Goal: Information Seeking & Learning: Compare options

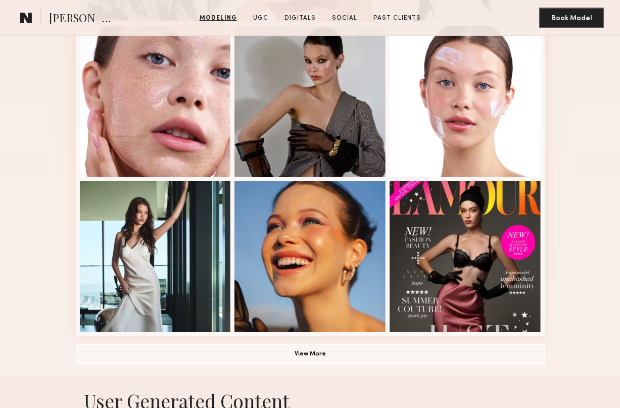
scroll to position [563, 0]
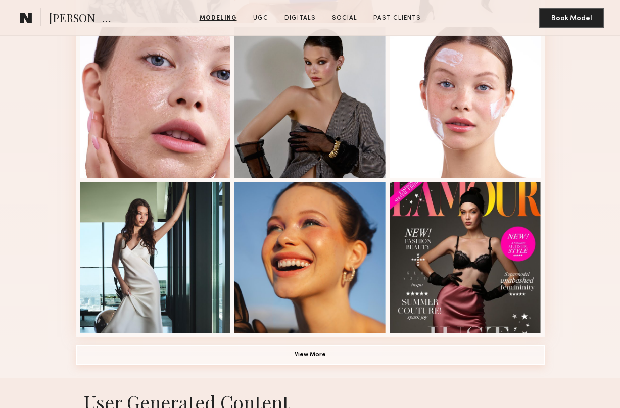
click at [297, 355] on button "View More" at bounding box center [310, 355] width 469 height 20
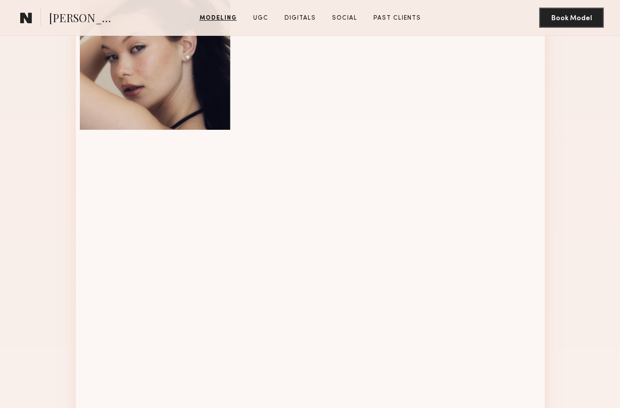
scroll to position [920, 0]
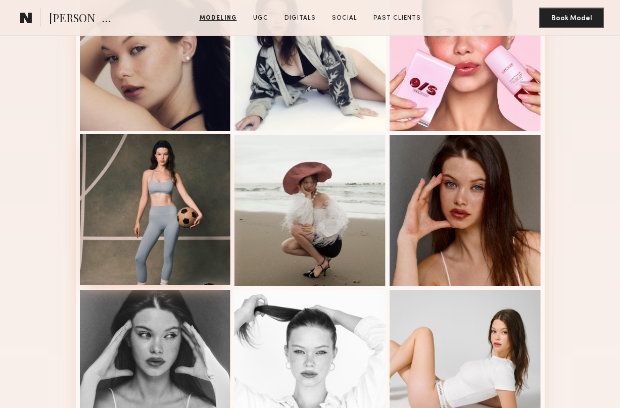
click at [148, 222] on div at bounding box center [155, 209] width 151 height 151
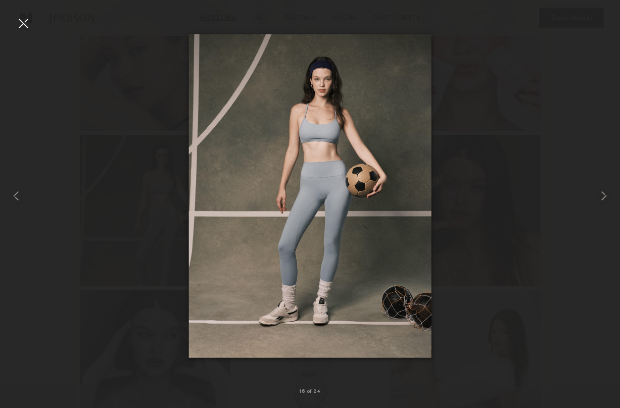
click at [26, 28] on div at bounding box center [23, 23] width 16 height 16
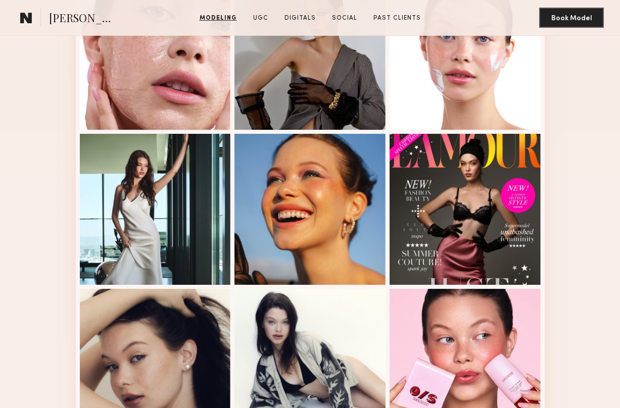
scroll to position [612, 0]
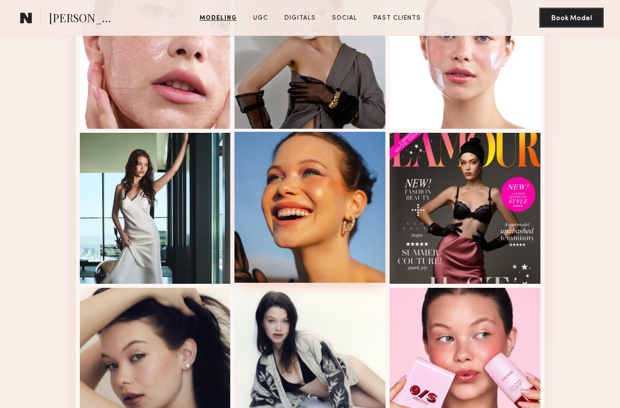
click at [280, 253] on div at bounding box center [309, 207] width 151 height 151
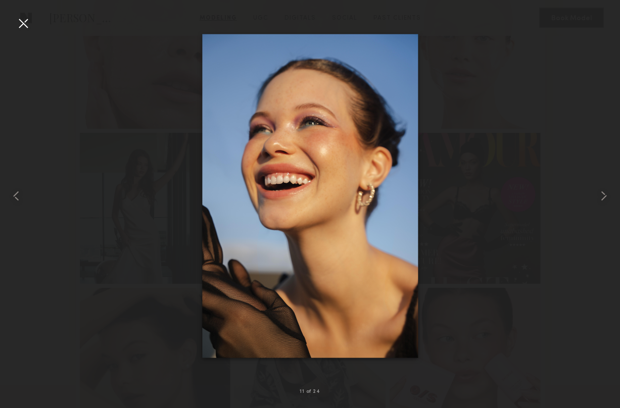
click at [69, 250] on div at bounding box center [310, 196] width 620 height 360
click at [22, 31] on div at bounding box center [12, 196] width 25 height 360
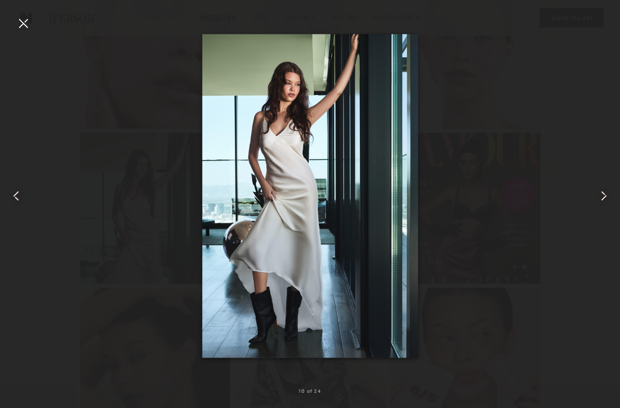
click at [22, 21] on div at bounding box center [23, 23] width 16 height 16
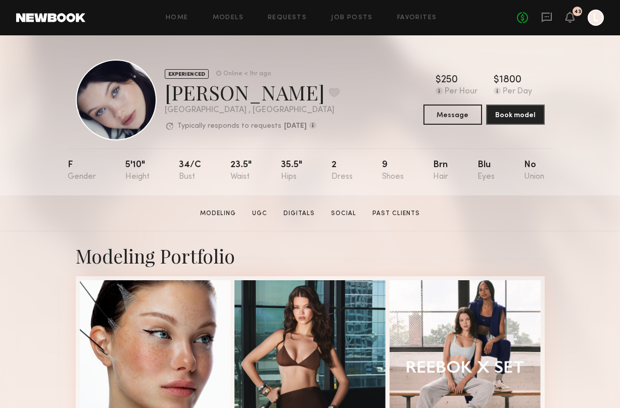
scroll to position [65, 0]
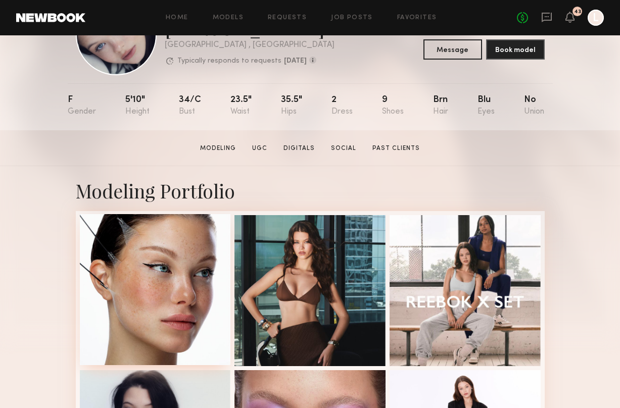
click at [186, 294] on div at bounding box center [155, 289] width 151 height 151
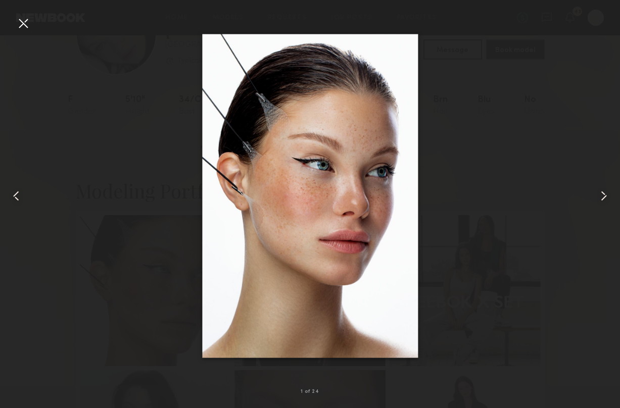
click at [488, 175] on div at bounding box center [310, 196] width 620 height 360
click at [21, 24] on div at bounding box center [23, 23] width 16 height 16
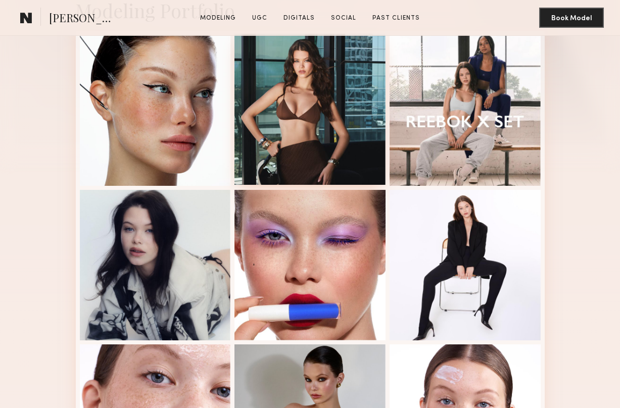
scroll to position [246, 0]
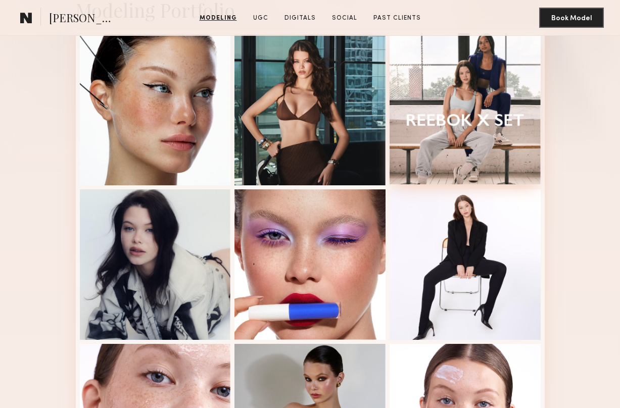
click at [508, 132] on div at bounding box center [464, 108] width 151 height 151
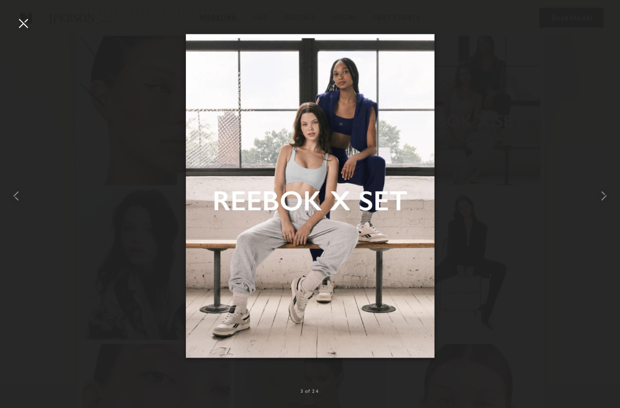
click at [585, 187] on div at bounding box center [310, 196] width 620 height 360
click at [598, 184] on div at bounding box center [607, 196] width 25 height 360
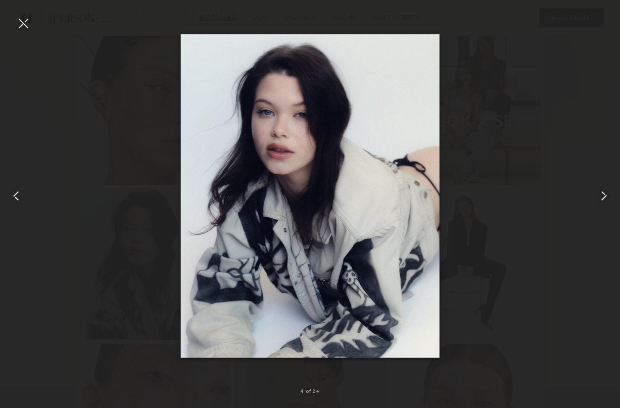
click at [598, 184] on div at bounding box center [607, 196] width 25 height 360
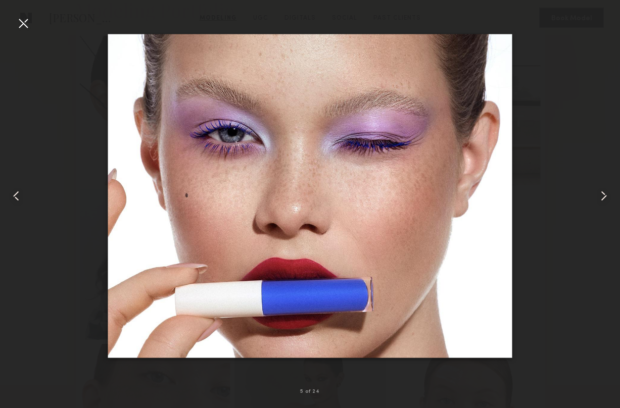
click at [598, 184] on div at bounding box center [607, 196] width 25 height 360
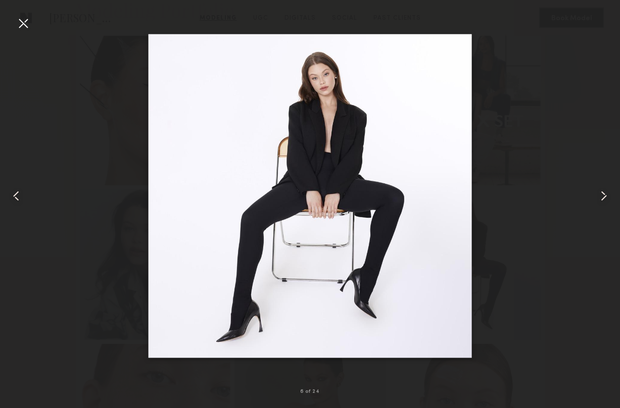
click at [598, 184] on div at bounding box center [607, 196] width 25 height 360
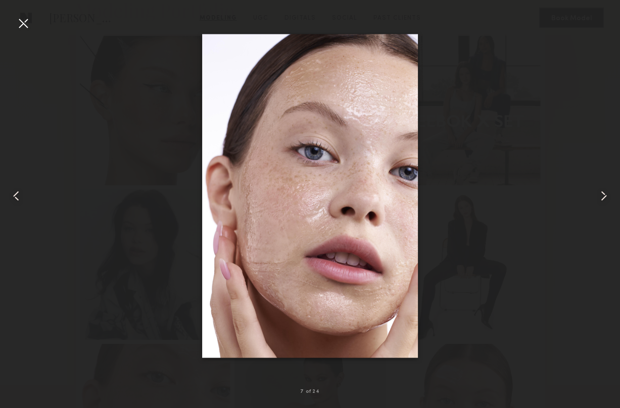
click at [598, 184] on div at bounding box center [607, 196] width 25 height 360
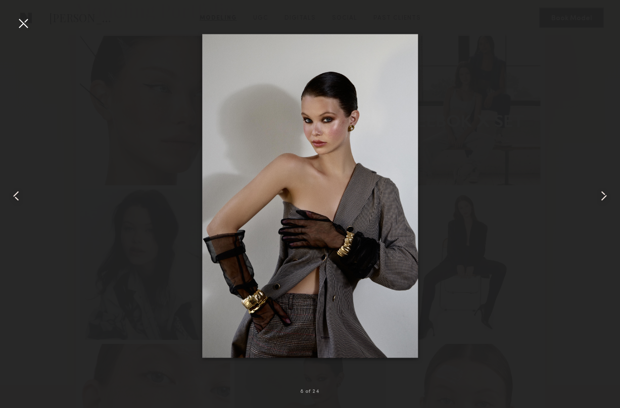
click at [598, 184] on div at bounding box center [607, 196] width 25 height 360
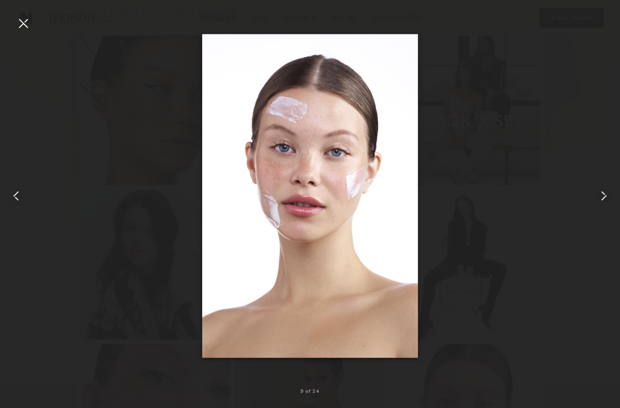
click at [17, 15] on div at bounding box center [23, 23] width 16 height 16
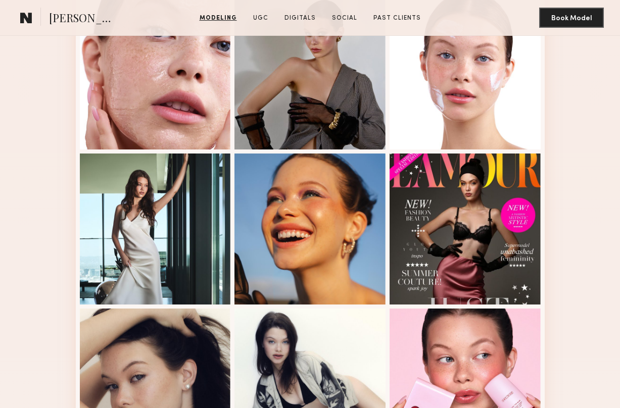
scroll to position [592, 0]
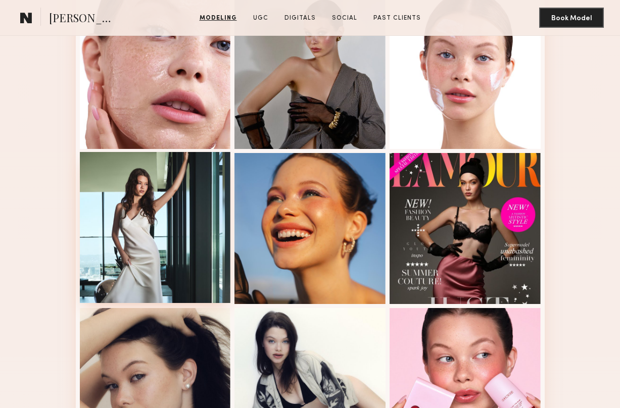
click at [123, 207] on div at bounding box center [155, 227] width 151 height 151
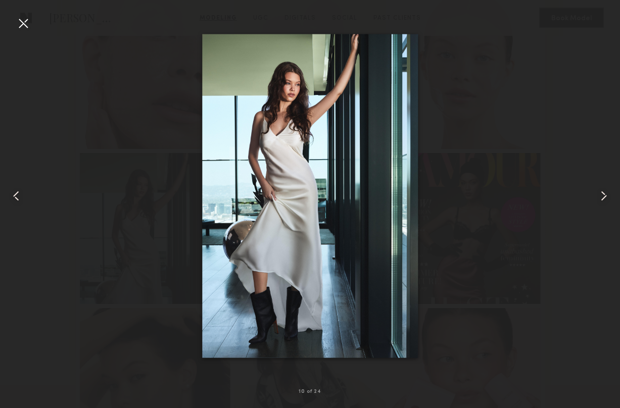
click at [12, 34] on div at bounding box center [12, 196] width 25 height 360
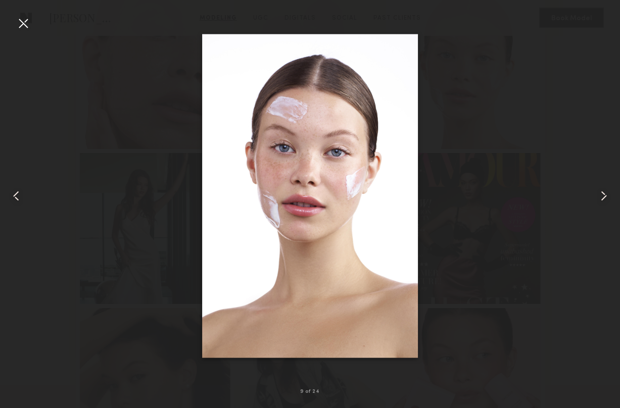
click at [26, 24] on div at bounding box center [23, 23] width 16 height 16
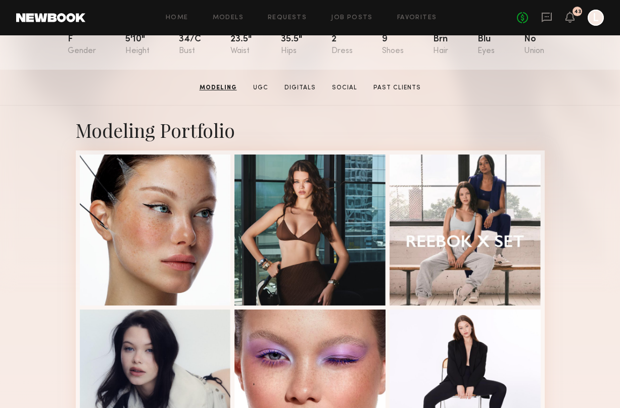
scroll to position [125, 0]
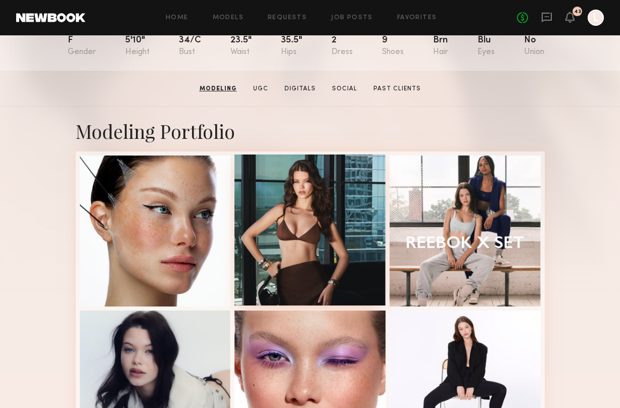
click at [282, 213] on div at bounding box center [309, 230] width 151 height 151
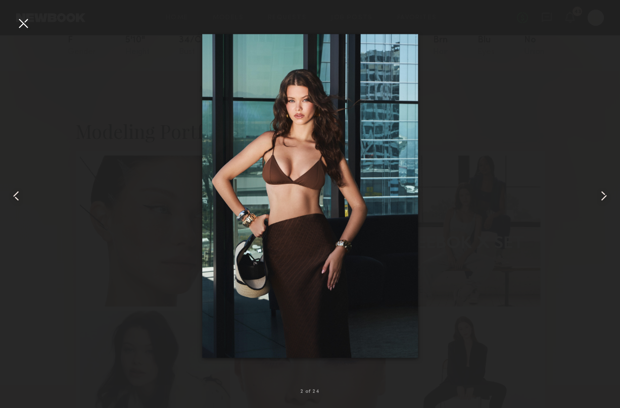
click at [24, 22] on div at bounding box center [23, 23] width 16 height 16
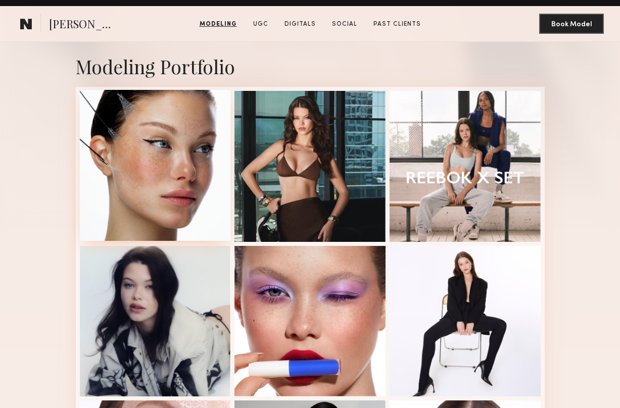
scroll to position [206, 0]
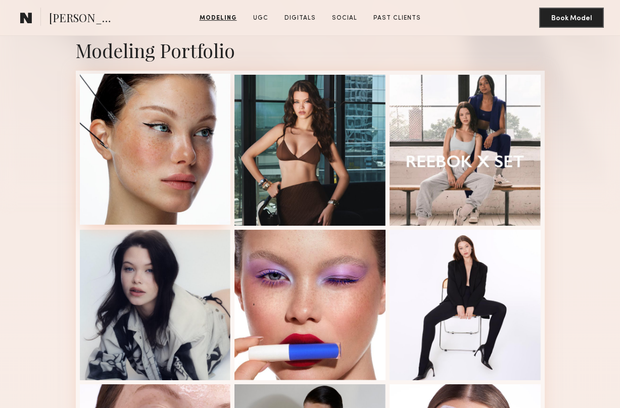
click at [152, 143] on div at bounding box center [155, 149] width 151 height 151
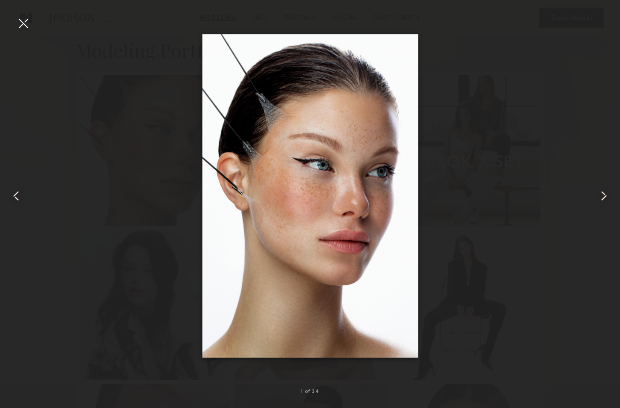
click at [90, 244] on div at bounding box center [310, 196] width 620 height 360
click at [23, 24] on div at bounding box center [23, 23] width 16 height 16
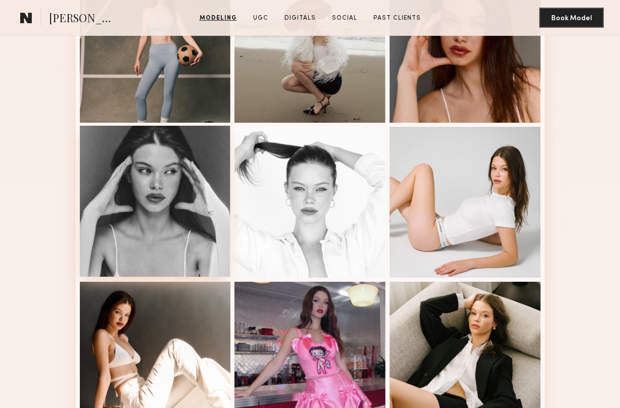
scroll to position [1112, 0]
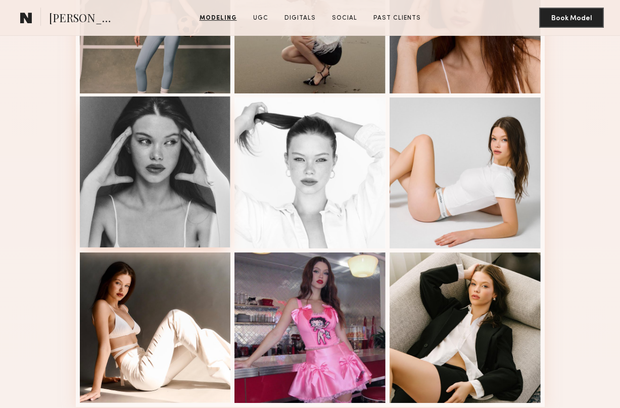
click at [153, 193] on div at bounding box center [155, 171] width 151 height 151
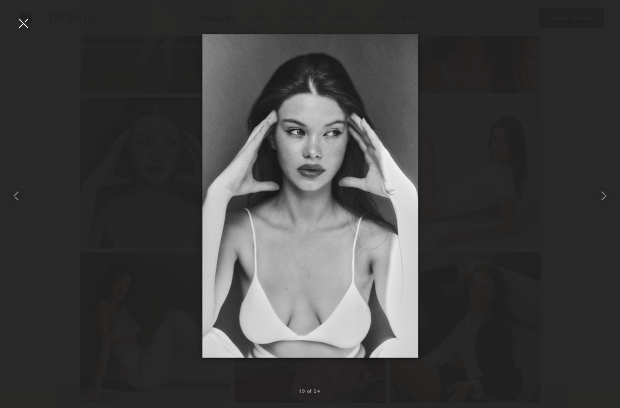
click at [24, 17] on div at bounding box center [23, 23] width 16 height 16
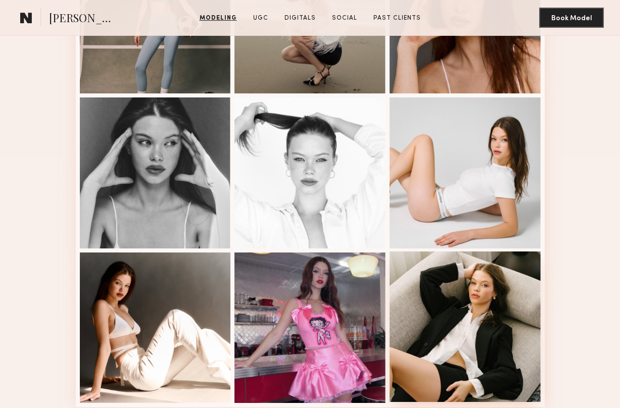
click at [499, 348] on div at bounding box center [464, 327] width 151 height 151
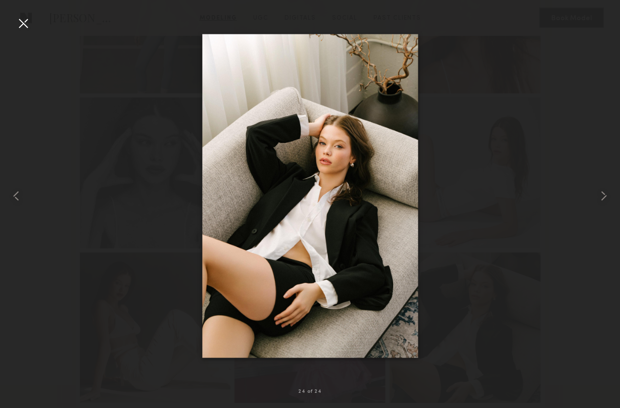
click at [27, 23] on div at bounding box center [23, 23] width 16 height 16
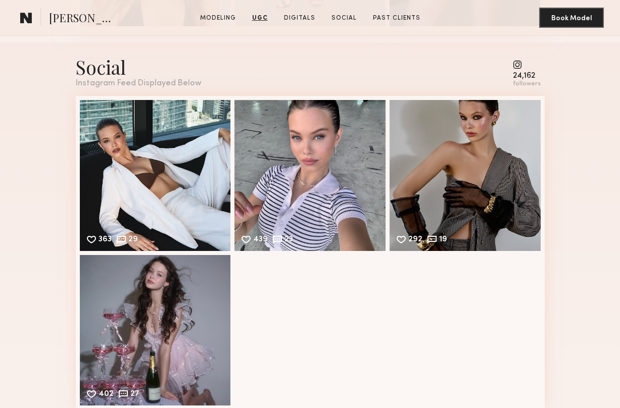
scroll to position [2590, 0]
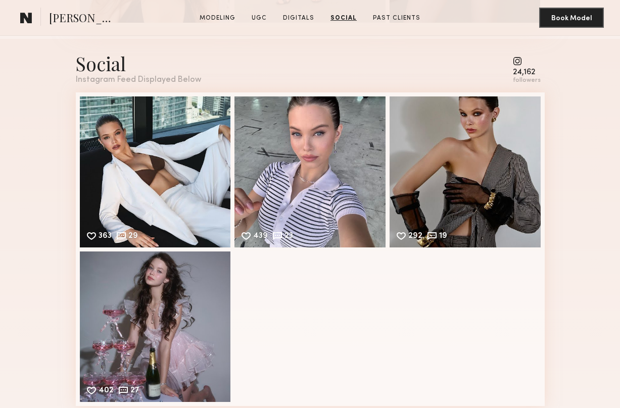
click at [72, 18] on span "Marina F." at bounding box center [84, 19] width 70 height 18
click at [26, 16] on common-icon at bounding box center [26, 17] width 12 height 13
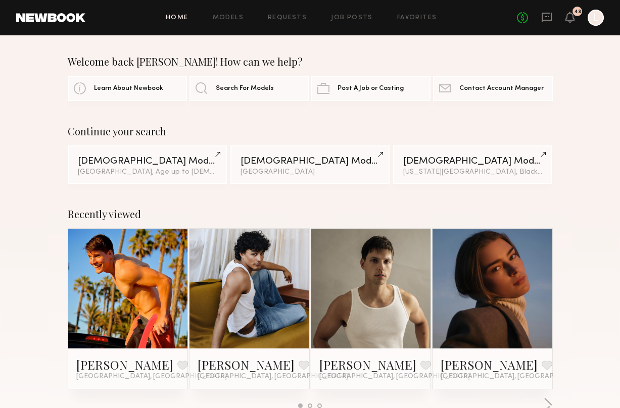
click at [227, 13] on div "Home Models Requests Job Posts Favorites Sign Out No fees up to $5,000 43 L" at bounding box center [344, 18] width 518 height 16
click at [229, 18] on link "Models" at bounding box center [228, 18] width 31 height 7
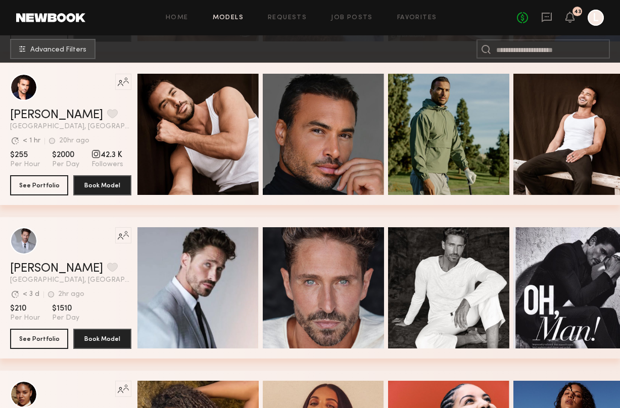
scroll to position [6304, 0]
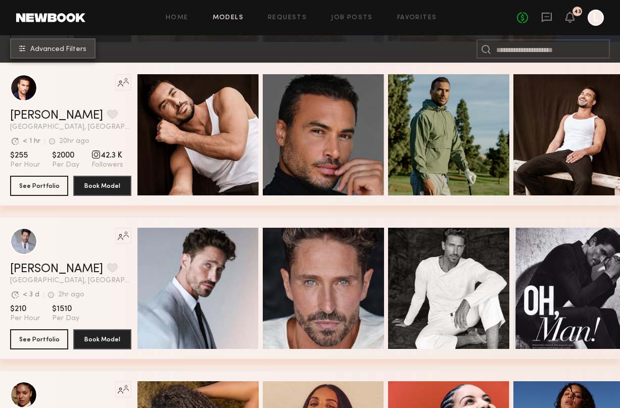
click at [51, 48] on span "Advanced Filters" at bounding box center [58, 49] width 56 height 7
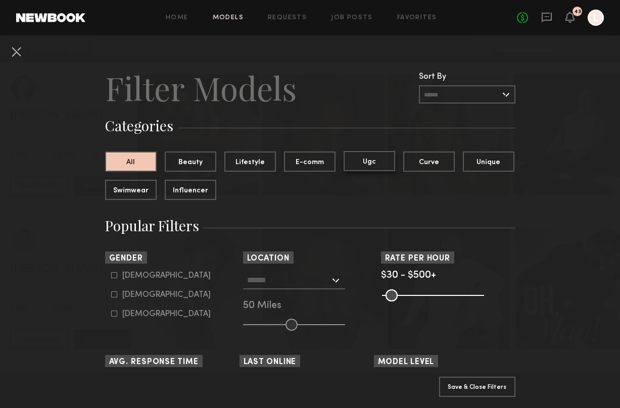
click at [379, 161] on button "Ugc" at bounding box center [369, 161] width 52 height 20
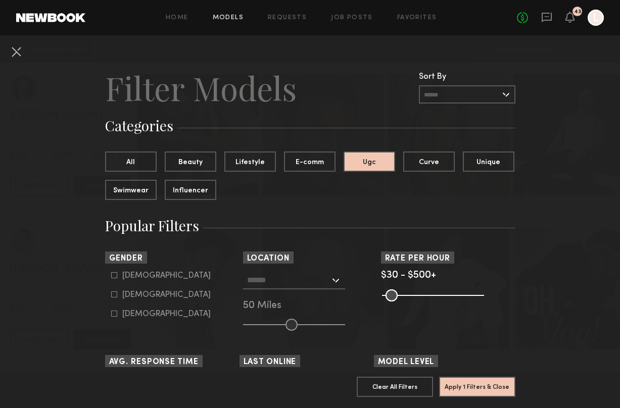
click at [122, 278] on div "[DEMOGRAPHIC_DATA]" at bounding box center [166, 276] width 88 height 6
type input "*"
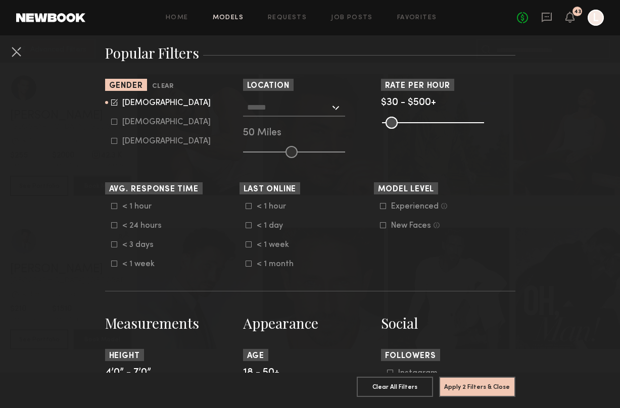
scroll to position [185, 0]
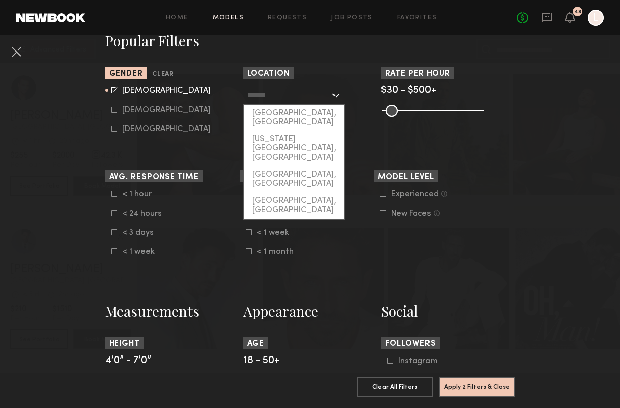
click at [285, 102] on input "text" at bounding box center [288, 94] width 83 height 17
click at [285, 117] on div "[GEOGRAPHIC_DATA], [GEOGRAPHIC_DATA]" at bounding box center [294, 118] width 100 height 26
type input "**********"
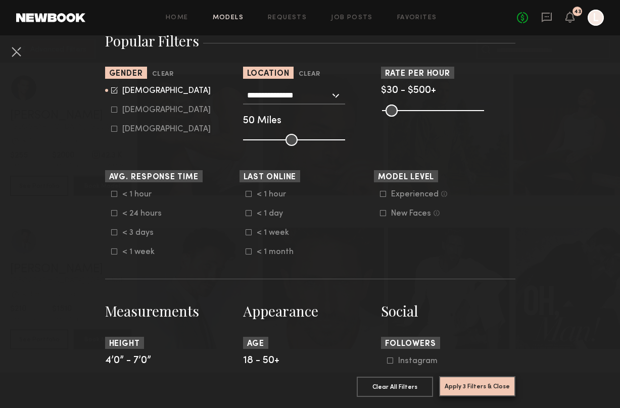
click at [477, 395] on button "Apply 3 Filters & Close" at bounding box center [477, 386] width 76 height 20
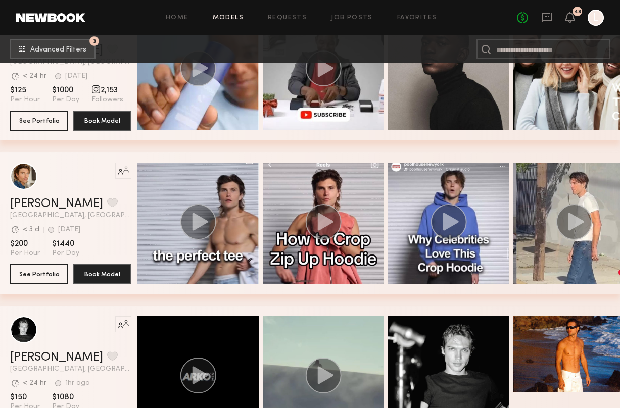
scroll to position [4383, 0]
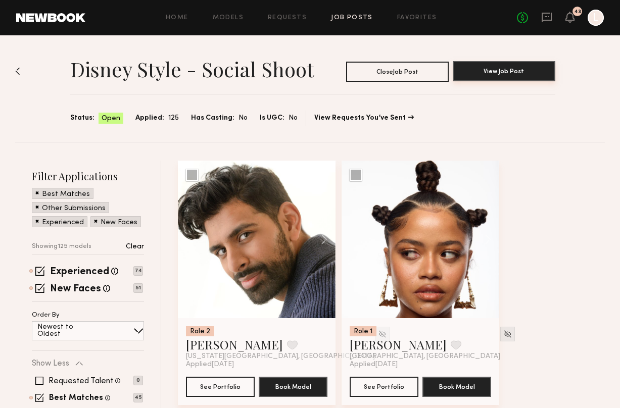
click at [487, 74] on button "View Job Post" at bounding box center [504, 71] width 103 height 20
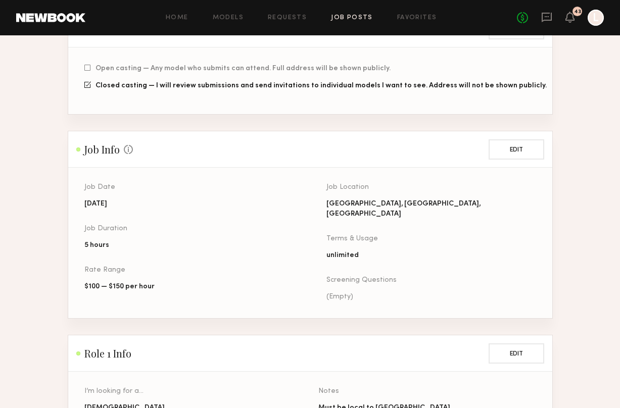
scroll to position [251, 0]
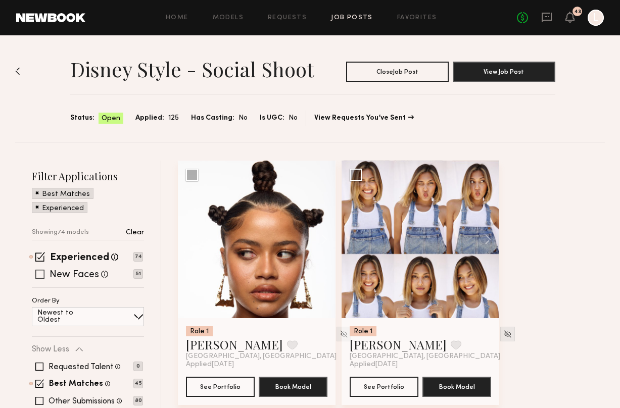
click at [38, 277] on span at bounding box center [39, 274] width 9 height 9
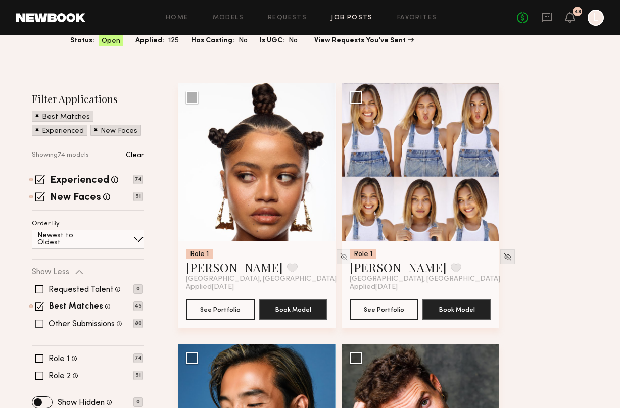
scroll to position [82, 0]
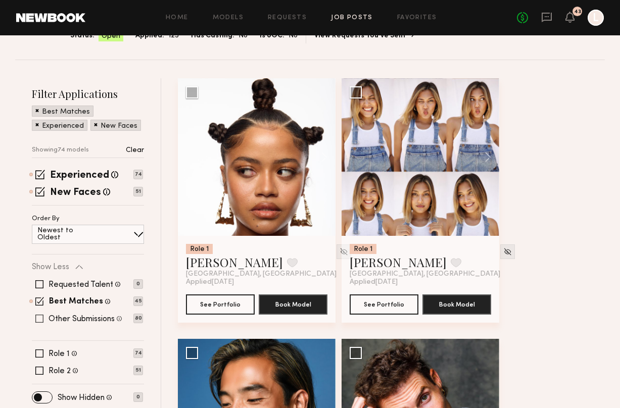
click at [42, 318] on span at bounding box center [39, 319] width 8 height 8
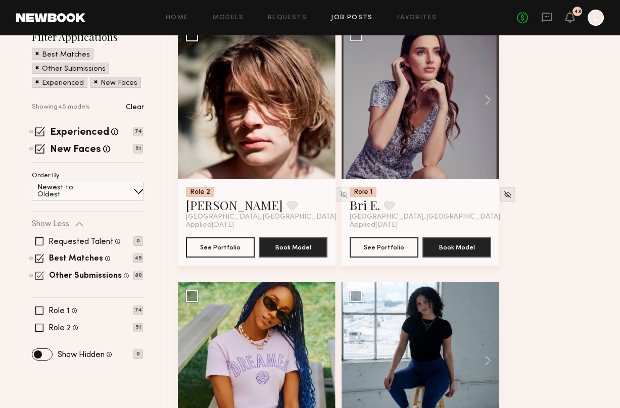
scroll to position [158, 0]
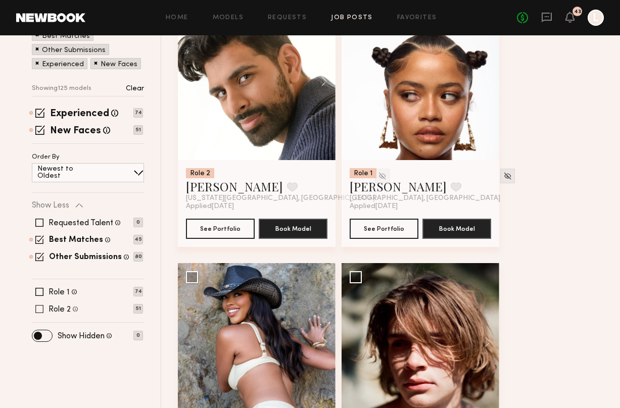
click at [38, 309] on span at bounding box center [39, 309] width 8 height 8
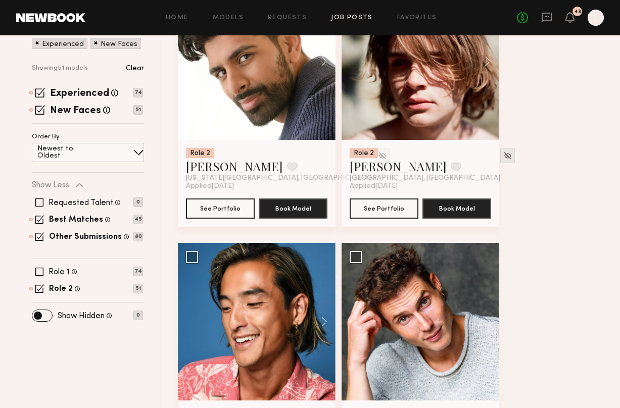
scroll to position [31, 0]
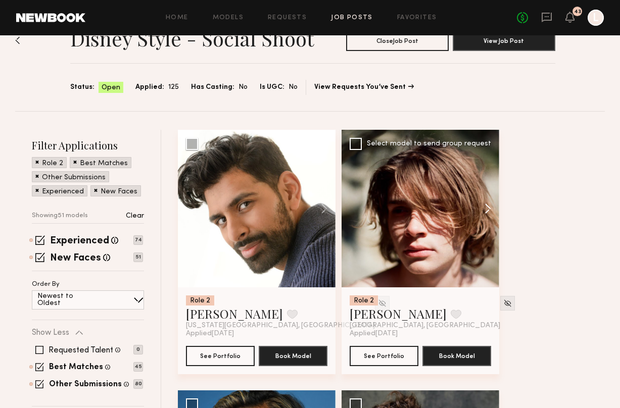
click at [484, 211] on button at bounding box center [483, 209] width 32 height 158
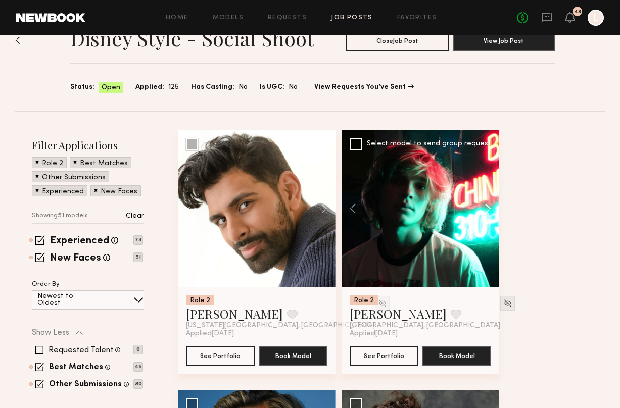
click at [484, 211] on button at bounding box center [483, 209] width 32 height 158
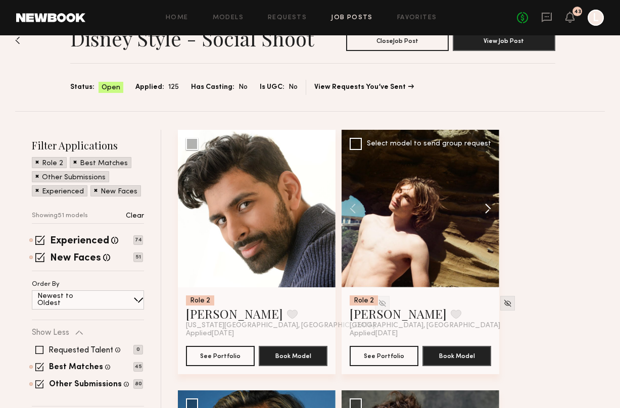
click at [484, 211] on button at bounding box center [483, 209] width 32 height 158
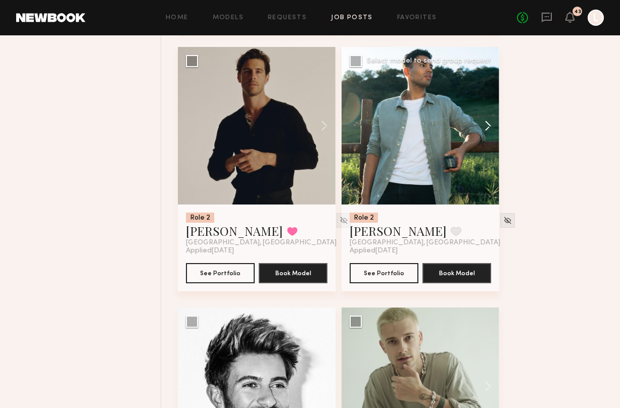
scroll to position [1411, 0]
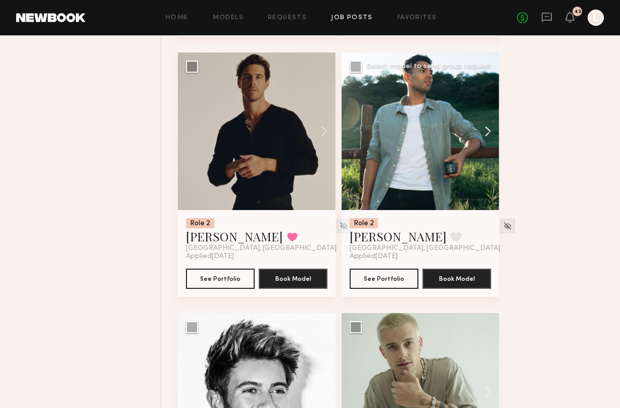
click at [488, 134] on button at bounding box center [483, 132] width 32 height 158
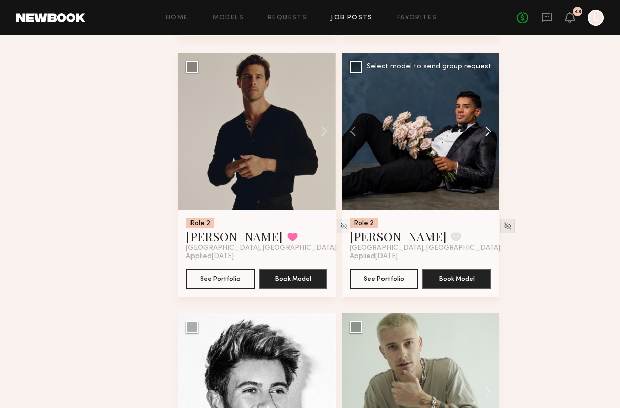
click at [488, 134] on button at bounding box center [483, 132] width 32 height 158
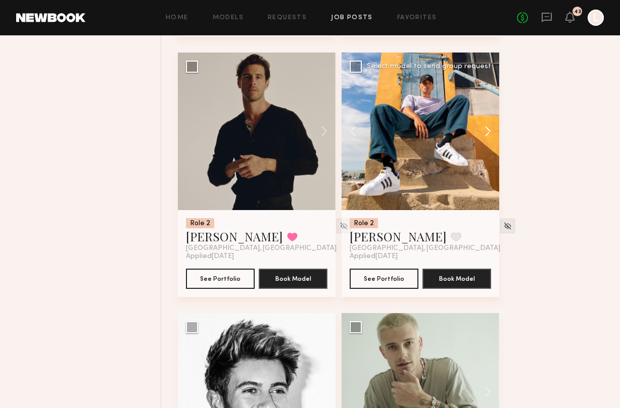
click at [488, 134] on button at bounding box center [483, 132] width 32 height 158
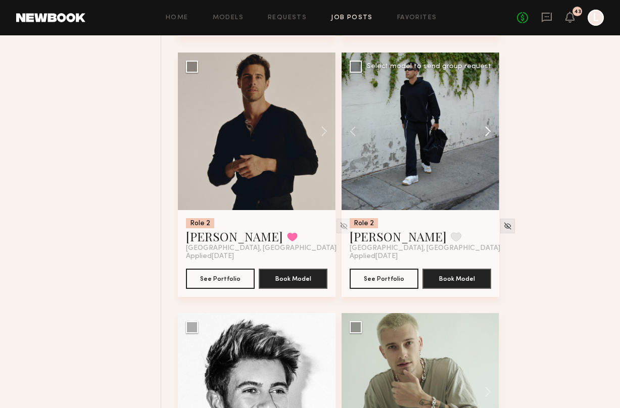
click at [488, 134] on button at bounding box center [483, 132] width 32 height 158
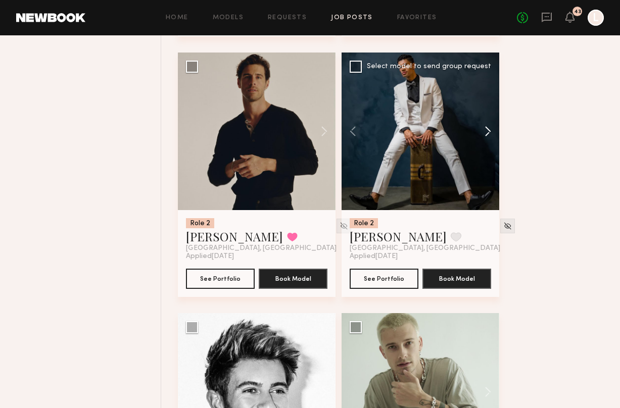
click at [488, 134] on button at bounding box center [483, 132] width 32 height 158
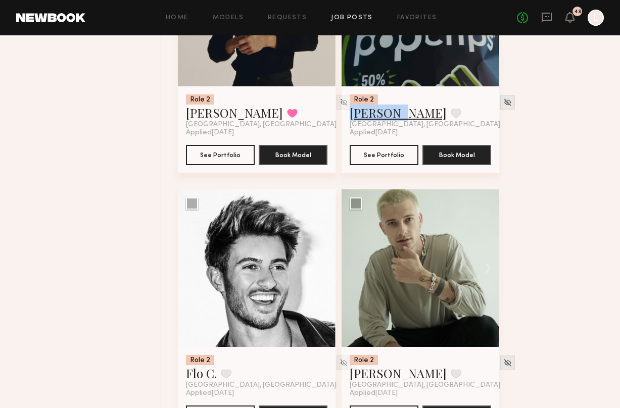
scroll to position [1680, 0]
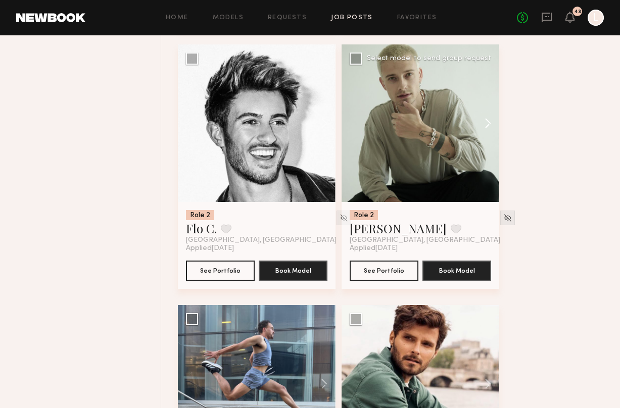
click at [488, 124] on button at bounding box center [483, 123] width 32 height 158
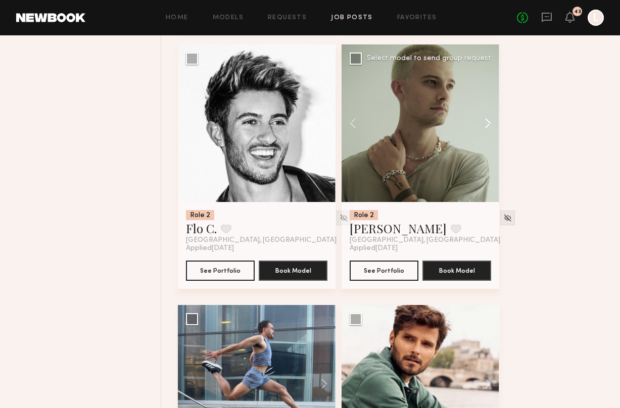
click at [488, 124] on button at bounding box center [483, 123] width 32 height 158
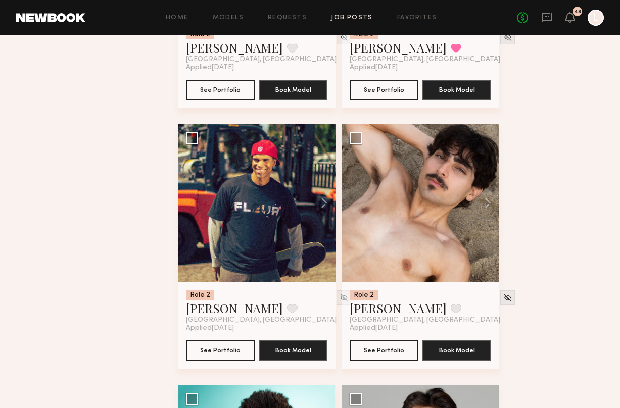
scroll to position [3164, 0]
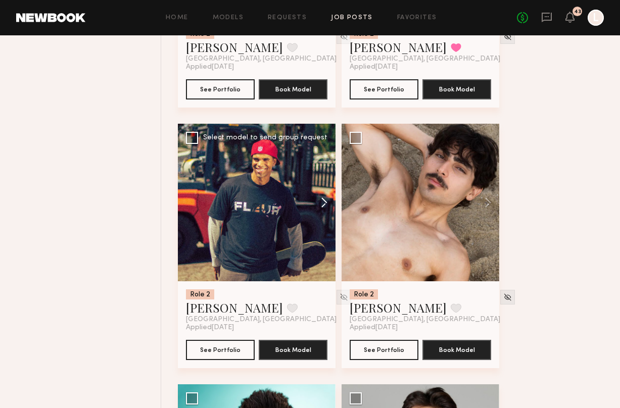
click at [322, 207] on button at bounding box center [319, 203] width 32 height 158
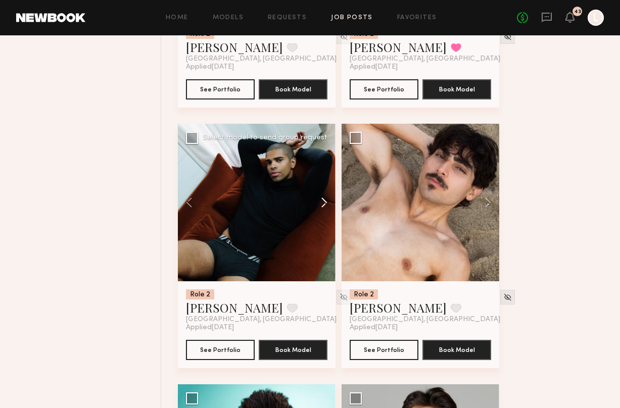
click at [322, 207] on button at bounding box center [319, 203] width 32 height 158
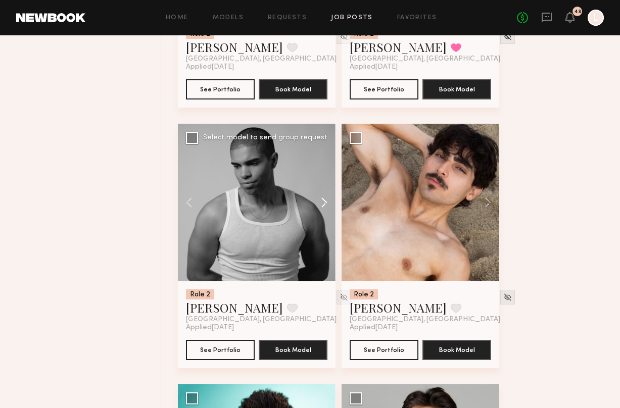
click at [322, 207] on button at bounding box center [319, 203] width 32 height 158
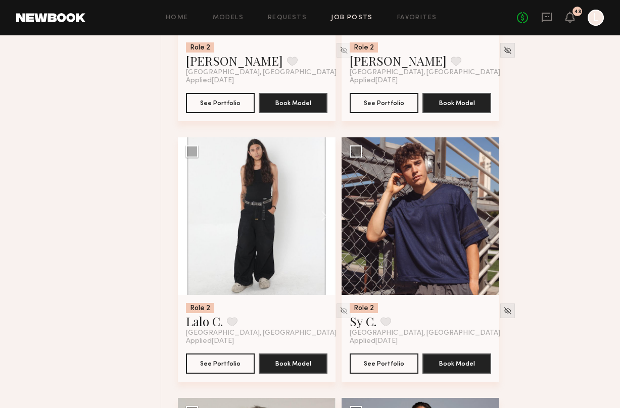
scroll to position [3935, 0]
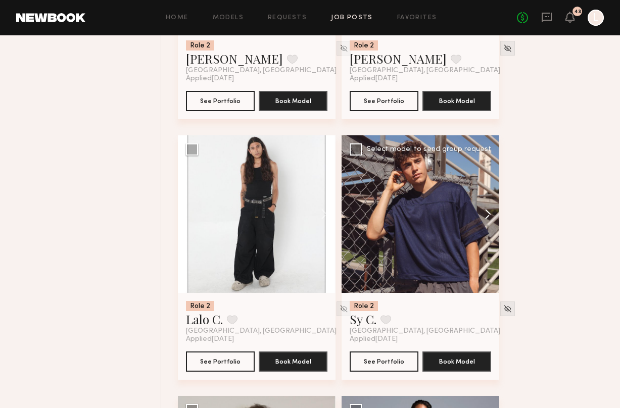
click at [489, 214] on button at bounding box center [483, 214] width 32 height 158
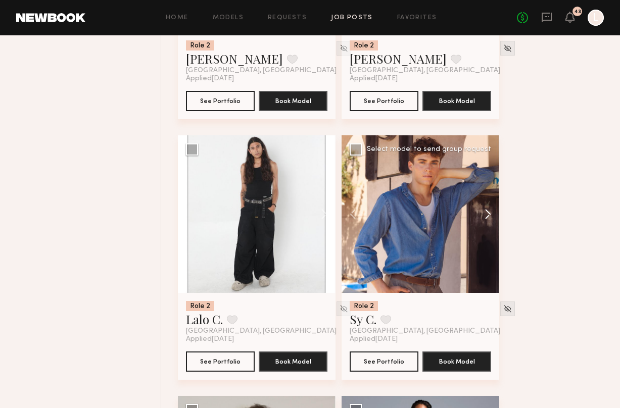
click at [489, 214] on button at bounding box center [483, 214] width 32 height 158
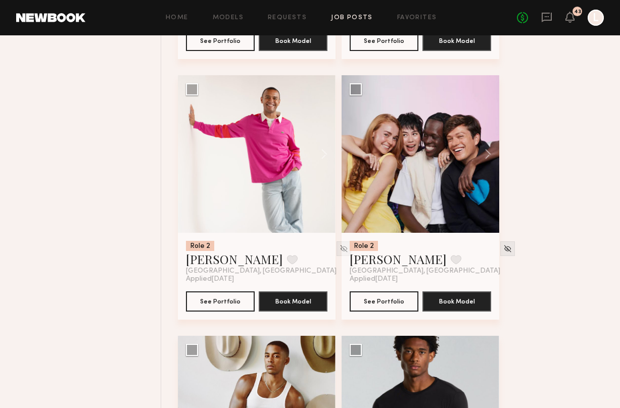
scroll to position [5297, 0]
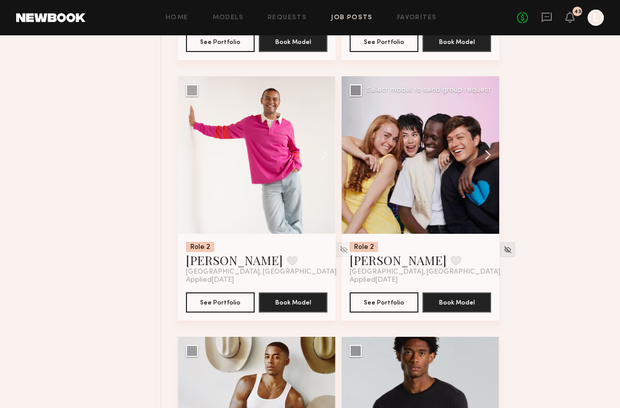
click at [483, 162] on button at bounding box center [483, 155] width 32 height 158
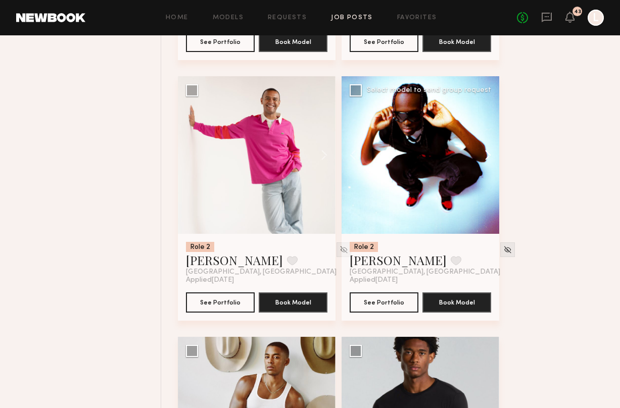
click at [483, 162] on button at bounding box center [483, 155] width 32 height 158
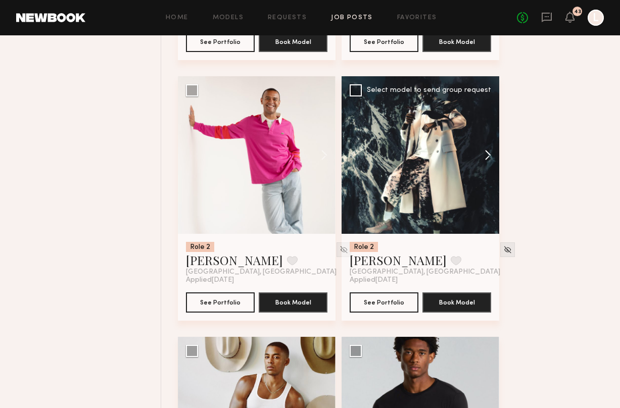
click at [483, 162] on button at bounding box center [483, 155] width 32 height 158
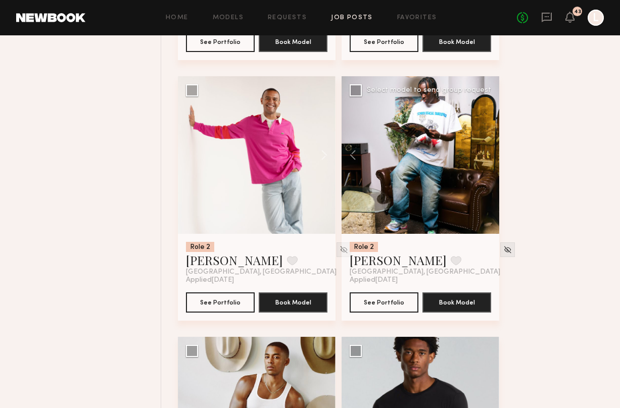
click at [483, 162] on div at bounding box center [420, 155] width 158 height 158
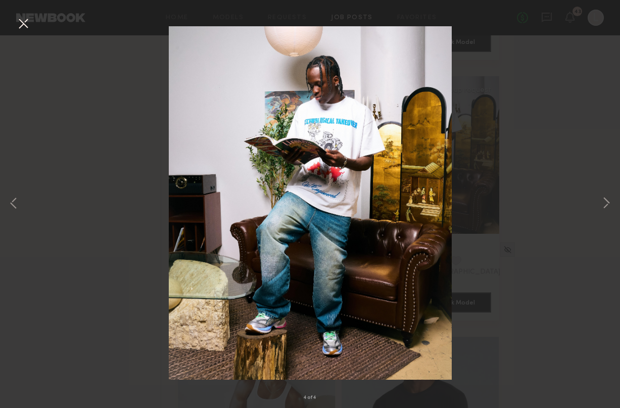
click at [23, 28] on button at bounding box center [23, 24] width 16 height 18
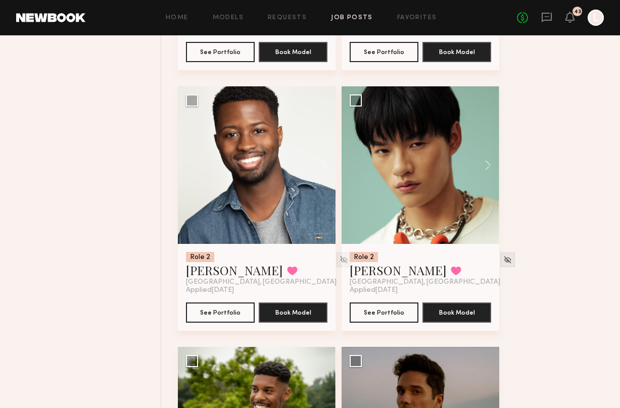
scroll to position [5807, 0]
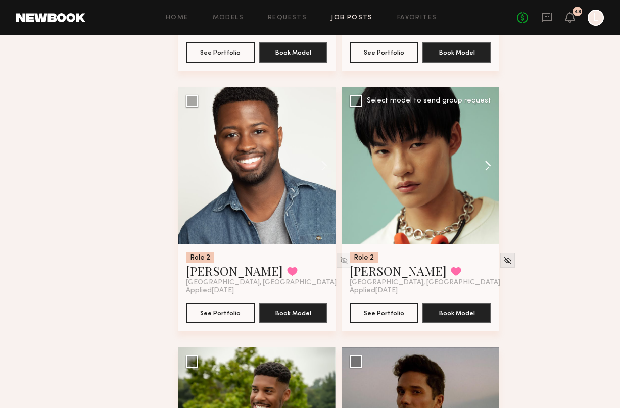
click at [487, 172] on button at bounding box center [483, 166] width 32 height 158
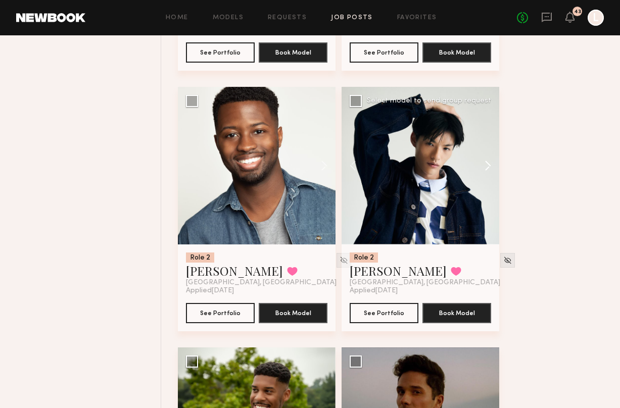
click at [487, 172] on button at bounding box center [483, 166] width 32 height 158
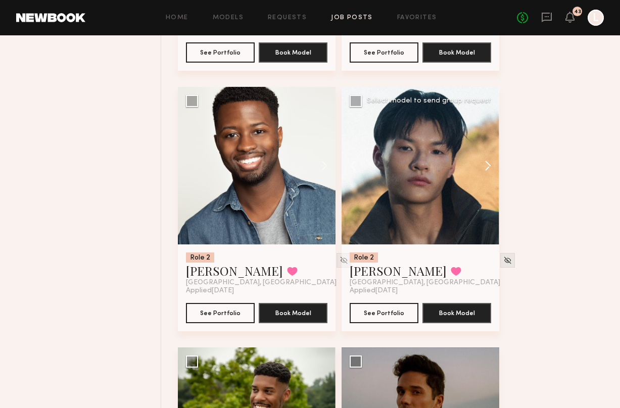
click at [487, 172] on button at bounding box center [483, 166] width 32 height 158
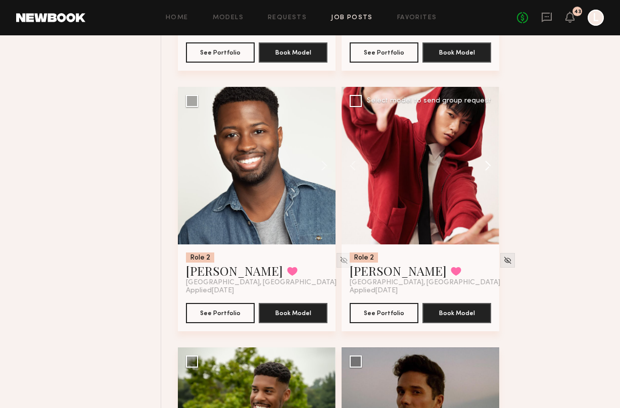
click at [487, 172] on button at bounding box center [483, 166] width 32 height 158
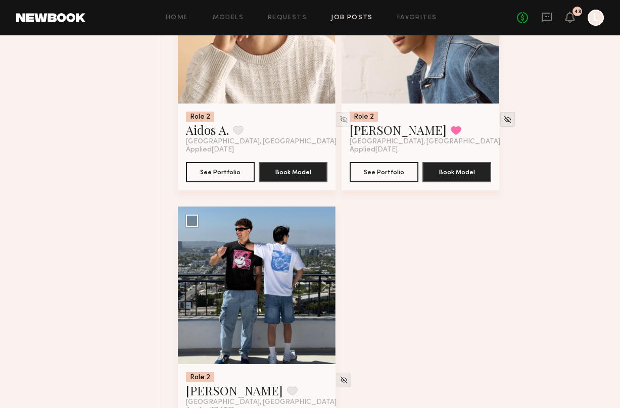
scroll to position [6535, 0]
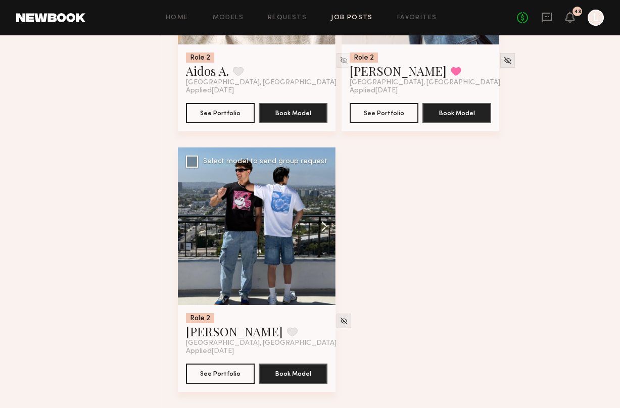
click at [324, 228] on button at bounding box center [319, 226] width 32 height 158
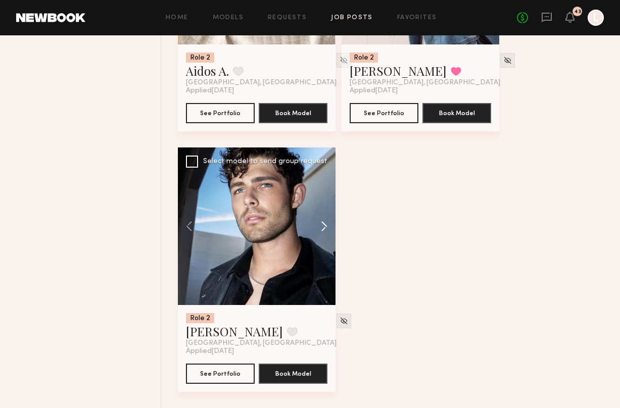
click at [324, 228] on button at bounding box center [319, 226] width 32 height 158
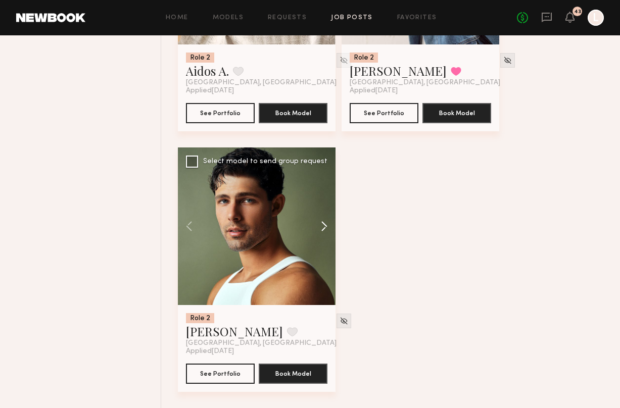
click at [324, 228] on button at bounding box center [319, 226] width 32 height 158
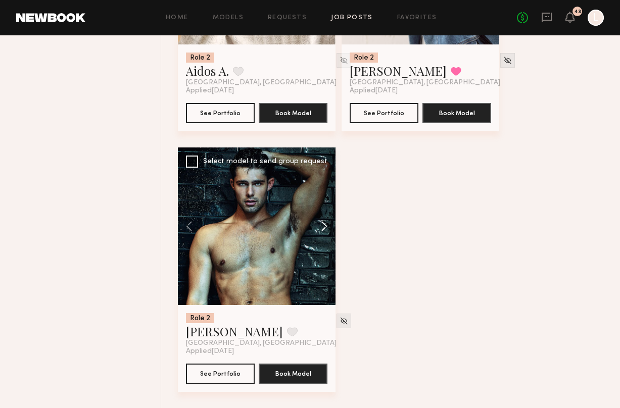
click at [324, 228] on button at bounding box center [319, 226] width 32 height 158
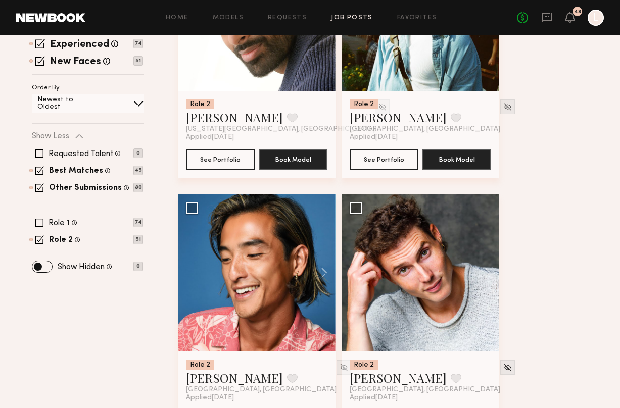
scroll to position [212, 0]
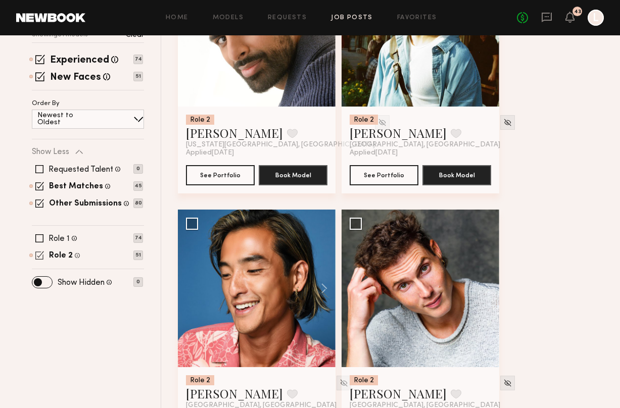
click at [39, 259] on span at bounding box center [39, 255] width 9 height 9
click at [42, 231] on div "Filter Applications Best Matches Other Submissions Experienced New Faces Showin…" at bounding box center [88, 122] width 112 height 329
click at [42, 235] on span at bounding box center [39, 238] width 8 height 8
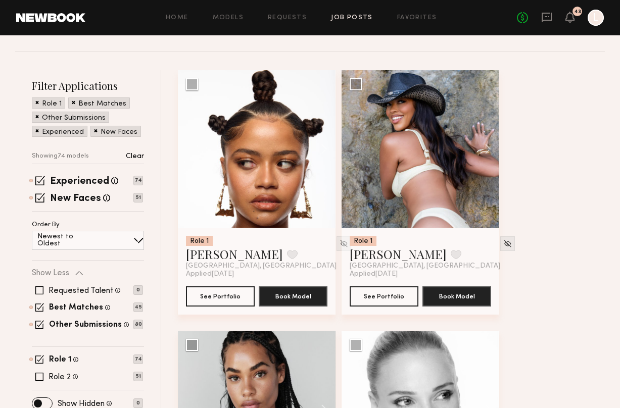
scroll to position [60, 0]
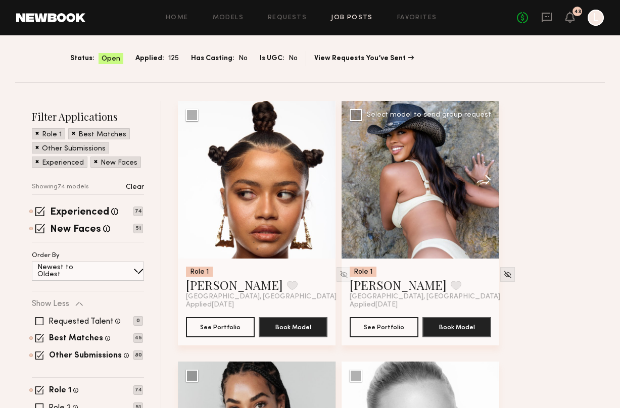
click at [489, 177] on button at bounding box center [483, 180] width 32 height 158
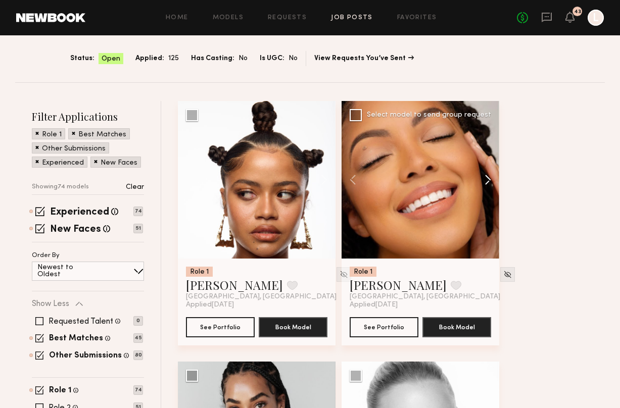
click at [489, 177] on button at bounding box center [483, 180] width 32 height 158
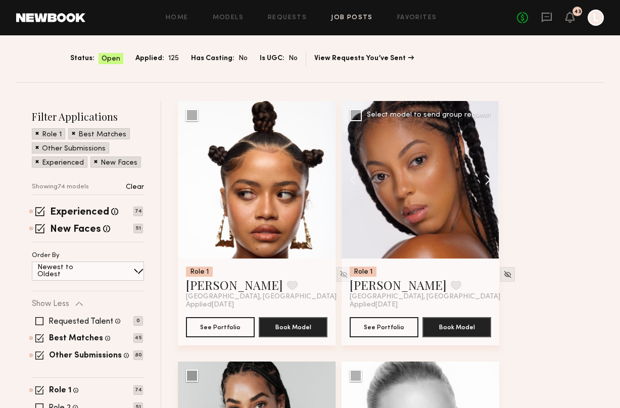
click at [489, 177] on button at bounding box center [483, 180] width 32 height 158
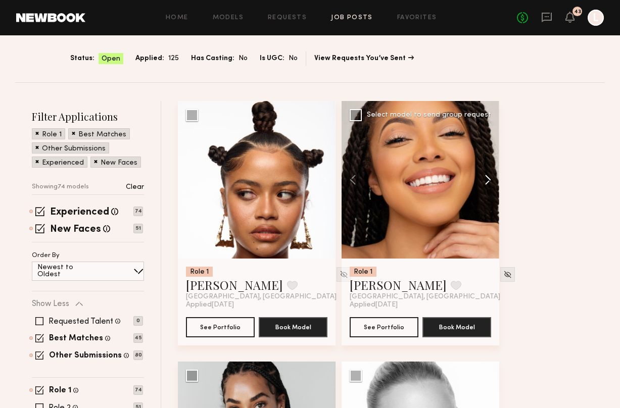
click at [489, 177] on button at bounding box center [483, 180] width 32 height 158
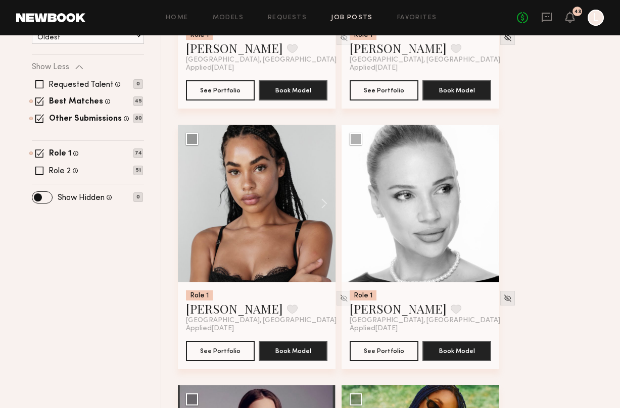
scroll to position [347, 0]
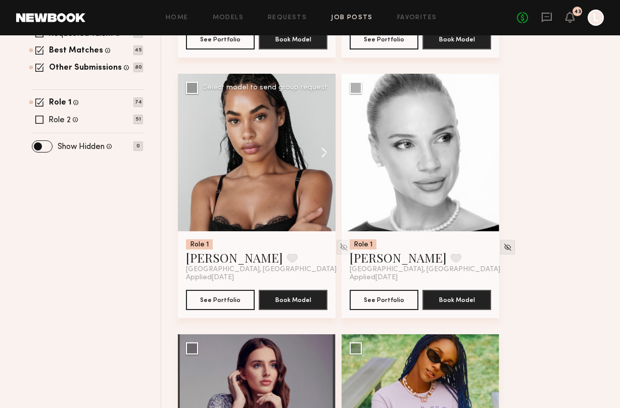
click at [324, 156] on button at bounding box center [319, 153] width 32 height 158
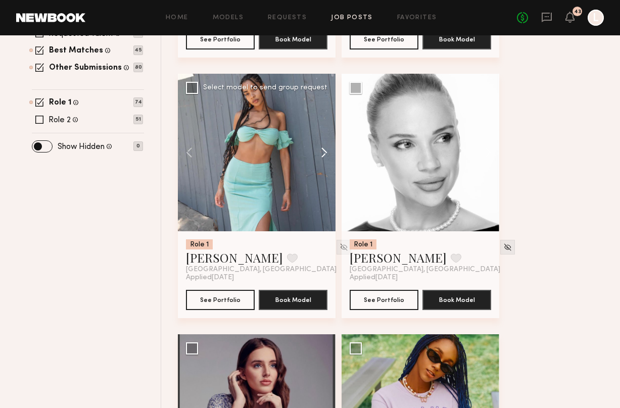
click at [324, 156] on button at bounding box center [319, 153] width 32 height 158
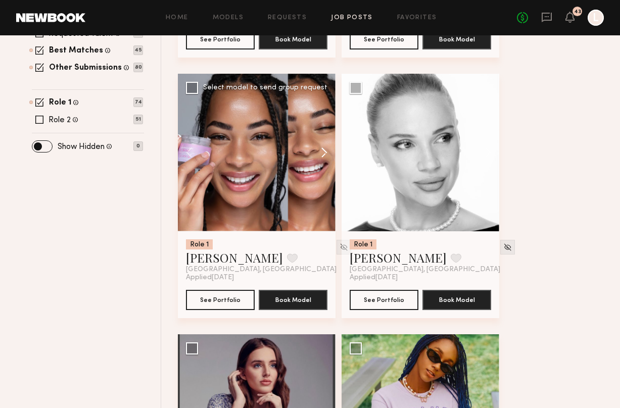
click at [324, 156] on button at bounding box center [319, 153] width 32 height 158
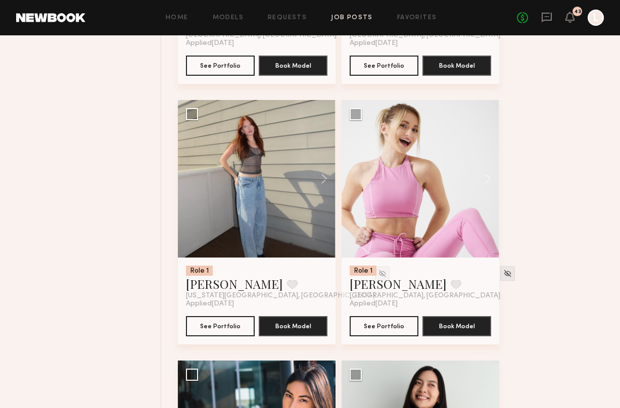
scroll to position [1104, 0]
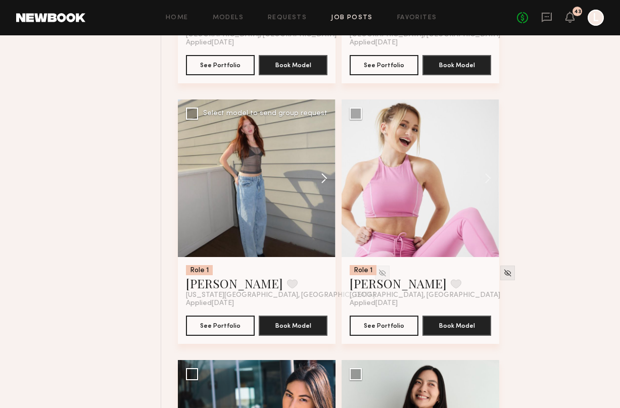
click at [321, 181] on button at bounding box center [319, 179] width 32 height 158
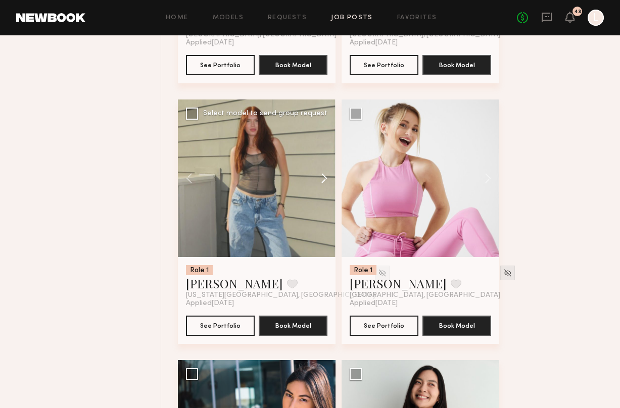
click at [321, 181] on button at bounding box center [319, 179] width 32 height 158
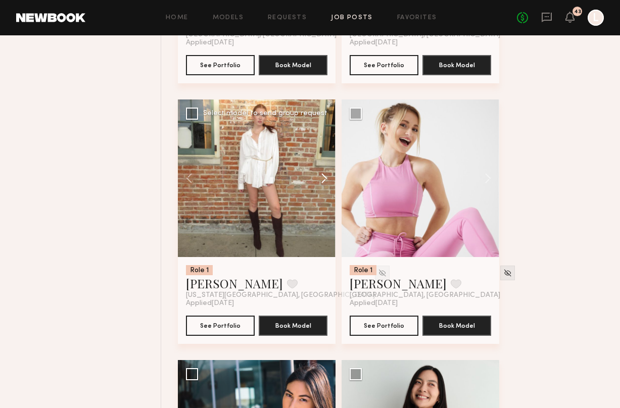
click at [321, 181] on button at bounding box center [319, 179] width 32 height 158
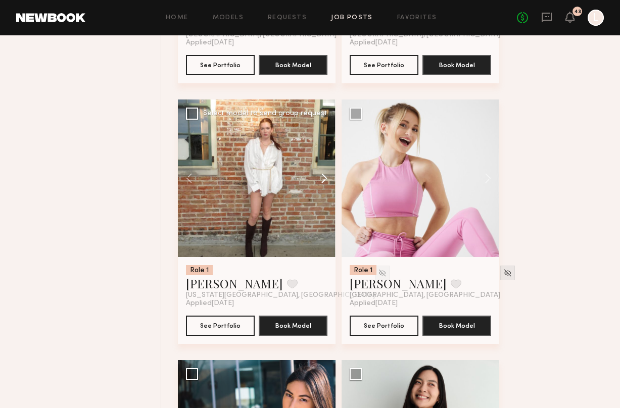
click at [321, 181] on button at bounding box center [319, 179] width 32 height 158
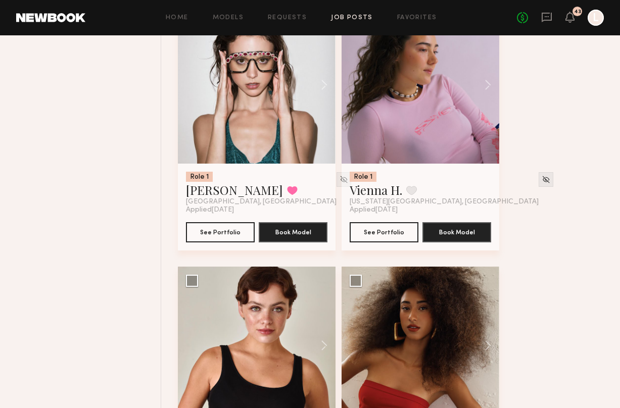
scroll to position [2740, 0]
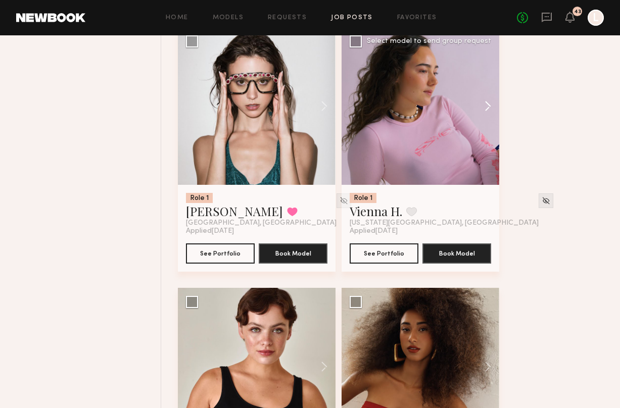
click at [487, 106] on button at bounding box center [483, 106] width 32 height 158
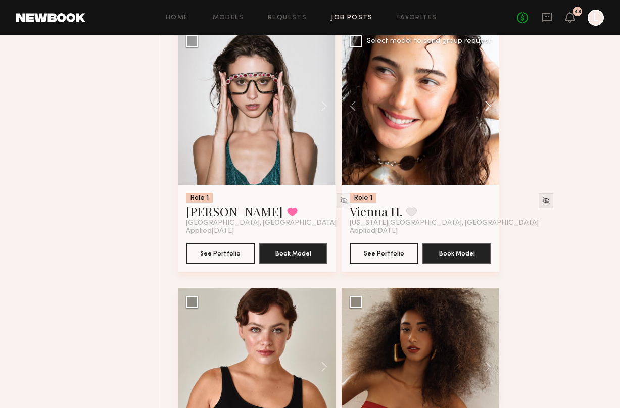
click at [487, 106] on button at bounding box center [483, 106] width 32 height 158
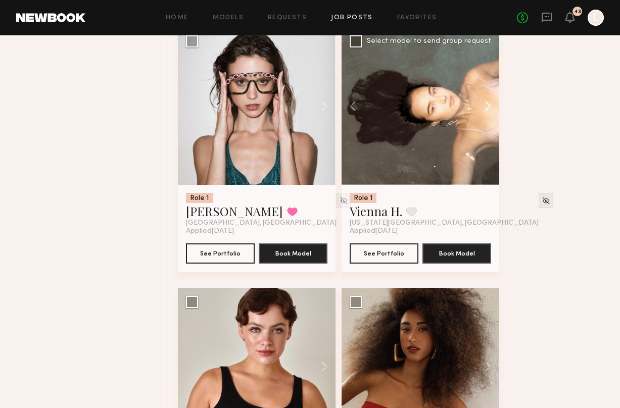
click at [487, 106] on button at bounding box center [483, 106] width 32 height 158
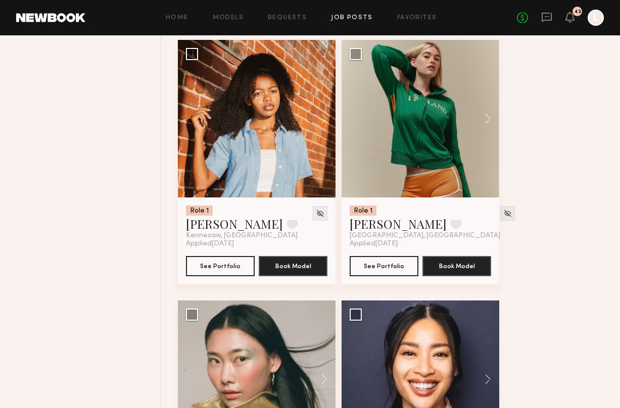
scroll to position [3246, 0]
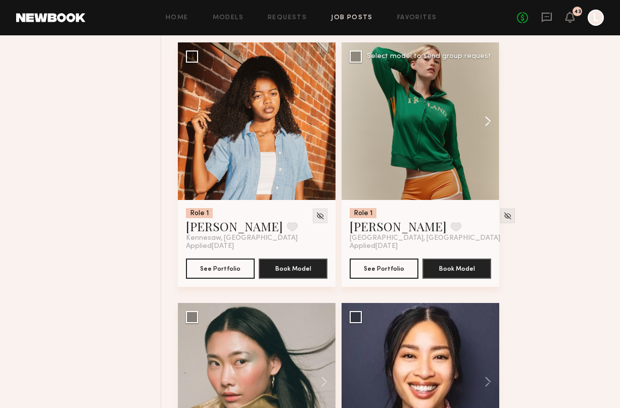
click at [486, 127] on button at bounding box center [483, 121] width 32 height 158
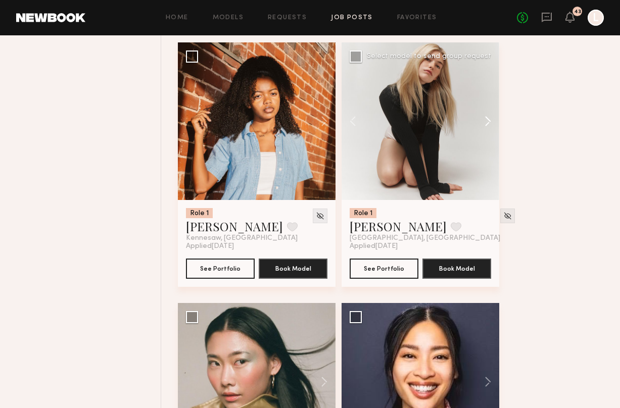
click at [486, 127] on button at bounding box center [483, 121] width 32 height 158
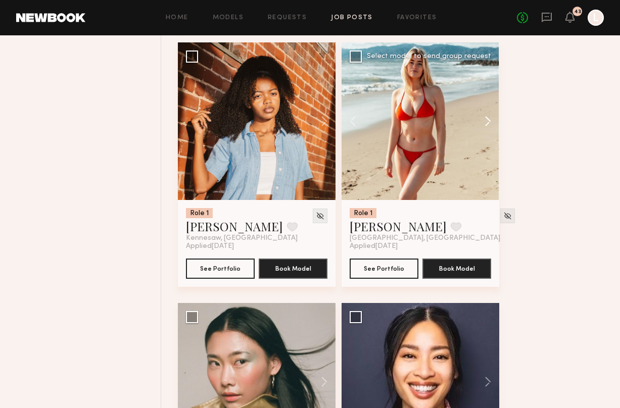
click at [486, 127] on button at bounding box center [483, 121] width 32 height 158
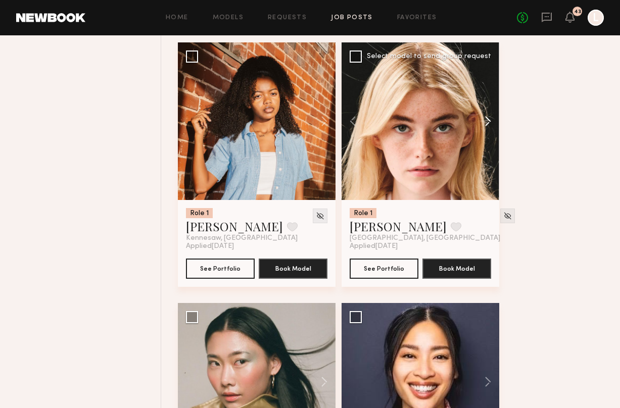
click at [486, 127] on button at bounding box center [483, 121] width 32 height 158
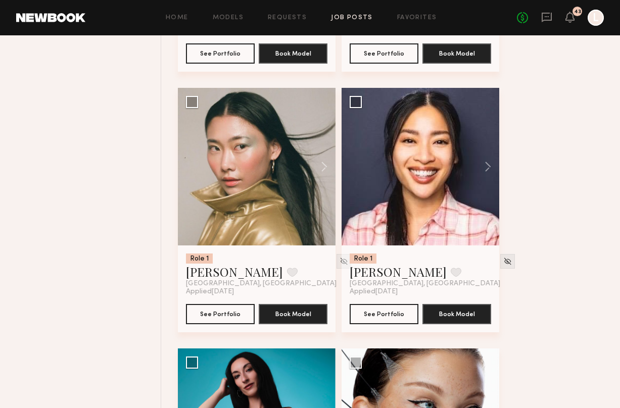
scroll to position [3444, 0]
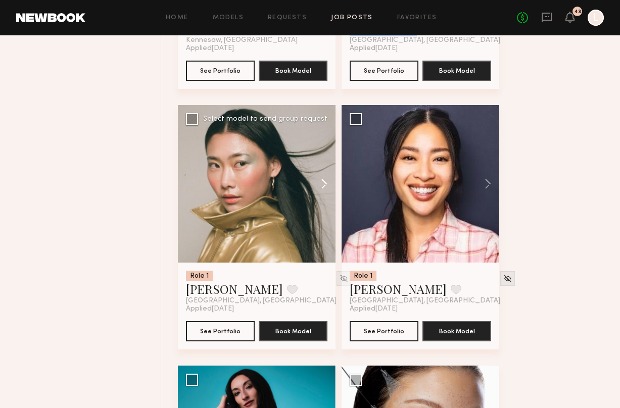
click at [320, 187] on button at bounding box center [319, 184] width 32 height 158
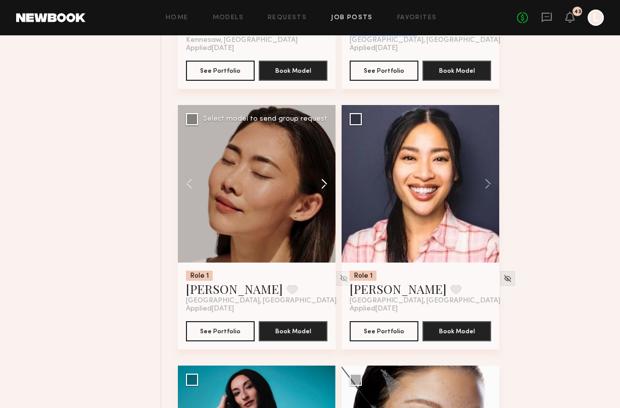
click at [320, 187] on button at bounding box center [319, 184] width 32 height 158
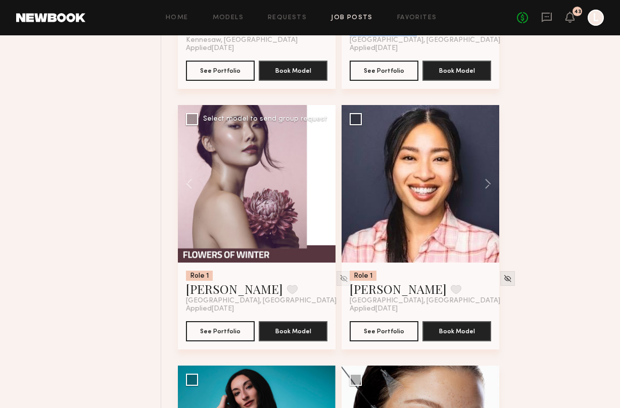
click at [320, 187] on button at bounding box center [319, 184] width 32 height 158
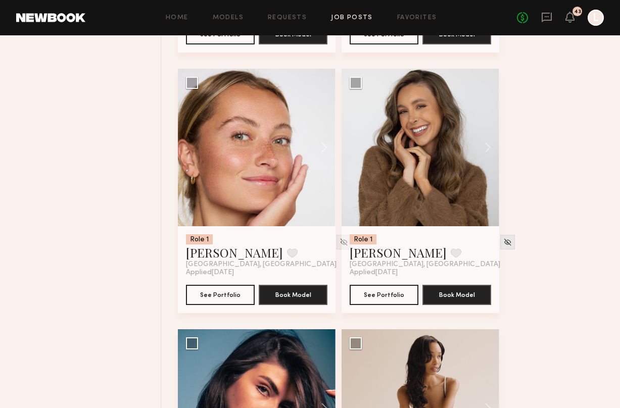
scroll to position [4262, 0]
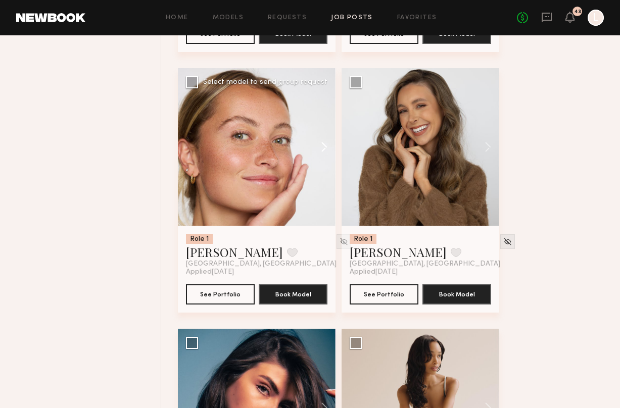
click at [322, 154] on button at bounding box center [319, 147] width 32 height 158
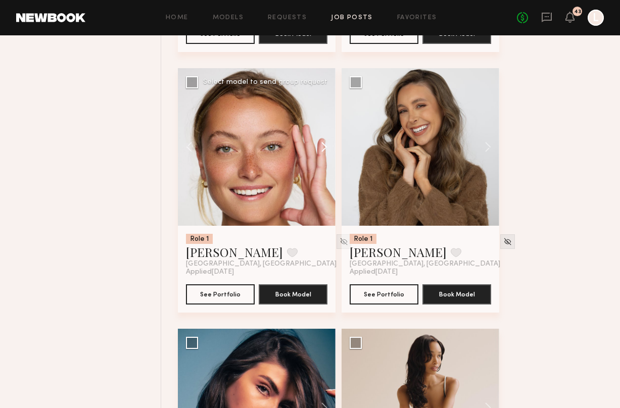
click at [322, 154] on button at bounding box center [319, 147] width 32 height 158
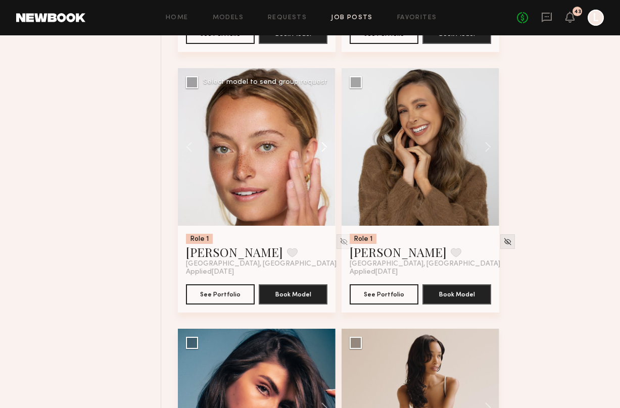
click at [322, 154] on button at bounding box center [319, 147] width 32 height 158
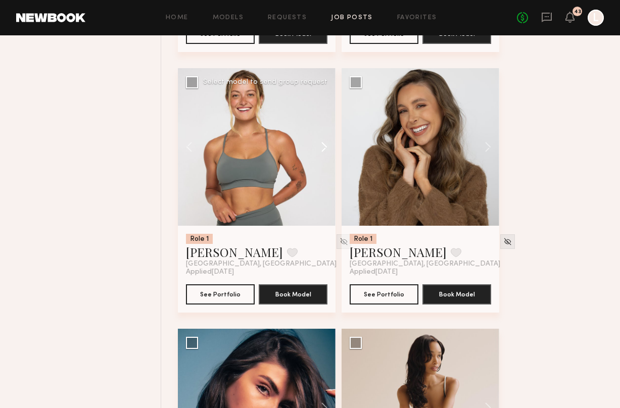
click at [322, 154] on button at bounding box center [319, 147] width 32 height 158
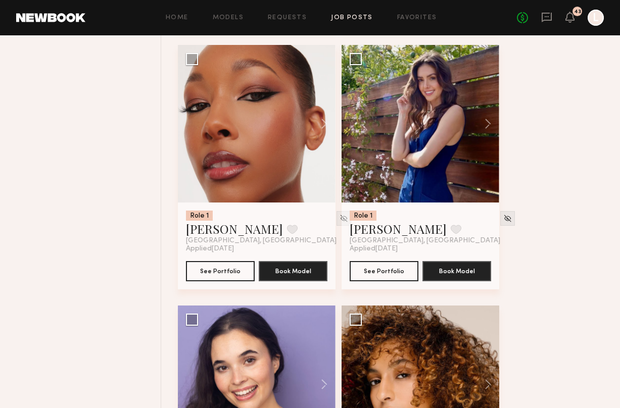
scroll to position [5289, 0]
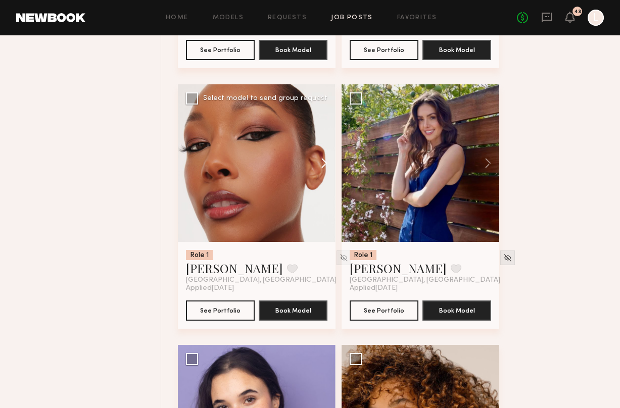
click at [320, 169] on button at bounding box center [319, 163] width 32 height 158
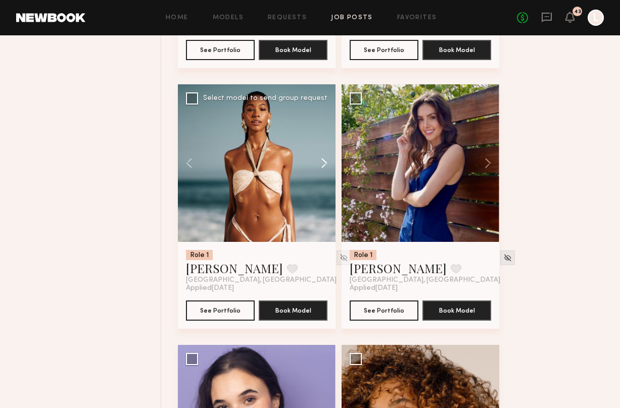
click at [320, 169] on button at bounding box center [319, 163] width 32 height 158
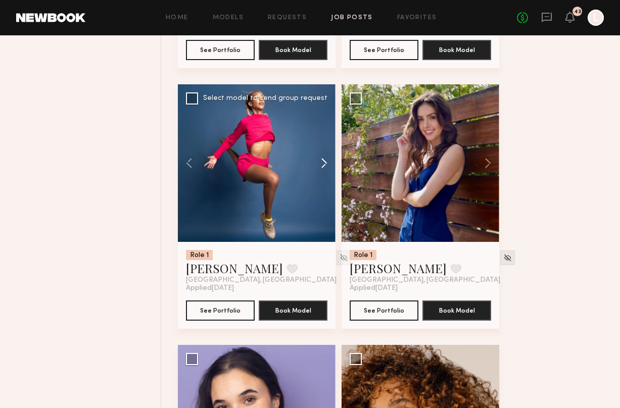
click at [320, 169] on button at bounding box center [319, 163] width 32 height 158
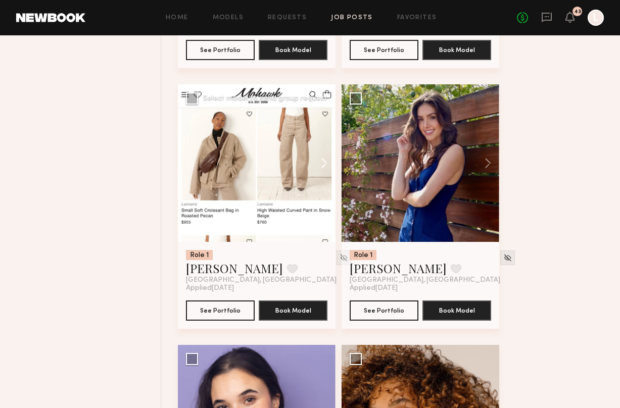
click at [320, 169] on button at bounding box center [319, 163] width 32 height 158
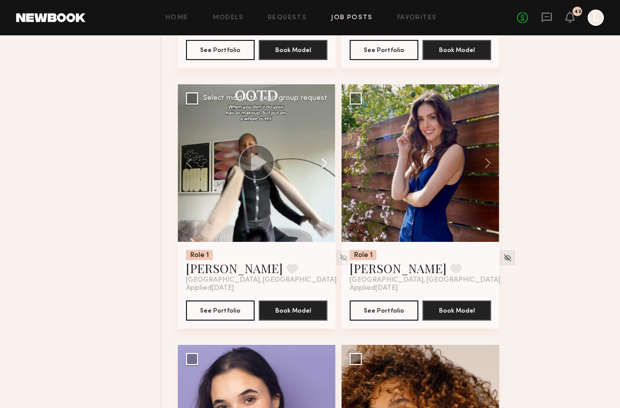
click at [320, 169] on button at bounding box center [319, 163] width 32 height 158
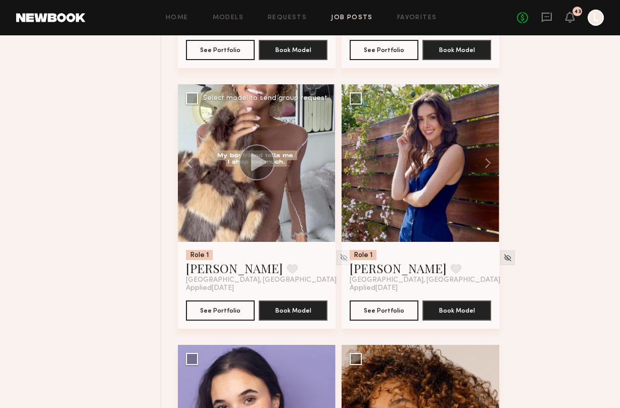
click at [314, 175] on div at bounding box center [257, 163] width 158 height 158
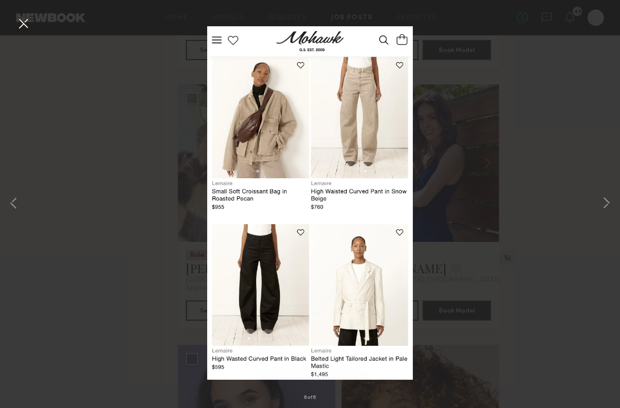
click at [71, 188] on div "6 of 6" at bounding box center [310, 204] width 620 height 408
click at [28, 25] on button at bounding box center [23, 24] width 16 height 18
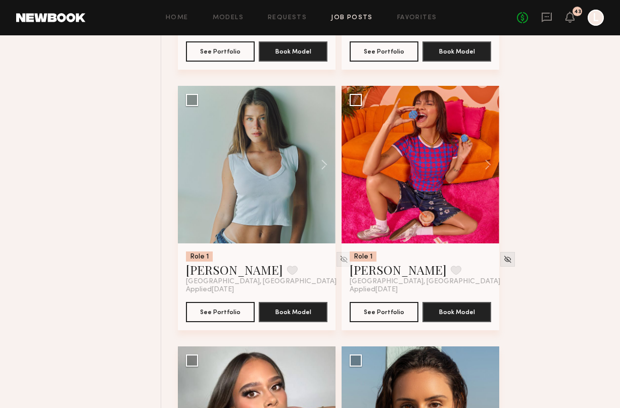
scroll to position [7373, 0]
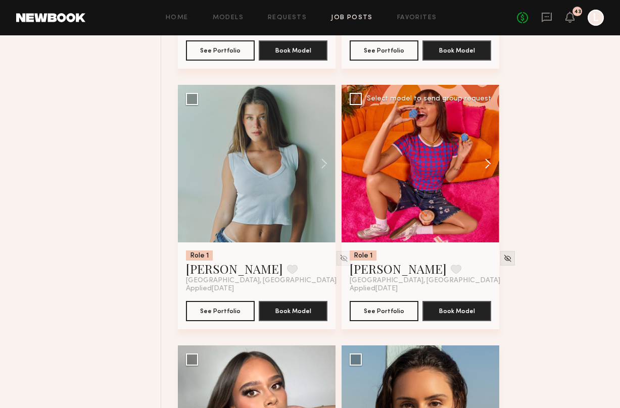
click at [484, 173] on button at bounding box center [483, 164] width 32 height 158
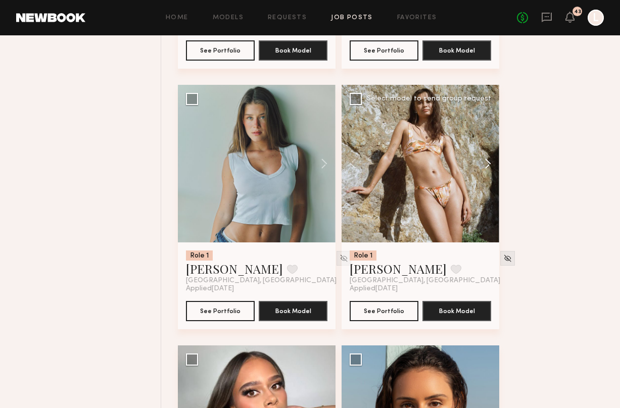
click at [484, 173] on button at bounding box center [483, 164] width 32 height 158
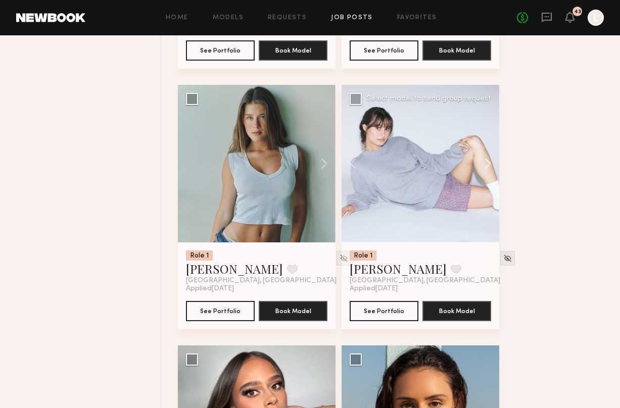
click at [484, 173] on button at bounding box center [483, 164] width 32 height 158
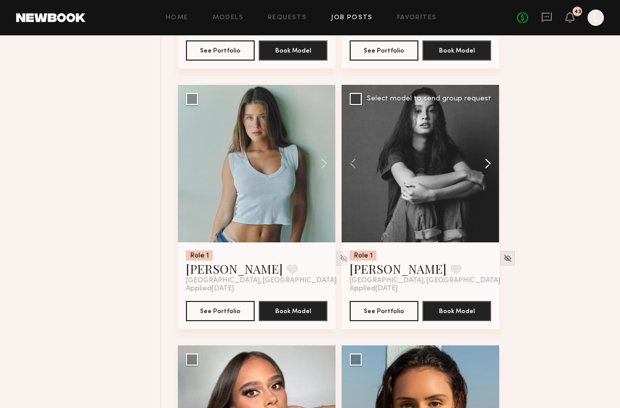
click at [484, 173] on button at bounding box center [483, 164] width 32 height 158
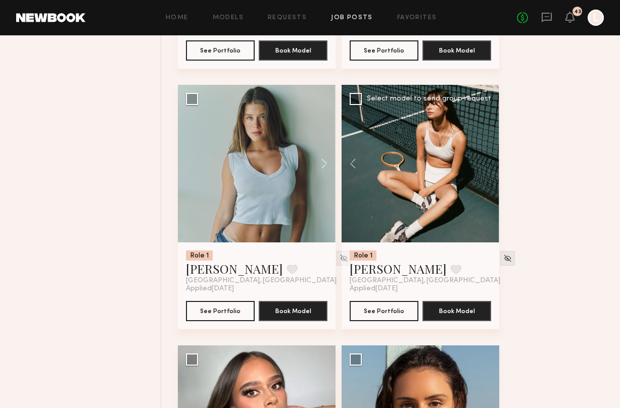
click at [484, 173] on div at bounding box center [420, 164] width 158 height 158
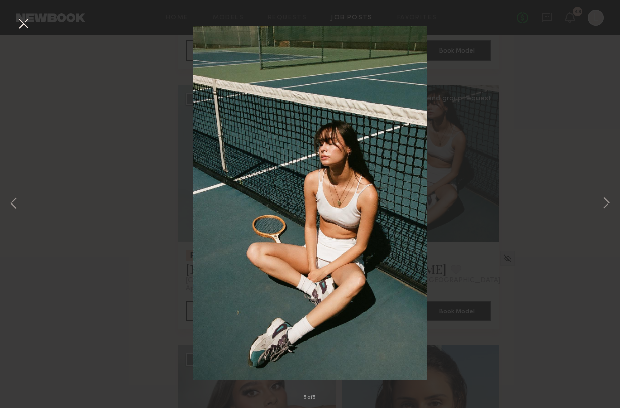
click at [20, 26] on button at bounding box center [23, 24] width 16 height 18
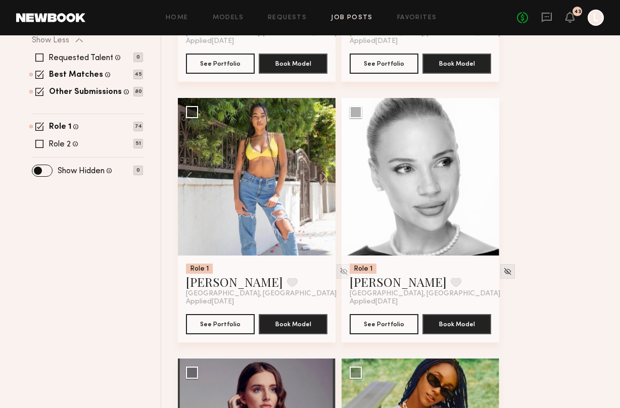
scroll to position [326, 0]
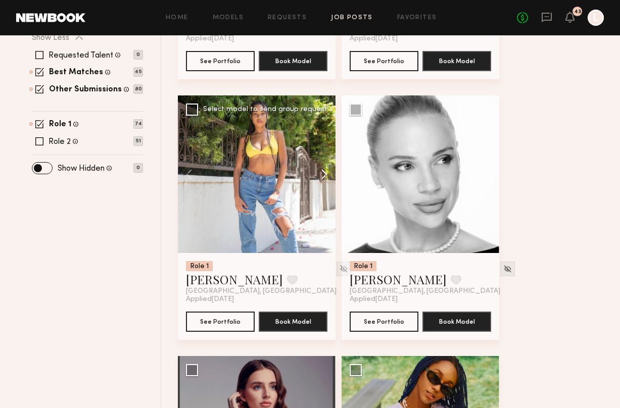
click at [320, 174] on button at bounding box center [319, 174] width 32 height 158
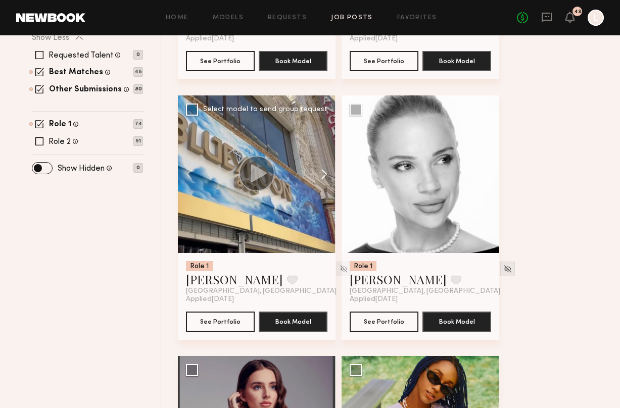
click at [320, 174] on button at bounding box center [319, 174] width 32 height 158
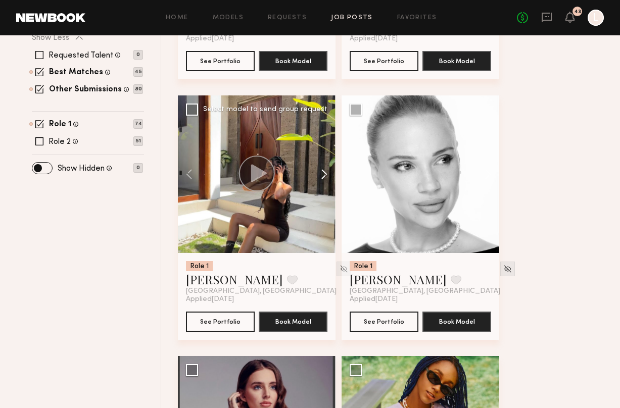
click at [320, 174] on button at bounding box center [319, 174] width 32 height 158
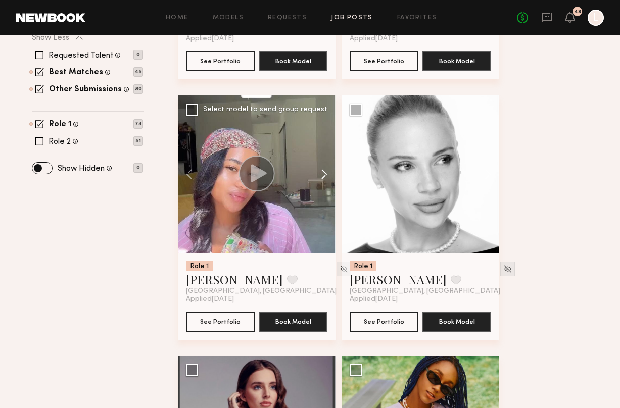
click at [320, 174] on button at bounding box center [319, 174] width 32 height 158
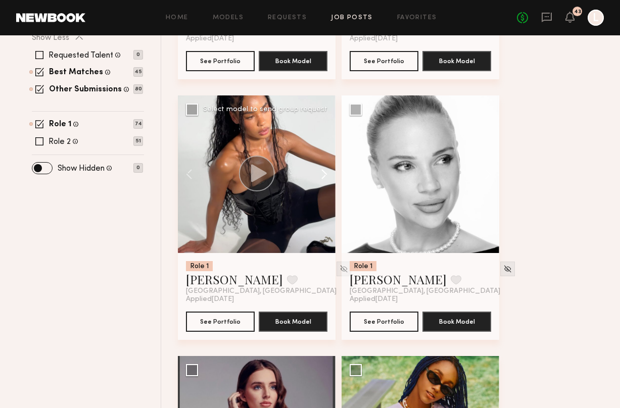
click at [320, 174] on button at bounding box center [319, 174] width 32 height 158
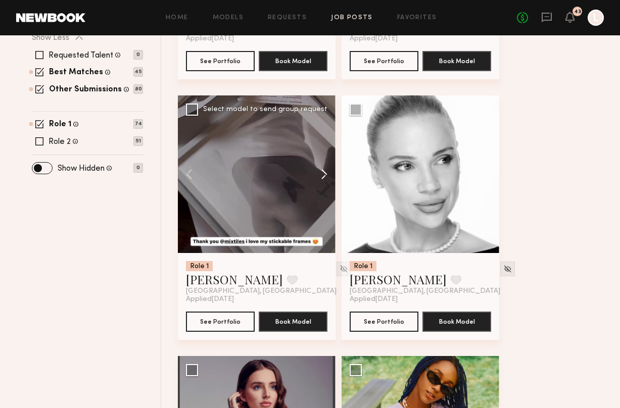
click at [320, 174] on button at bounding box center [319, 174] width 32 height 158
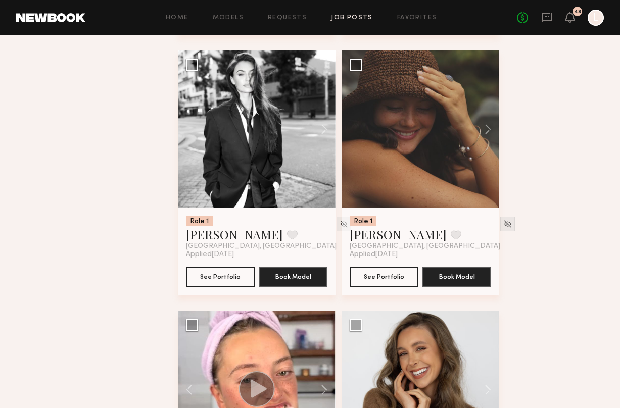
scroll to position [4019, 0]
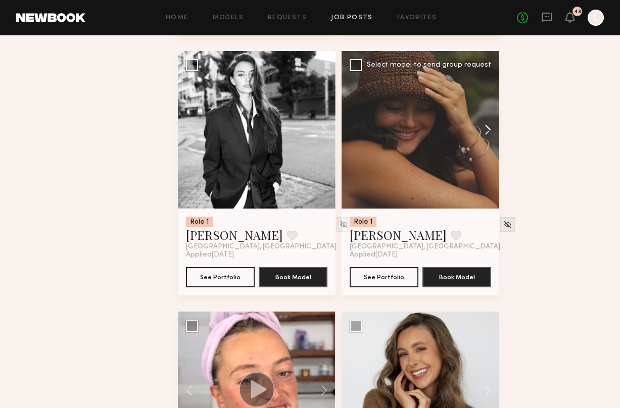
click at [487, 131] on button at bounding box center [483, 130] width 32 height 158
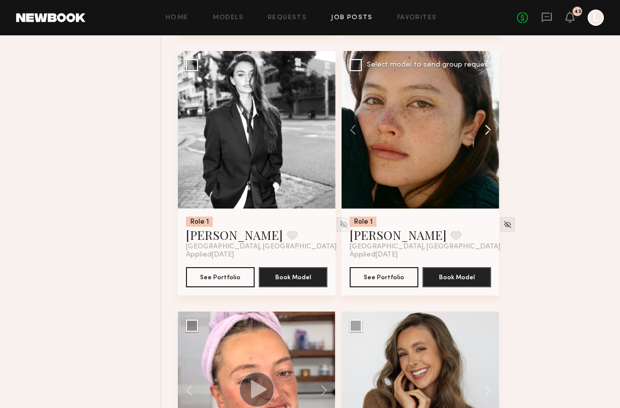
click at [487, 131] on button at bounding box center [483, 130] width 32 height 158
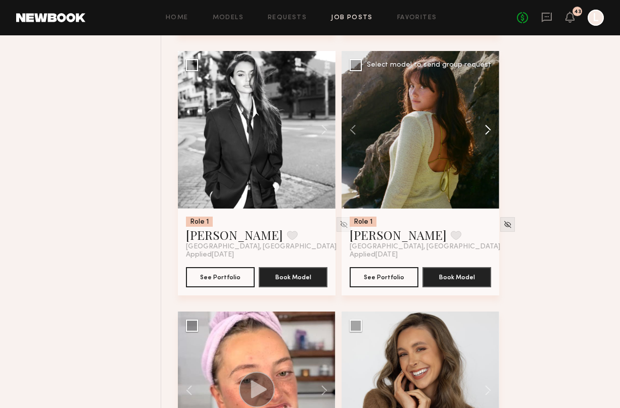
click at [487, 131] on button at bounding box center [483, 130] width 32 height 158
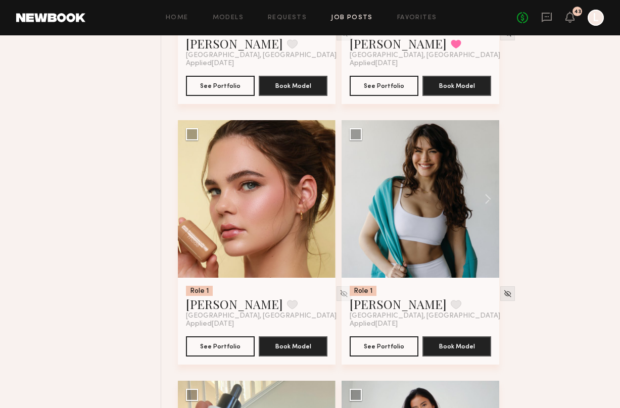
scroll to position [6296, 0]
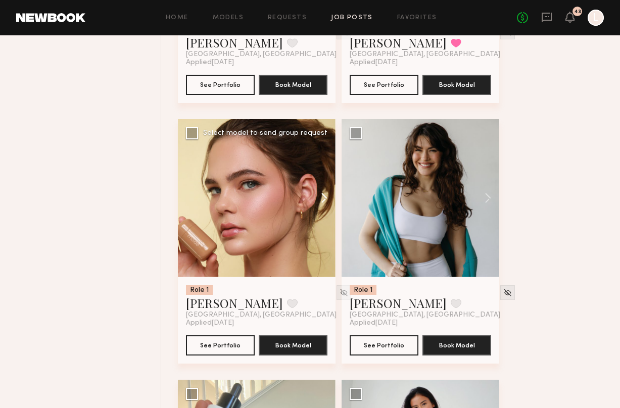
click at [324, 205] on button at bounding box center [319, 198] width 32 height 158
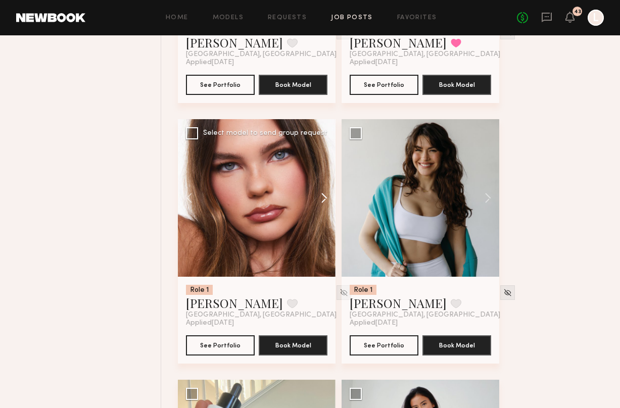
click at [324, 205] on button at bounding box center [319, 198] width 32 height 158
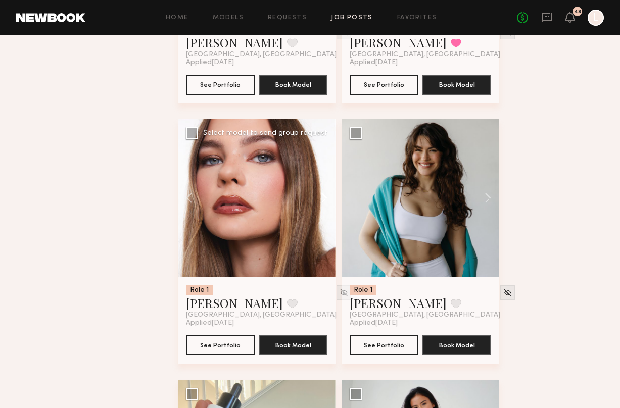
click at [324, 205] on button at bounding box center [319, 198] width 32 height 158
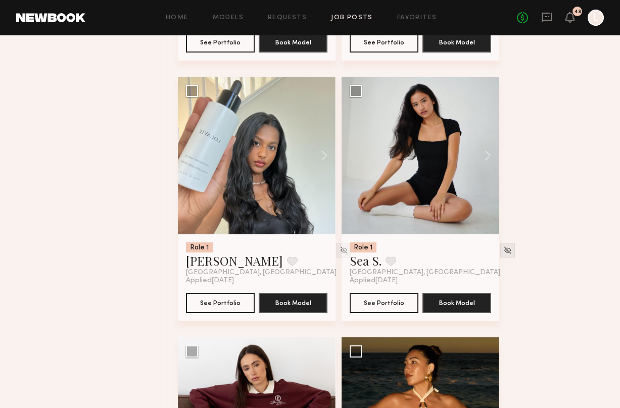
scroll to position [6600, 0]
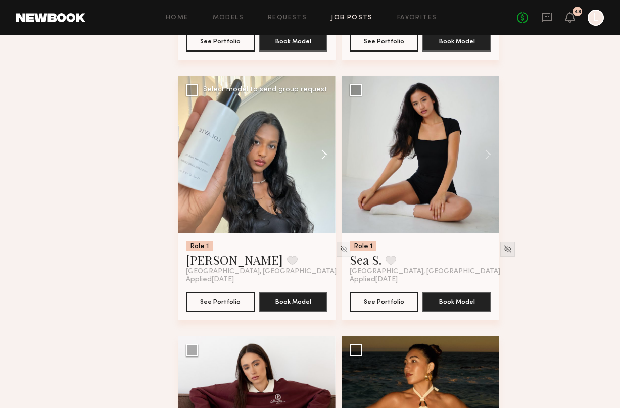
click at [324, 160] on button at bounding box center [319, 155] width 32 height 158
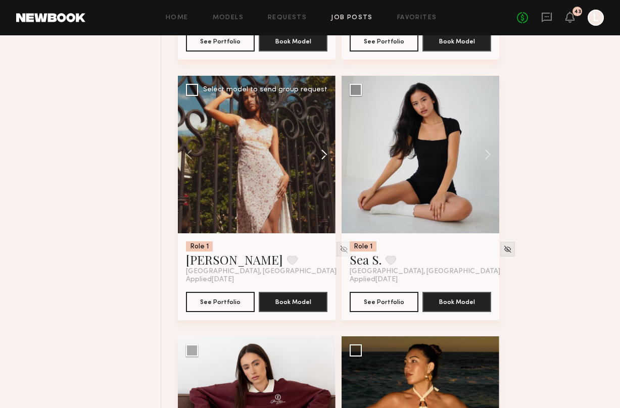
click at [324, 160] on button at bounding box center [319, 155] width 32 height 158
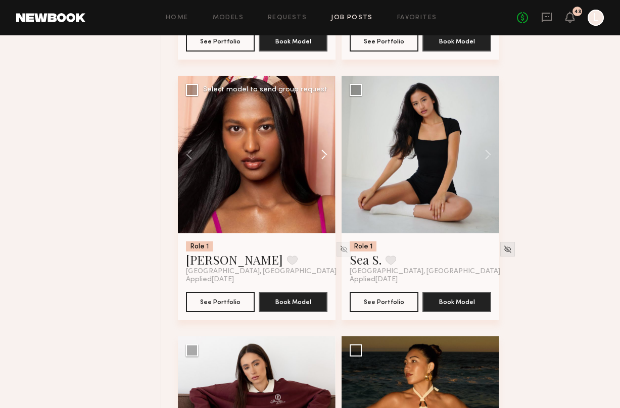
click at [324, 160] on button at bounding box center [319, 155] width 32 height 158
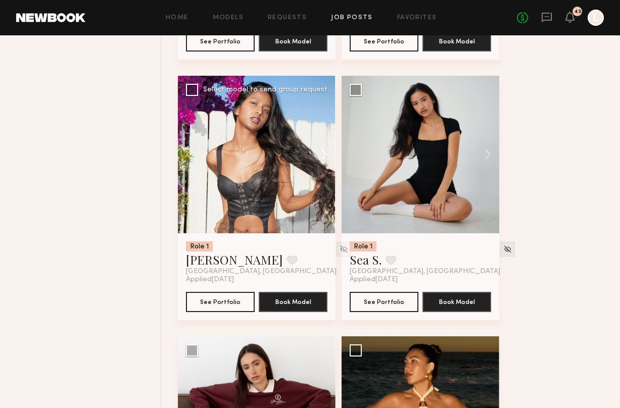
click at [324, 160] on button at bounding box center [319, 155] width 32 height 158
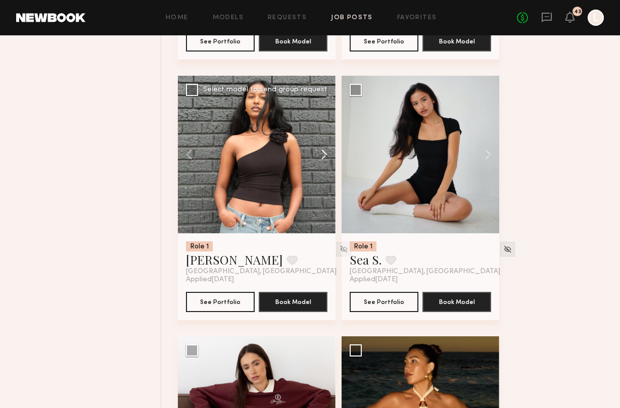
click at [324, 160] on button at bounding box center [319, 155] width 32 height 158
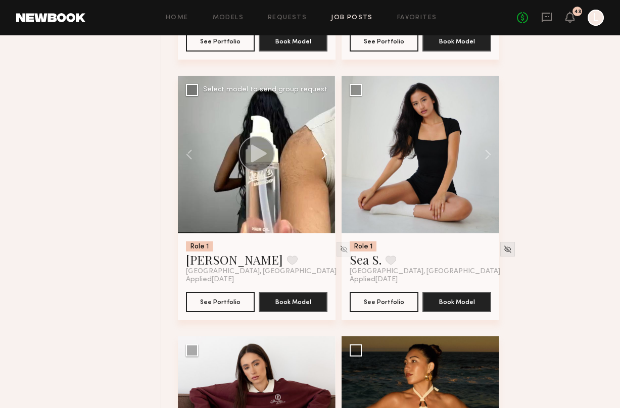
click at [324, 160] on button at bounding box center [319, 155] width 32 height 158
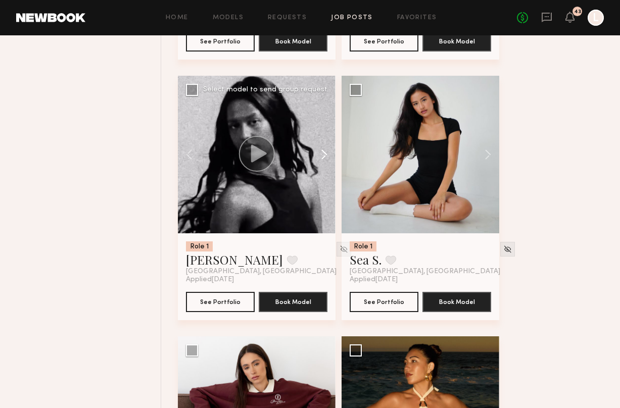
click at [324, 160] on button at bounding box center [319, 155] width 32 height 158
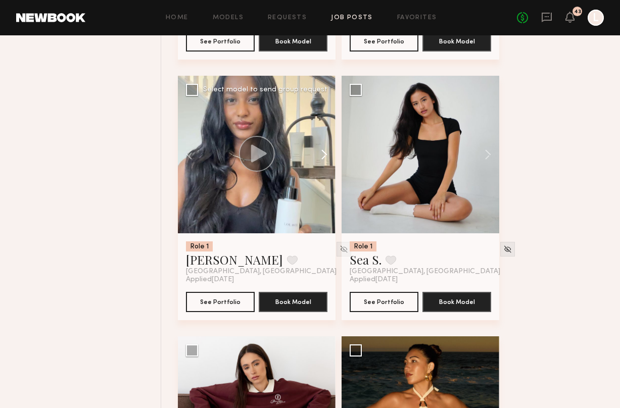
click at [324, 160] on button at bounding box center [319, 155] width 32 height 158
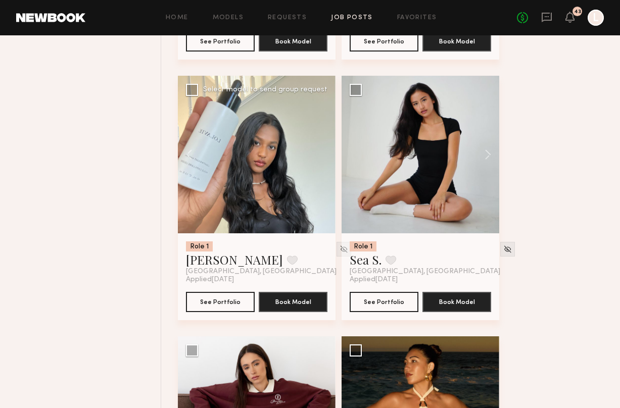
click at [324, 160] on div at bounding box center [257, 155] width 158 height 158
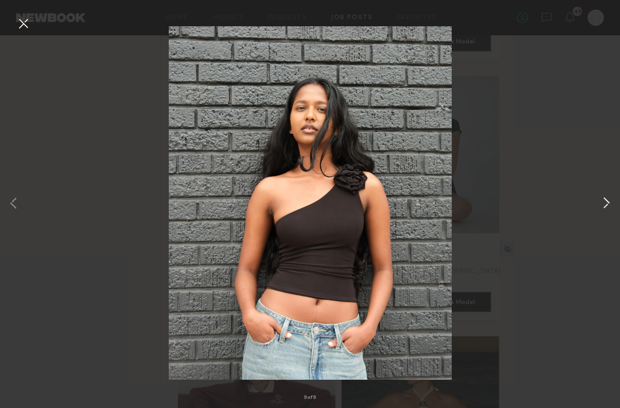
click at [608, 202] on button at bounding box center [606, 204] width 12 height 326
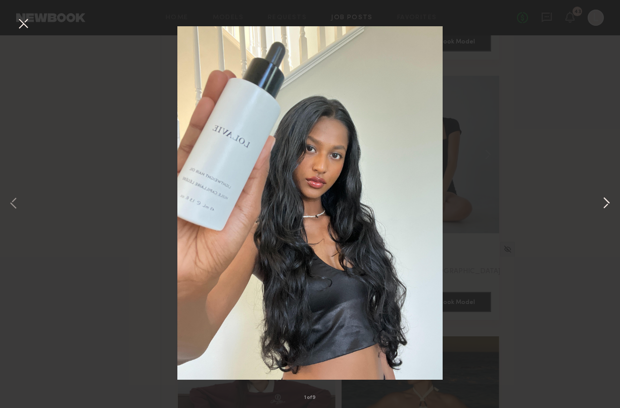
click at [608, 202] on button at bounding box center [606, 204] width 12 height 326
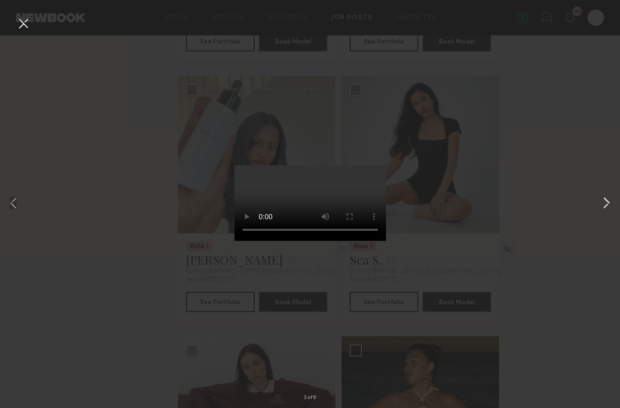
click at [608, 202] on button at bounding box center [606, 204] width 12 height 326
click at [23, 26] on button at bounding box center [23, 24] width 16 height 18
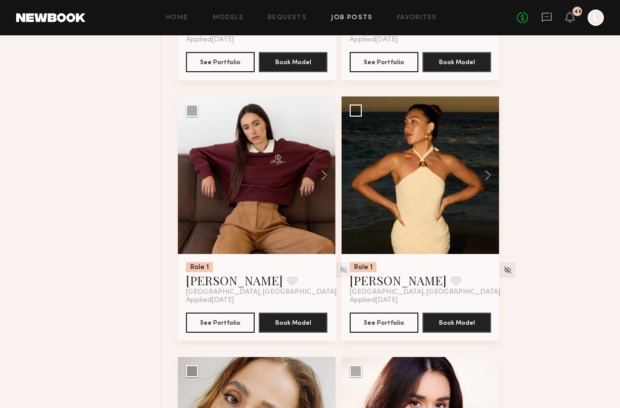
scroll to position [6841, 0]
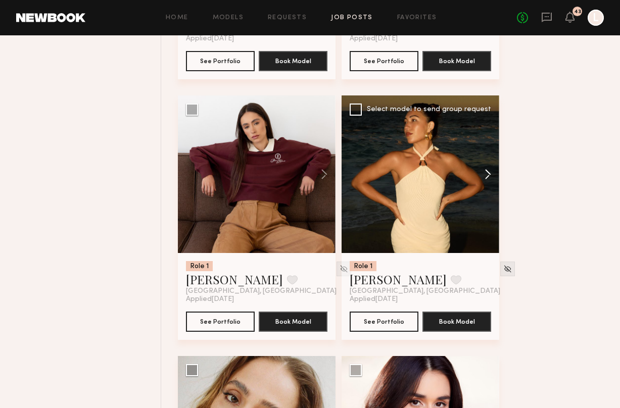
click at [483, 179] on button at bounding box center [483, 174] width 32 height 158
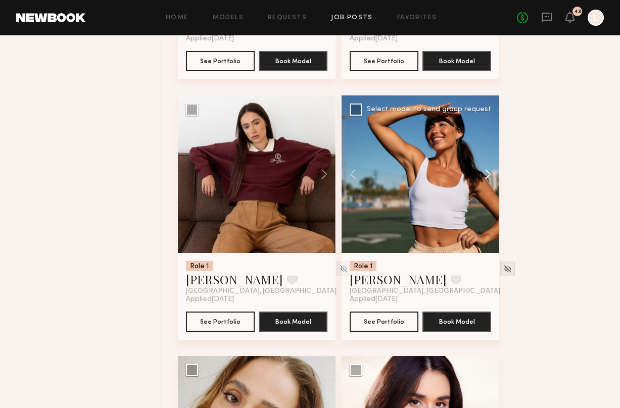
click at [483, 179] on button at bounding box center [483, 174] width 32 height 158
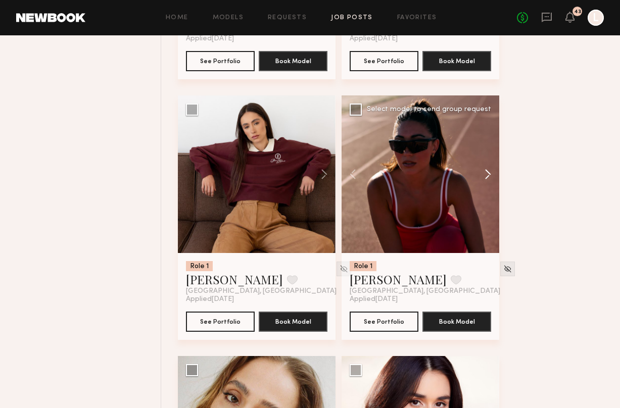
click at [483, 179] on button at bounding box center [483, 174] width 32 height 158
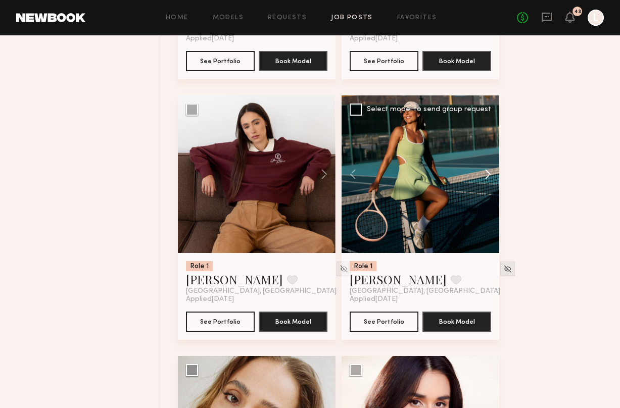
click at [483, 179] on button at bounding box center [483, 174] width 32 height 158
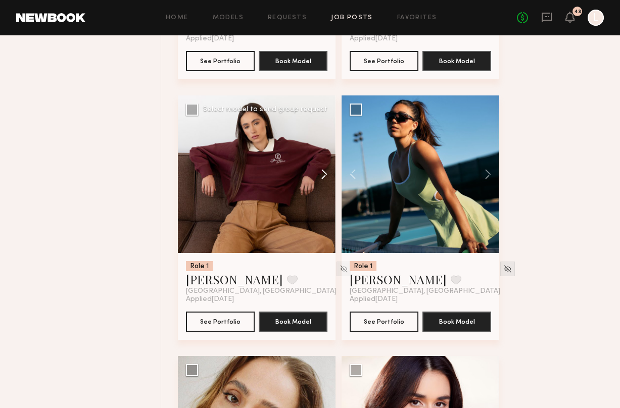
click at [331, 180] on button at bounding box center [319, 174] width 32 height 158
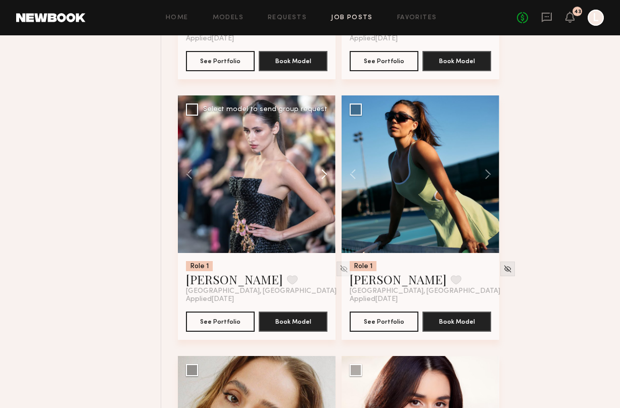
click at [331, 180] on button at bounding box center [319, 174] width 32 height 158
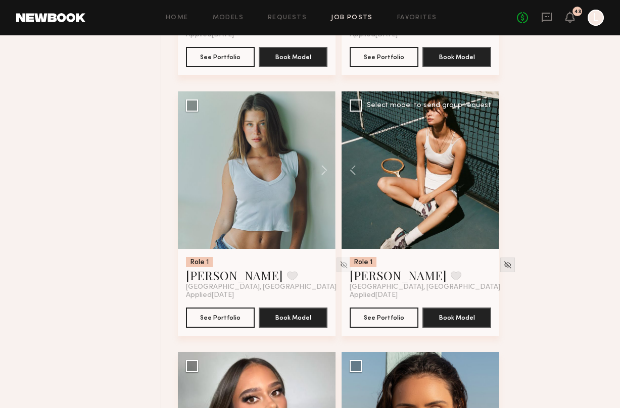
scroll to position [7374, 0]
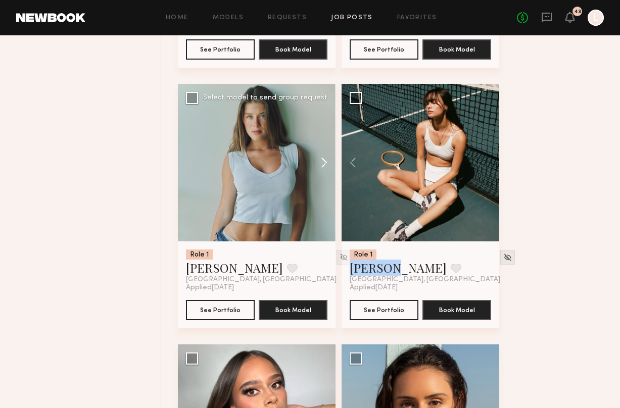
click at [320, 170] on button at bounding box center [319, 163] width 32 height 158
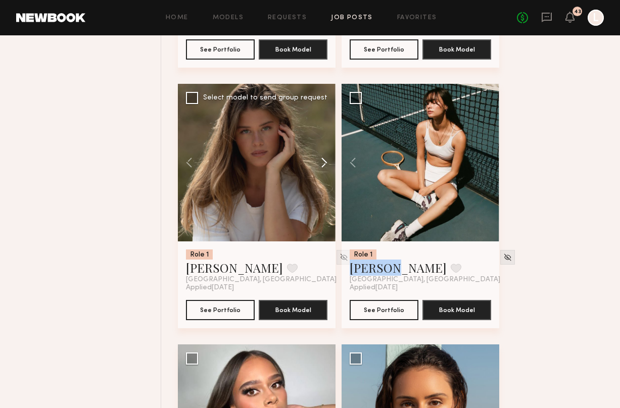
click at [324, 170] on button at bounding box center [319, 163] width 32 height 158
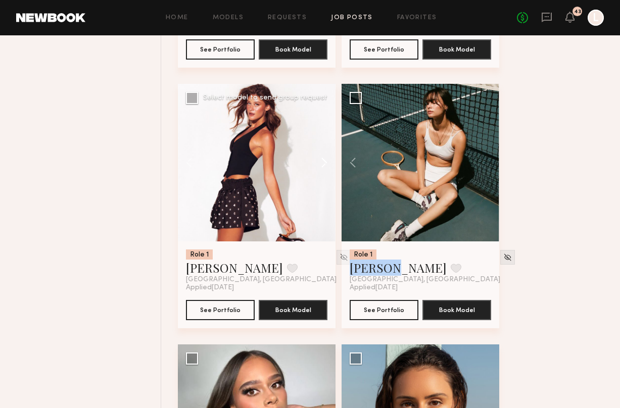
click at [324, 170] on button at bounding box center [319, 163] width 32 height 158
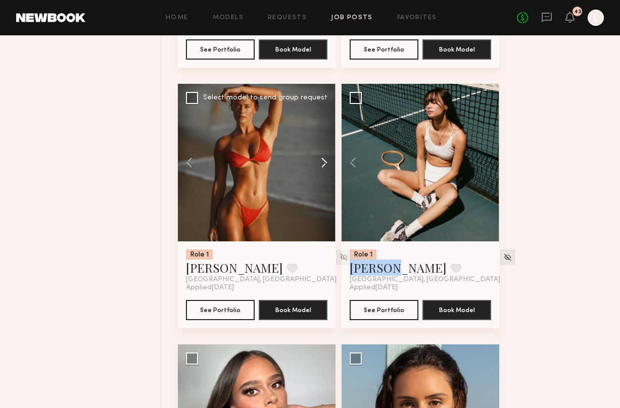
click at [324, 170] on button at bounding box center [319, 163] width 32 height 158
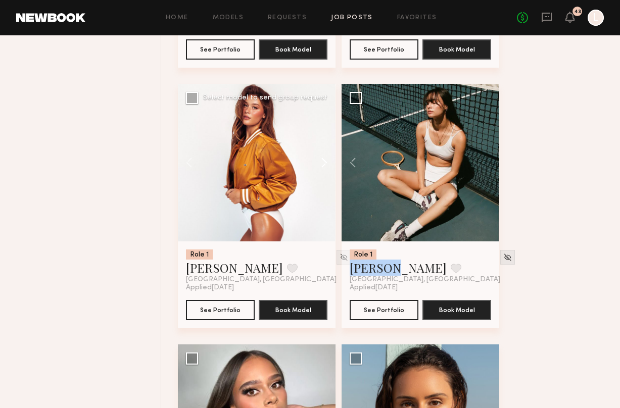
click at [324, 170] on button at bounding box center [319, 163] width 32 height 158
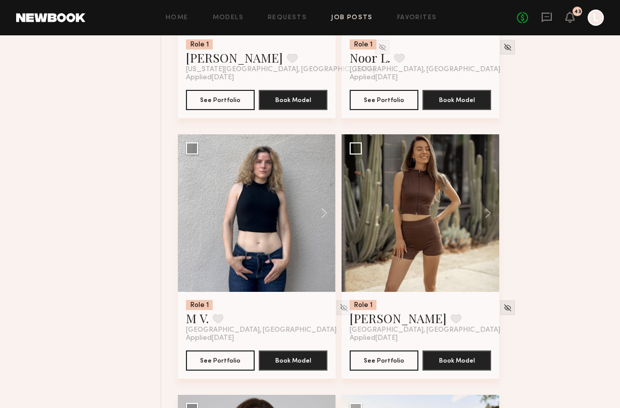
scroll to position [7847, 0]
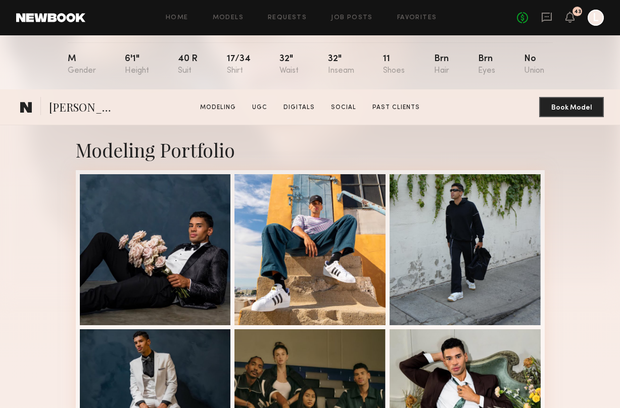
scroll to position [467, 0]
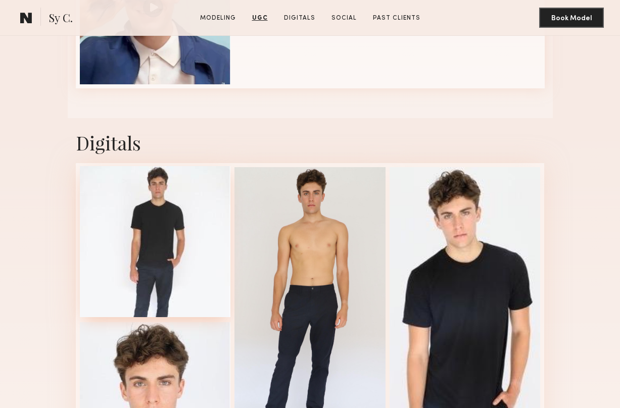
scroll to position [909, 0]
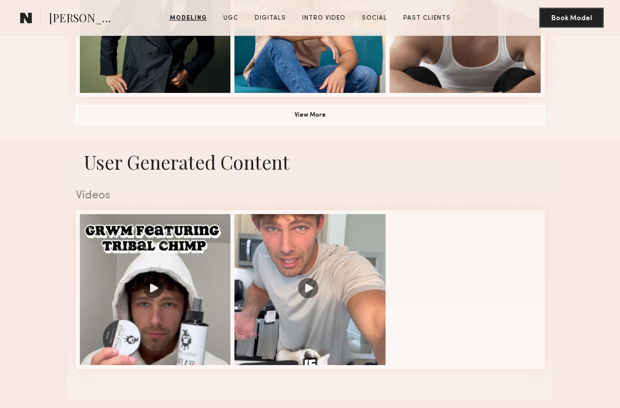
scroll to position [804, 0]
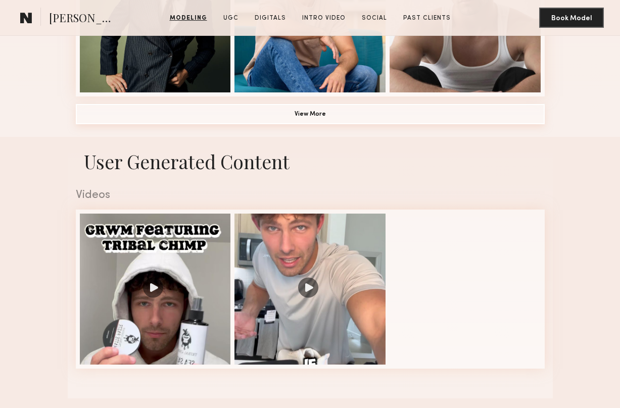
click at [298, 115] on button "View More" at bounding box center [310, 114] width 469 height 20
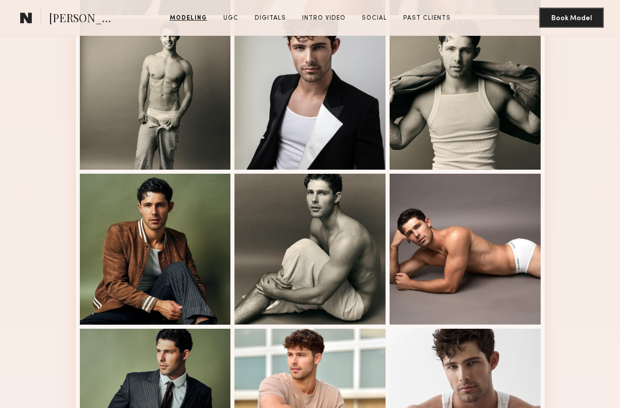
scroll to position [415, 0]
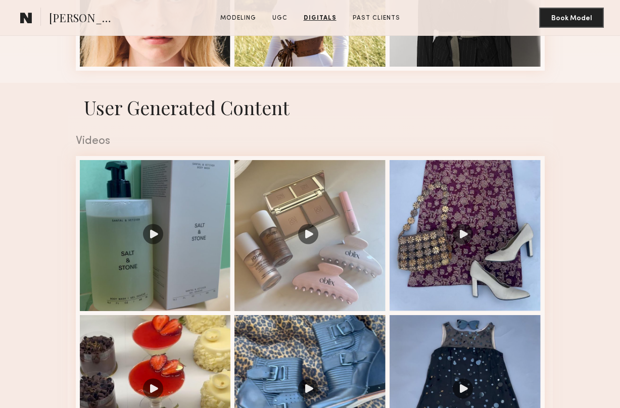
scroll to position [327, 0]
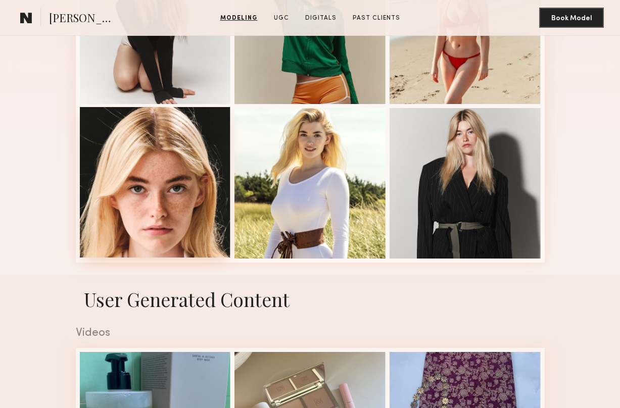
click at [169, 201] on div at bounding box center [155, 182] width 151 height 151
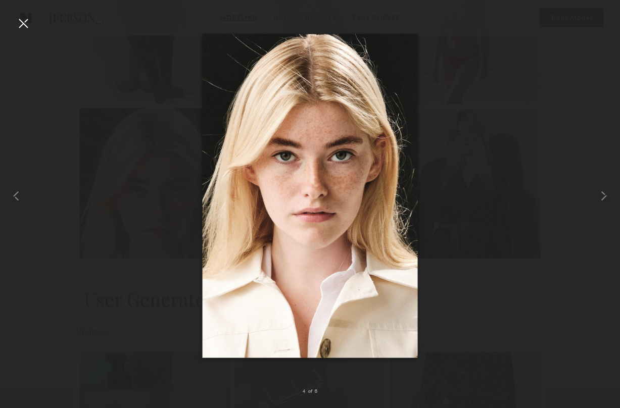
click at [20, 25] on div at bounding box center [23, 23] width 16 height 16
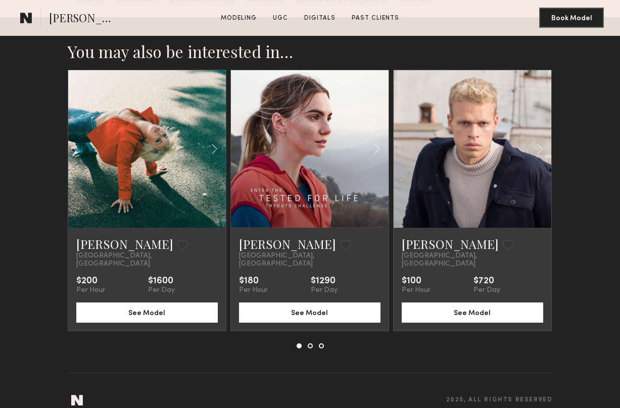
scroll to position [1481, 0]
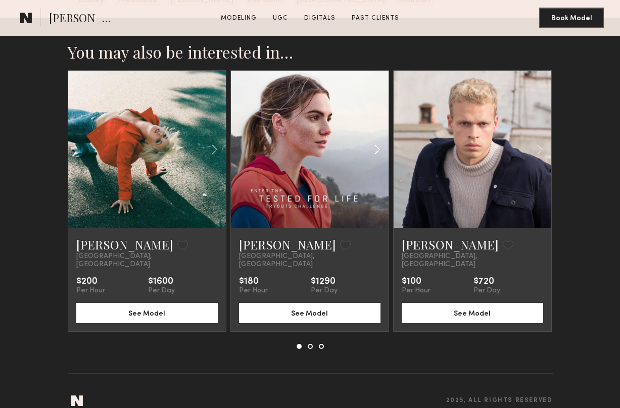
click at [380, 148] on common-icon at bounding box center [377, 149] width 15 height 19
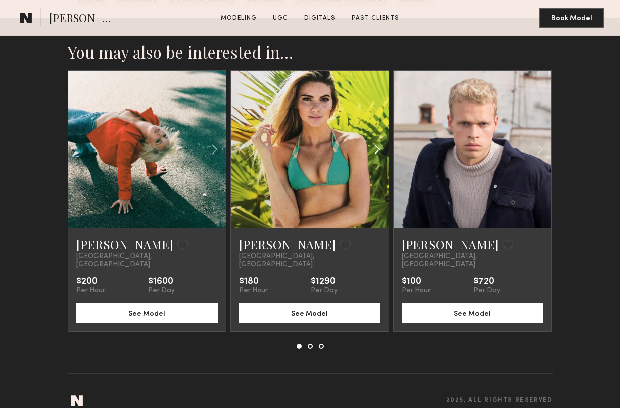
click at [380, 148] on common-icon at bounding box center [377, 149] width 15 height 19
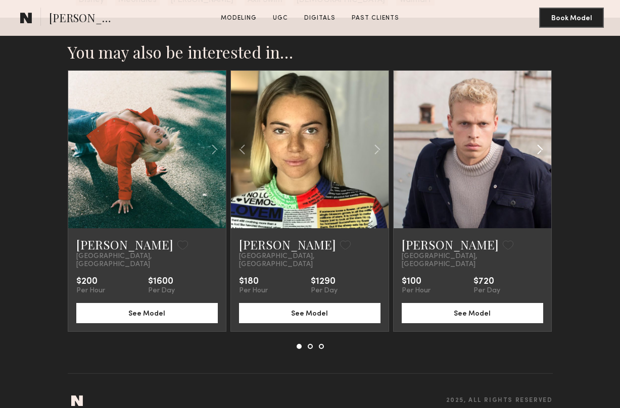
click at [541, 156] on common-icon at bounding box center [539, 149] width 15 height 19
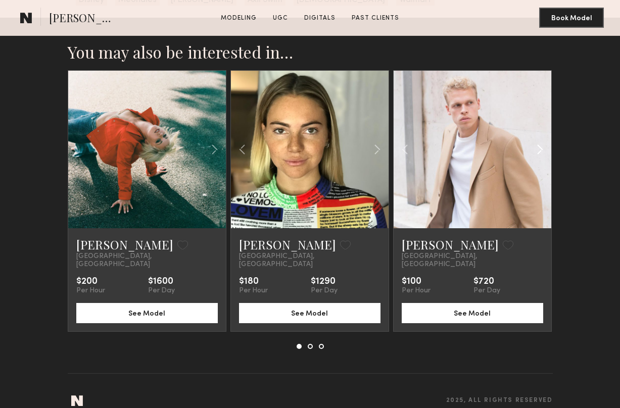
click at [541, 156] on common-icon at bounding box center [539, 149] width 15 height 19
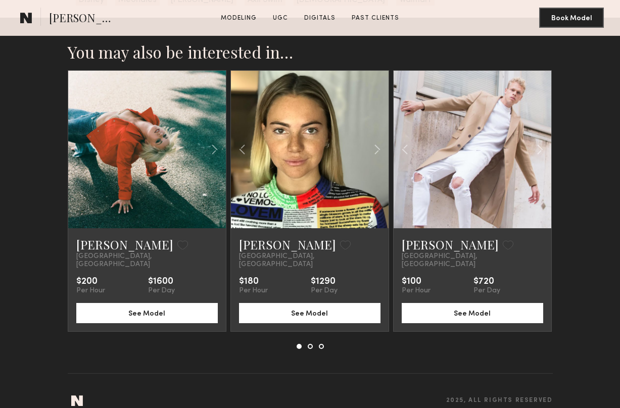
click at [311, 344] on button at bounding box center [310, 346] width 5 height 5
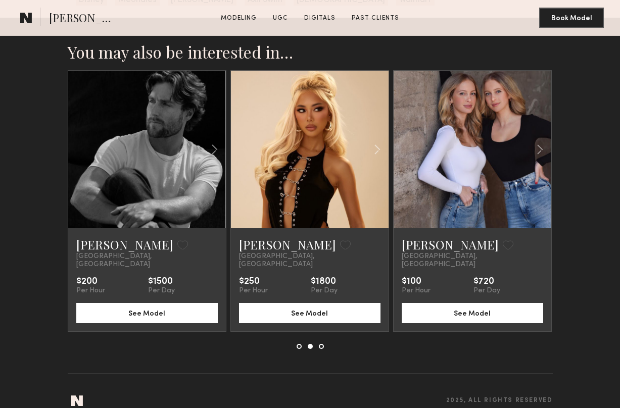
click at [315, 344] on div at bounding box center [309, 346] width 27 height 5
click at [324, 339] on div "Dylan S. Favorite Los Angeles, CA $200 Per Hour $1500 Per Day See Model Anthia …" at bounding box center [310, 209] width 485 height 279
click at [320, 344] on button at bounding box center [321, 346] width 5 height 5
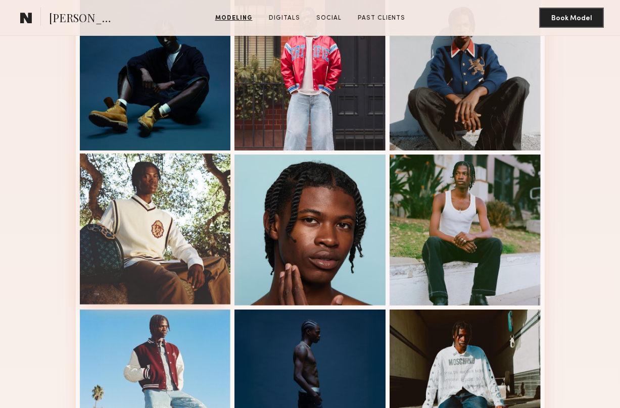
scroll to position [435, 0]
click at [157, 247] on div at bounding box center [155, 229] width 151 height 151
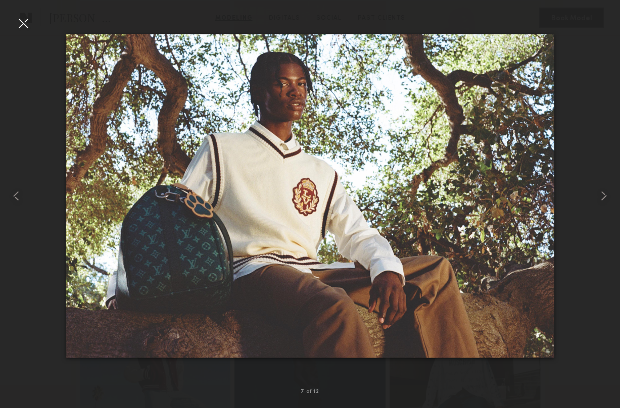
click at [33, 24] on div at bounding box center [310, 196] width 620 height 360
click at [24, 31] on div at bounding box center [23, 23] width 16 height 16
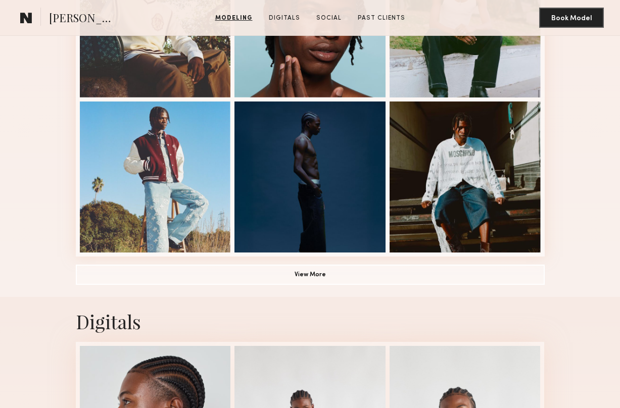
scroll to position [645, 0]
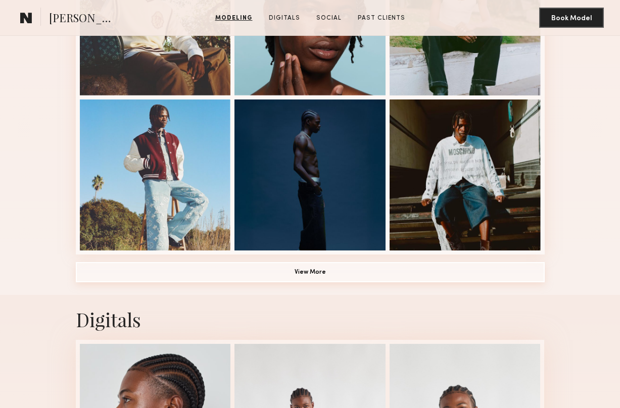
click at [327, 270] on button "View More" at bounding box center [310, 272] width 469 height 20
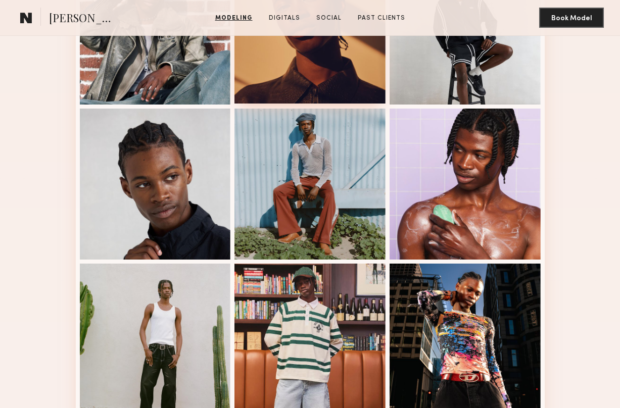
scroll to position [994, 0]
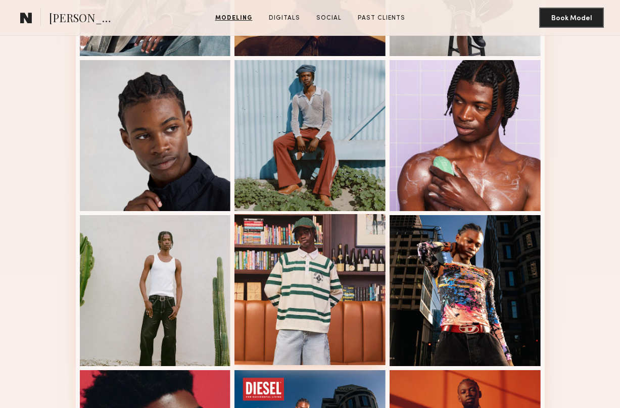
click at [302, 331] on div at bounding box center [309, 289] width 151 height 151
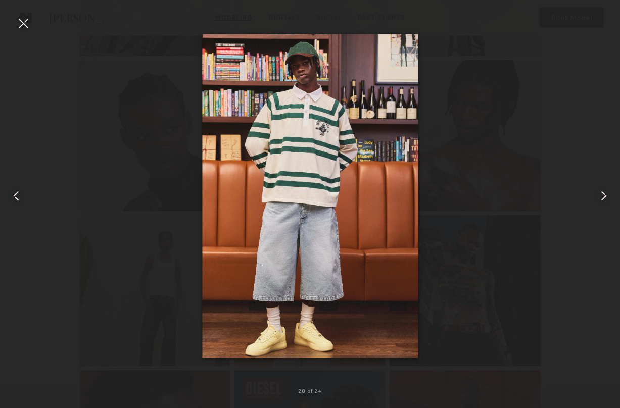
click at [25, 22] on div at bounding box center [23, 23] width 16 height 16
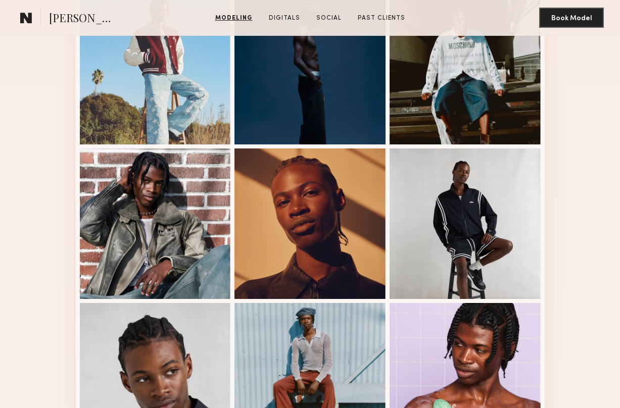
scroll to position [749, 0]
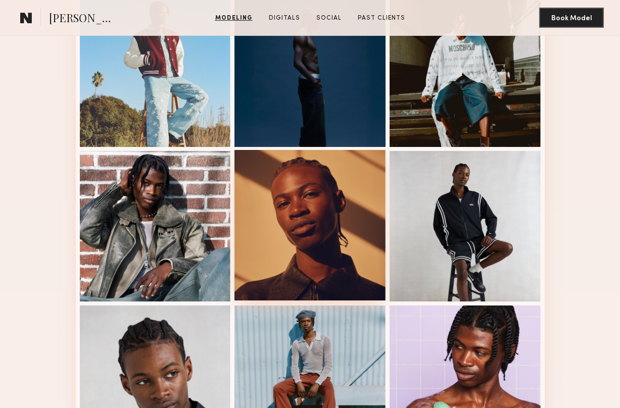
click at [294, 221] on div at bounding box center [309, 225] width 151 height 151
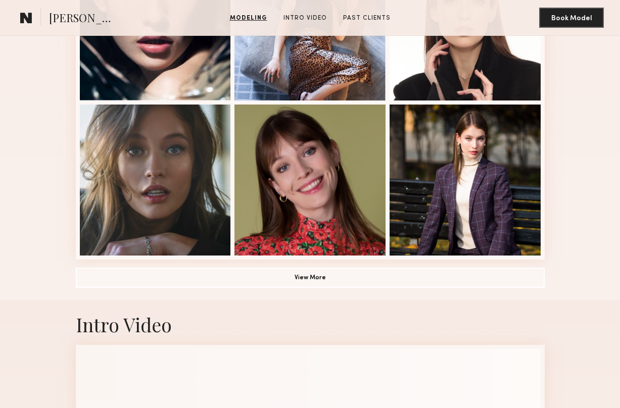
scroll to position [642, 0]
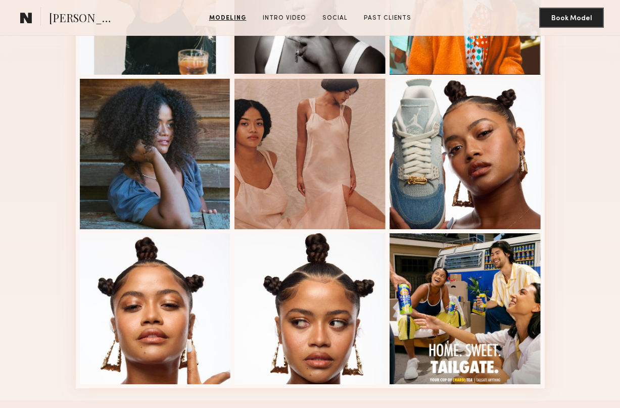
scroll to position [524, 0]
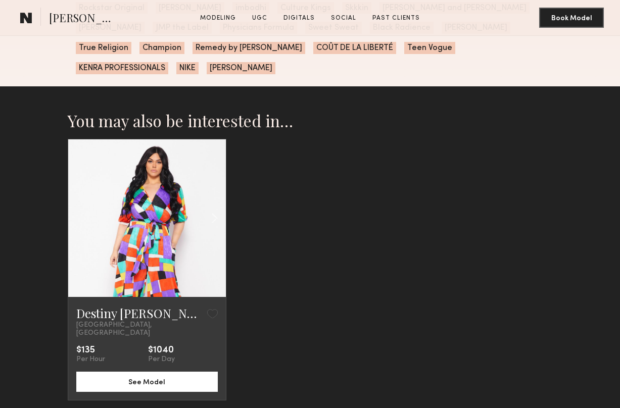
scroll to position [2084, 0]
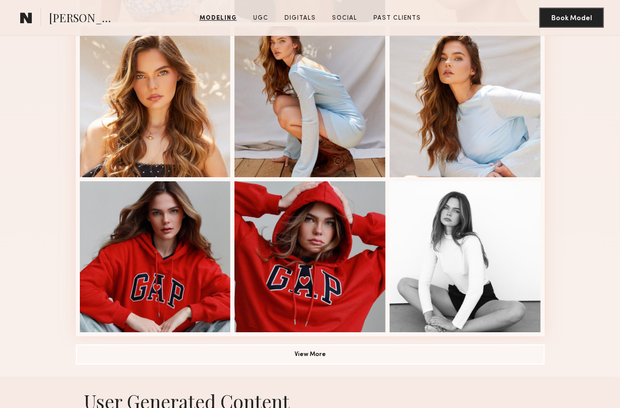
scroll to position [569, 0]
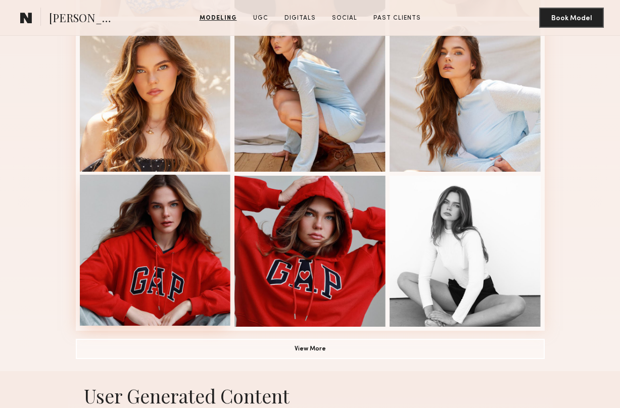
click at [163, 297] on div at bounding box center [155, 250] width 151 height 151
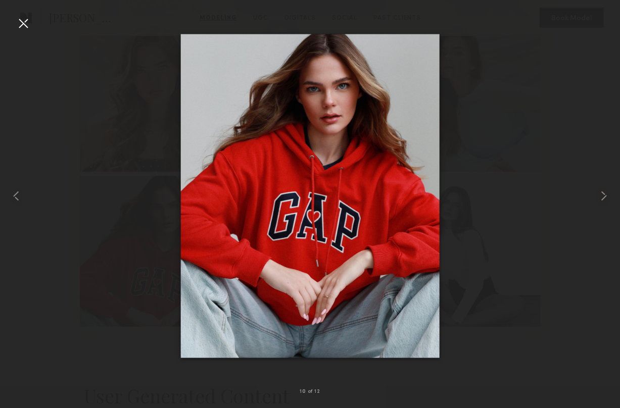
click at [22, 24] on div at bounding box center [23, 23] width 16 height 16
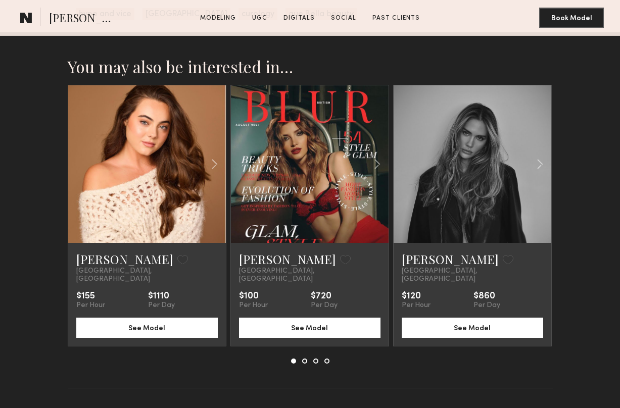
scroll to position [2030, 0]
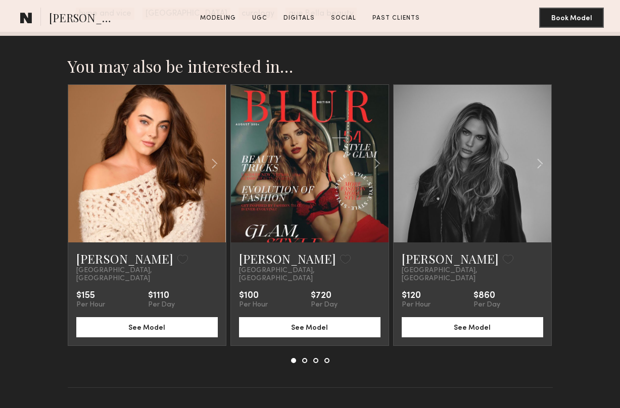
click at [304, 358] on button at bounding box center [304, 360] width 5 height 5
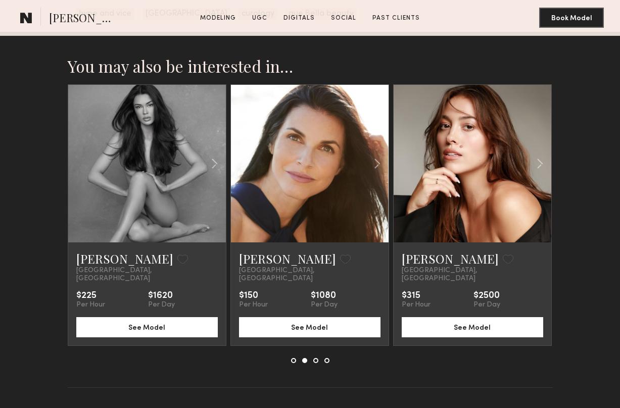
click at [315, 358] on button at bounding box center [315, 360] width 5 height 5
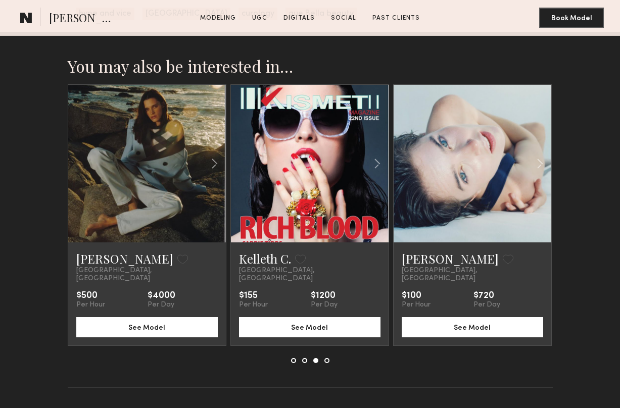
click at [321, 358] on div at bounding box center [310, 360] width 38 height 5
click at [324, 358] on button at bounding box center [326, 360] width 5 height 5
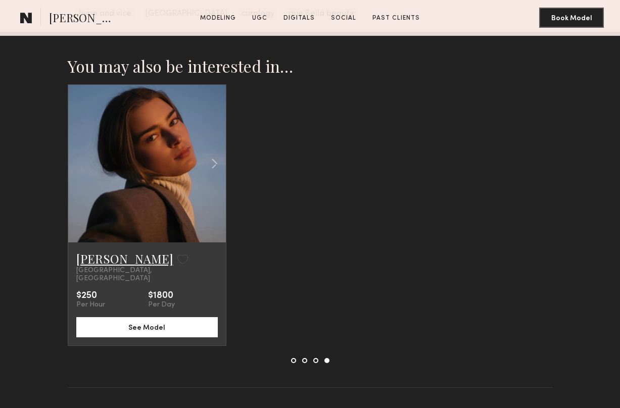
click at [101, 251] on link "[PERSON_NAME]" at bounding box center [124, 259] width 97 height 16
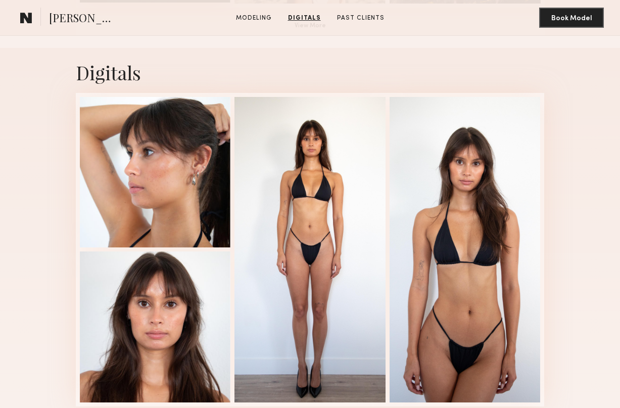
scroll to position [1390, 0]
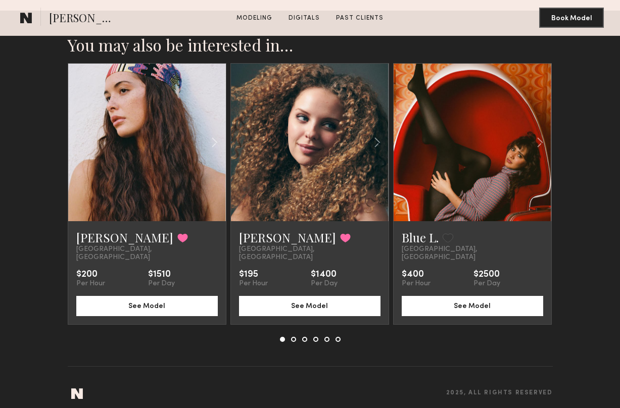
click at [293, 337] on button at bounding box center [293, 339] width 5 height 5
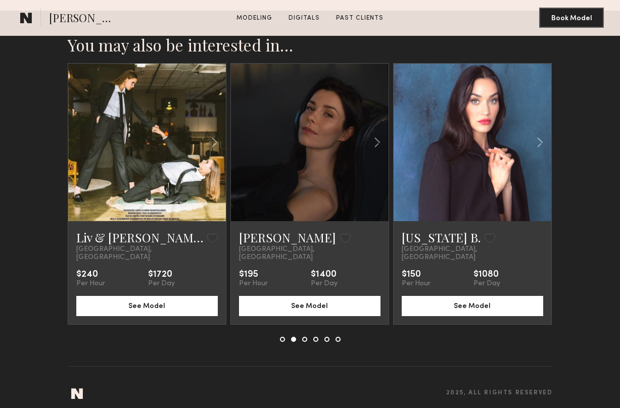
click at [305, 337] on button at bounding box center [304, 339] width 5 height 5
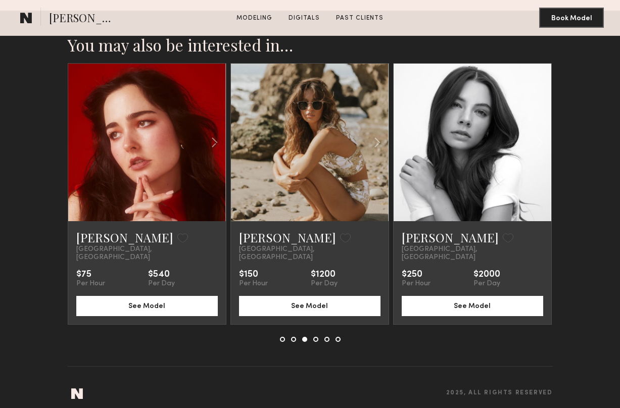
click at [318, 337] on div at bounding box center [310, 339] width 61 height 5
click at [321, 337] on div at bounding box center [310, 339] width 61 height 5
click at [315, 337] on button at bounding box center [315, 339] width 5 height 5
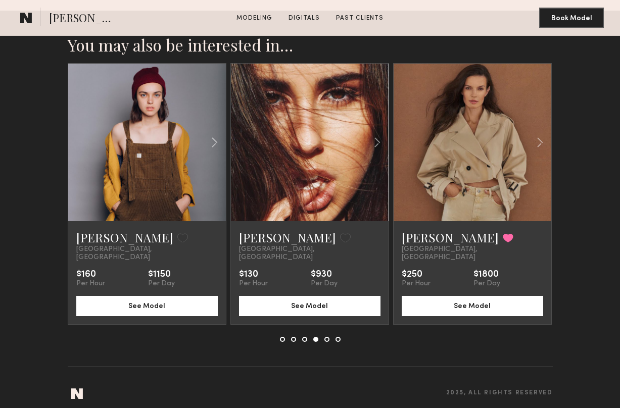
click at [327, 337] on button at bounding box center [326, 339] width 5 height 5
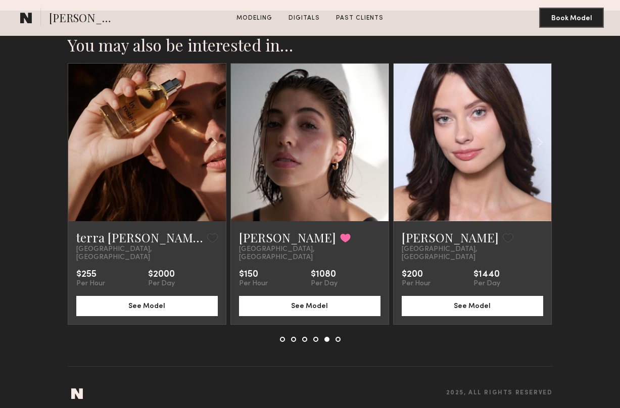
click at [337, 337] on button at bounding box center [337, 339] width 5 height 5
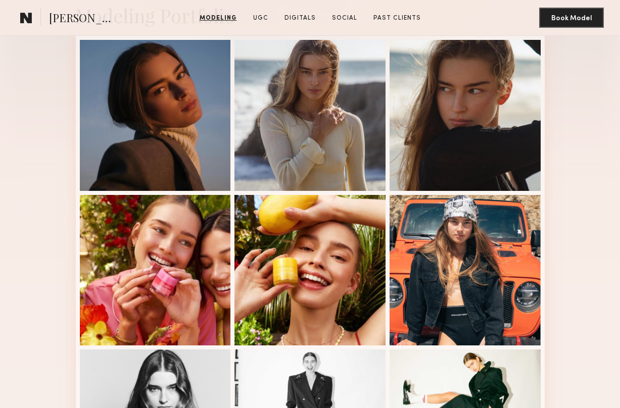
scroll to position [238, 0]
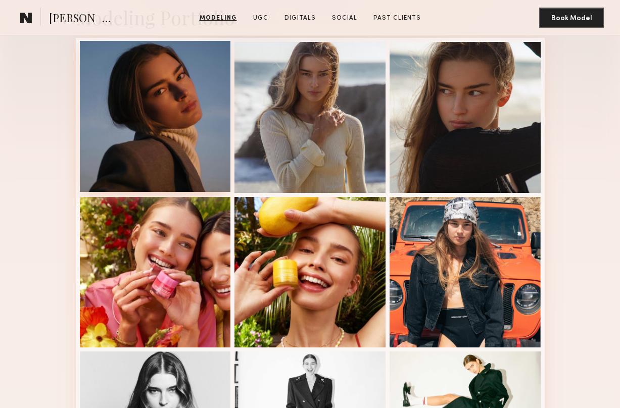
click at [186, 130] on div at bounding box center [155, 116] width 151 height 151
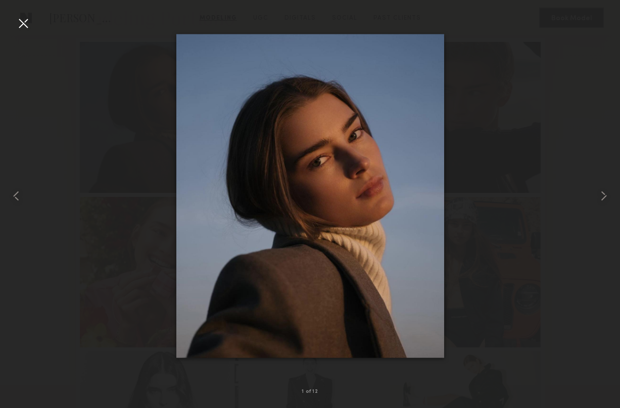
click at [61, 107] on div at bounding box center [310, 196] width 620 height 360
click at [23, 29] on div at bounding box center [23, 23] width 16 height 16
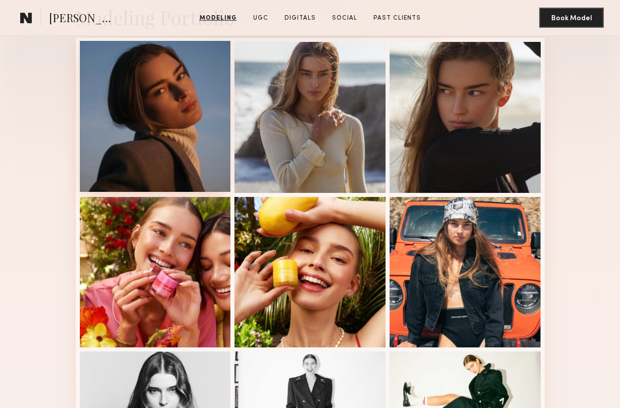
scroll to position [241, 0]
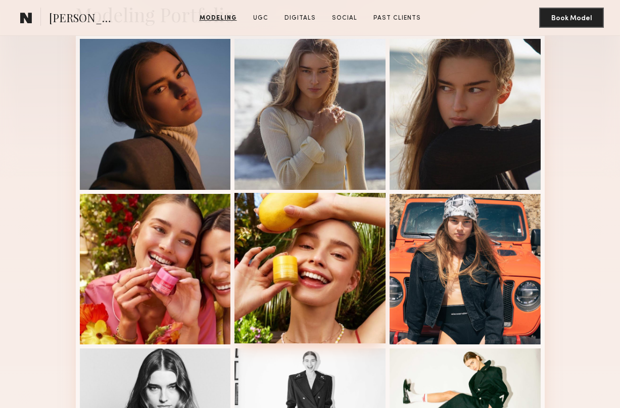
click at [294, 225] on div at bounding box center [309, 268] width 151 height 151
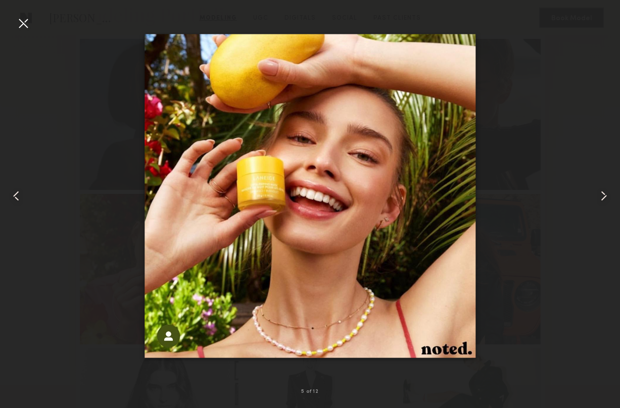
click at [13, 199] on common-icon at bounding box center [16, 196] width 16 height 16
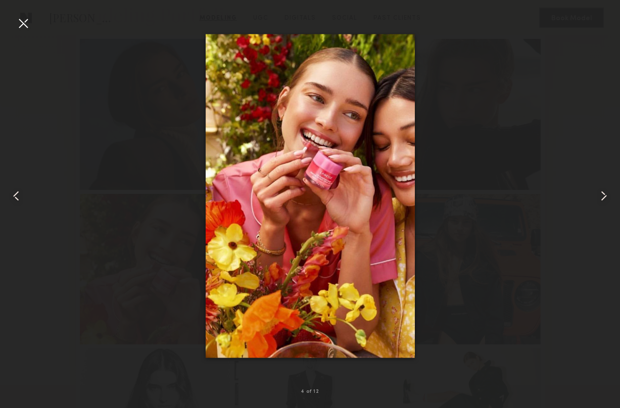
click at [600, 195] on common-icon at bounding box center [603, 196] width 16 height 16
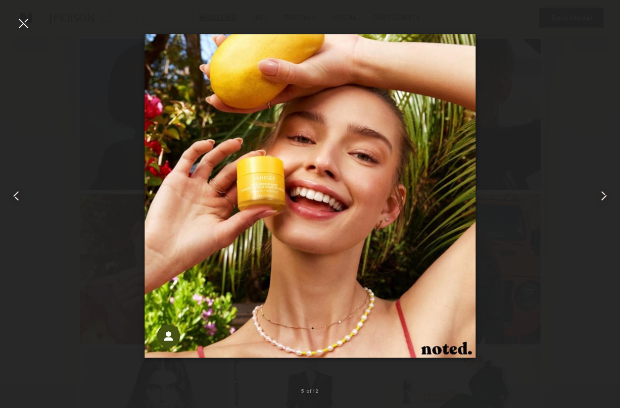
click at [11, 21] on div at bounding box center [12, 196] width 25 height 360
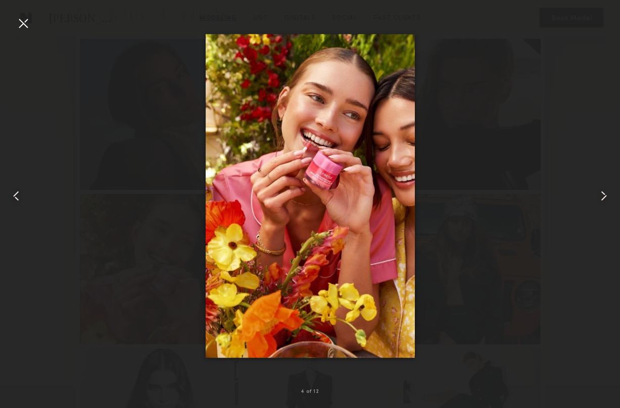
click at [25, 26] on div at bounding box center [23, 23] width 16 height 16
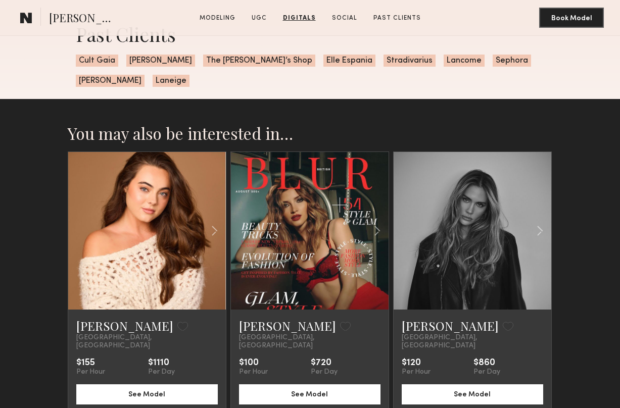
scroll to position [1831, 0]
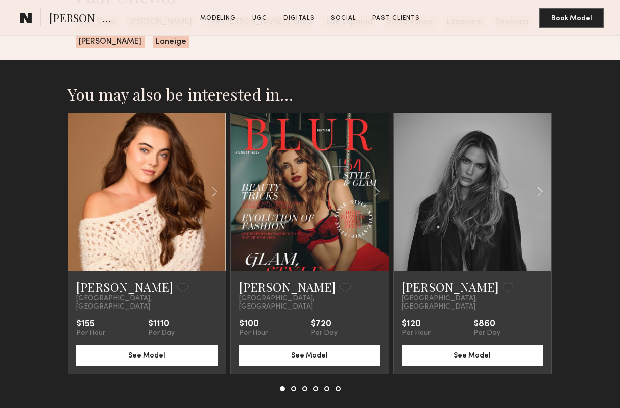
click at [37, 112] on section "You may also be interested in… [PERSON_NAME] Favorite [GEOGRAPHIC_DATA], [GEOGR…" at bounding box center [310, 263] width 620 height 406
click at [29, 16] on common-icon at bounding box center [26, 17] width 12 height 13
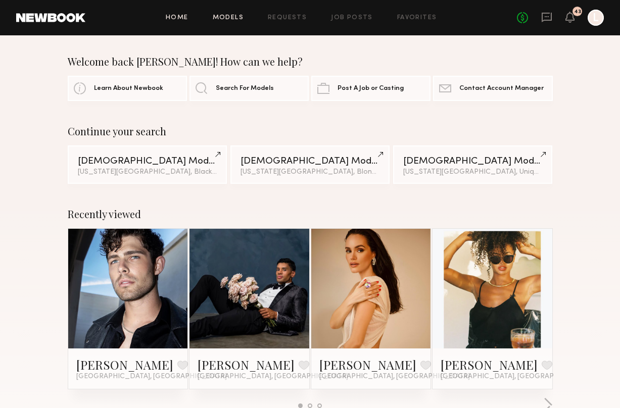
click at [224, 20] on link "Models" at bounding box center [228, 18] width 31 height 7
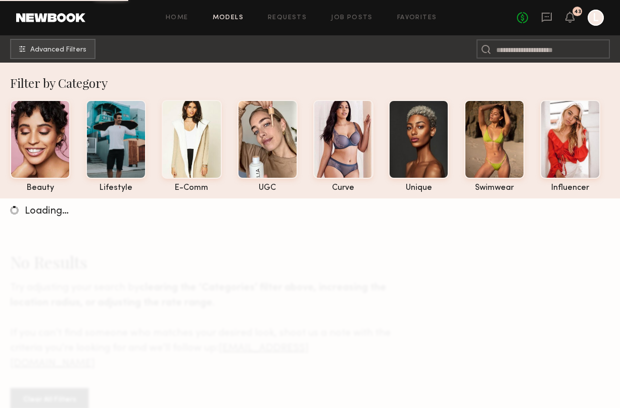
click at [65, 36] on nb-browse-subheader "Advanced Filters" at bounding box center [310, 48] width 620 height 27
click at [65, 51] on span "Advanced Filters" at bounding box center [58, 49] width 56 height 7
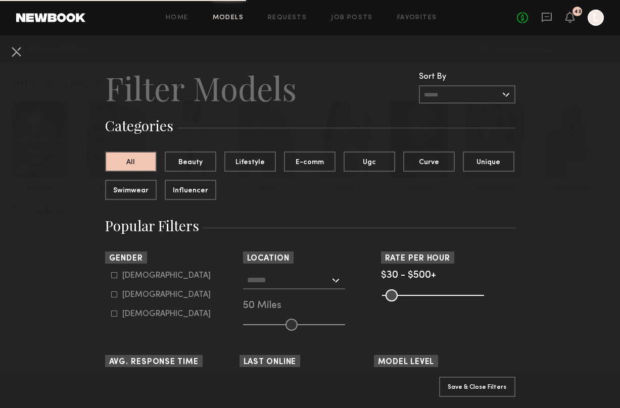
click at [116, 277] on icon at bounding box center [114, 275] width 6 height 6
type input "*"
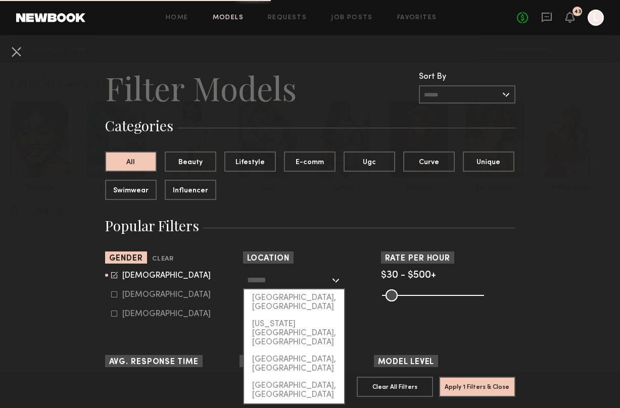
click at [294, 284] on input "text" at bounding box center [288, 279] width 83 height 17
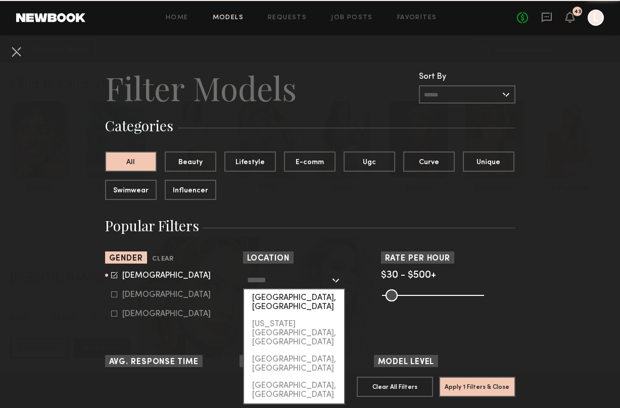
click at [293, 300] on div "[GEOGRAPHIC_DATA], [GEOGRAPHIC_DATA]" at bounding box center [294, 302] width 100 height 26
type input "**********"
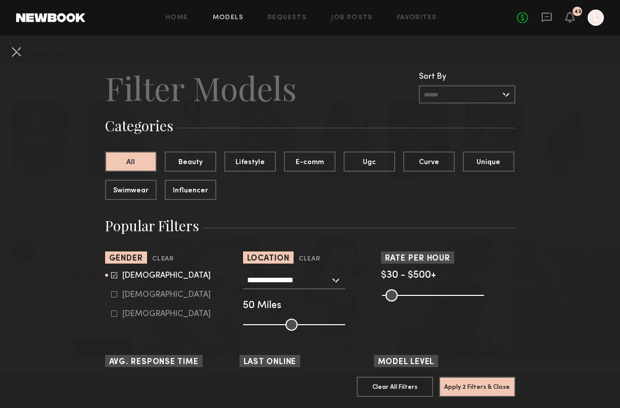
click at [276, 321] on input "range" at bounding box center [294, 325] width 102 height 12
type input "**"
click at [288, 324] on input "range" at bounding box center [294, 325] width 102 height 12
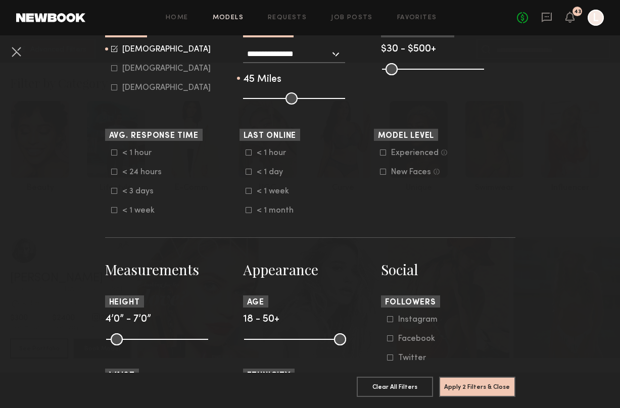
scroll to position [226, 0]
click at [268, 192] on div "< 1 week" at bounding box center [276, 192] width 39 height 6
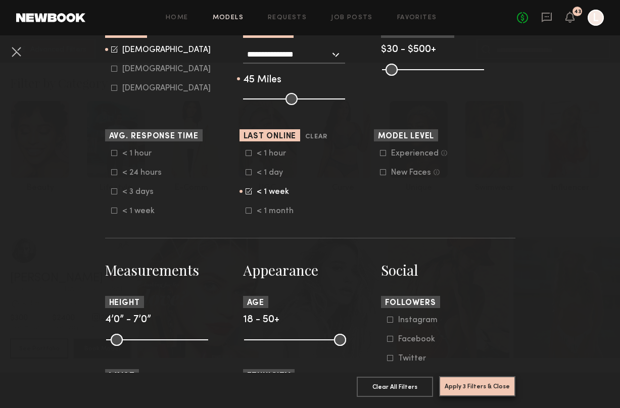
click at [472, 387] on button "Apply 3 Filters & Close" at bounding box center [477, 386] width 76 height 20
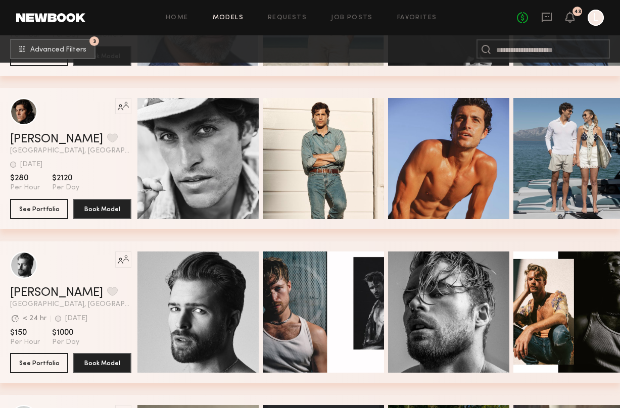
scroll to position [4896, 0]
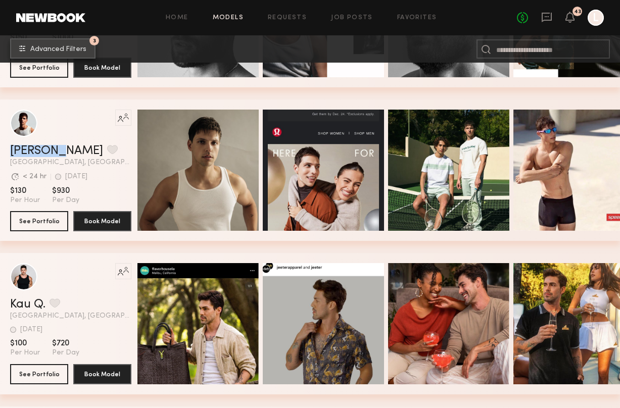
click at [53, 47] on span "Advanced Filters" at bounding box center [58, 49] width 56 height 7
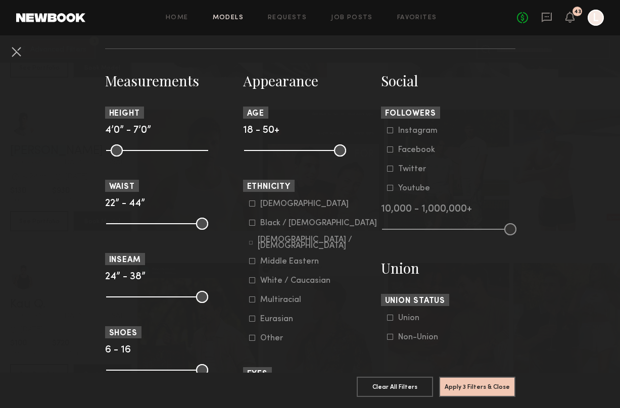
scroll to position [416, 0]
click at [273, 149] on common-range-minmax at bounding box center [294, 149] width 102 height 12
drag, startPoint x: 337, startPoint y: 150, endPoint x: 274, endPoint y: 157, distance: 63.5
type input "**"
click at [274, 156] on input "range" at bounding box center [295, 150] width 102 height 12
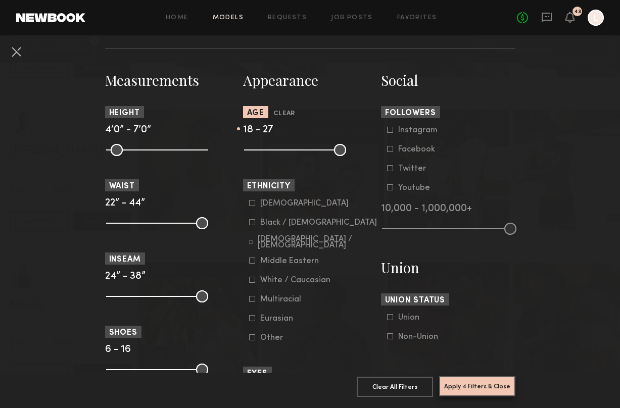
click at [474, 383] on button "Apply 4 Filters & Close" at bounding box center [477, 386] width 76 height 20
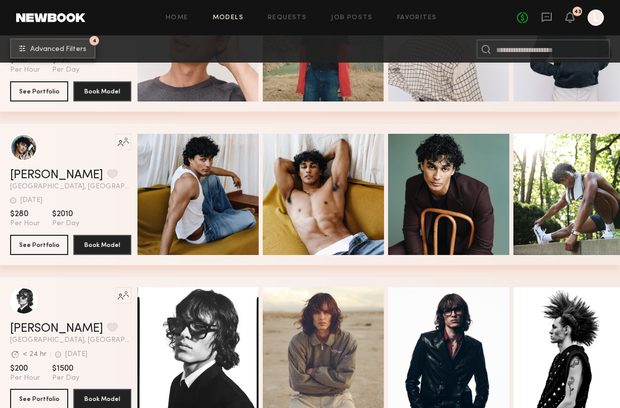
scroll to position [720, 0]
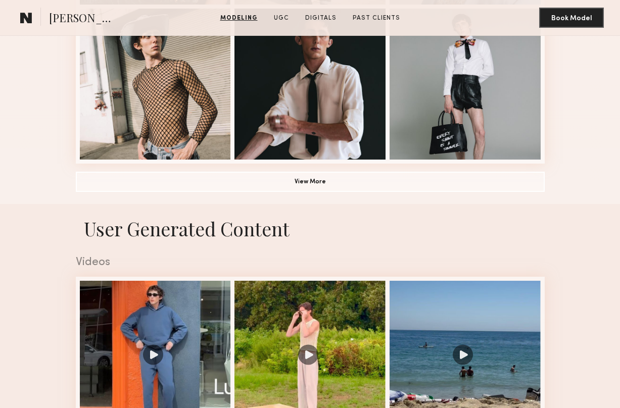
scroll to position [826, 0]
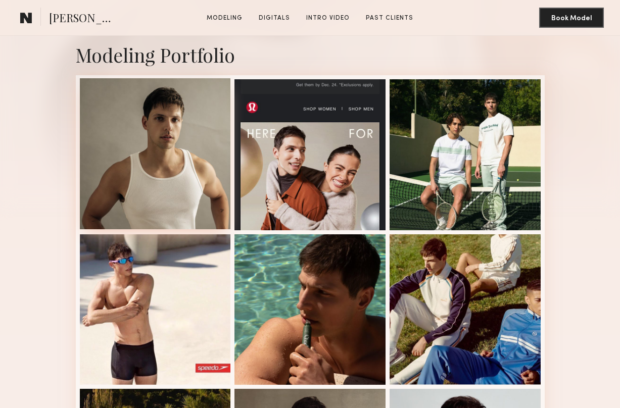
scroll to position [220, 0]
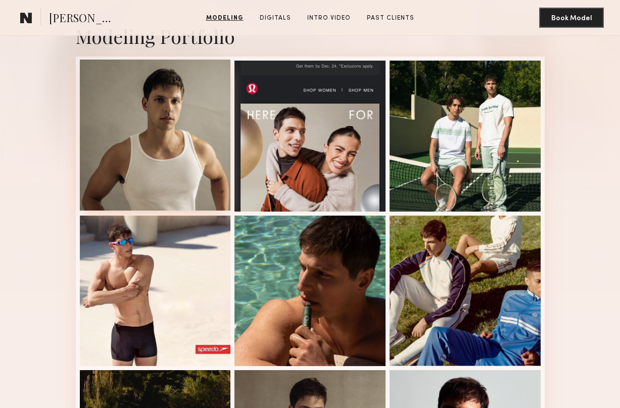
click at [174, 183] on div at bounding box center [155, 135] width 151 height 151
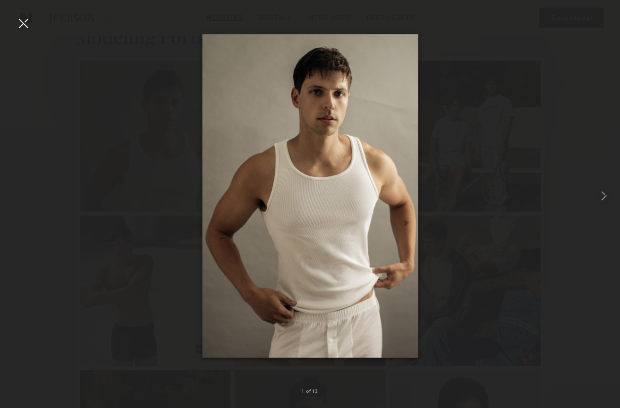
click at [21, 31] on div at bounding box center [23, 23] width 16 height 16
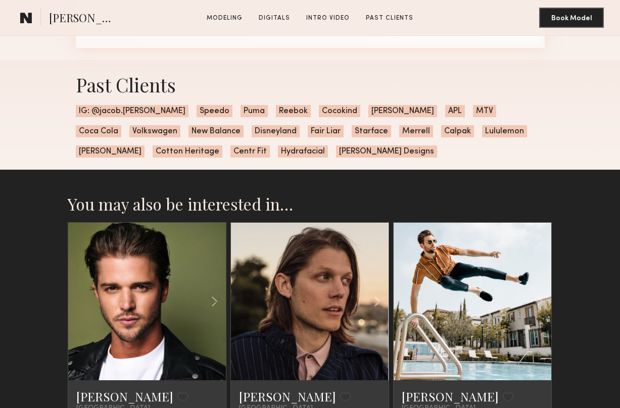
scroll to position [1734, 0]
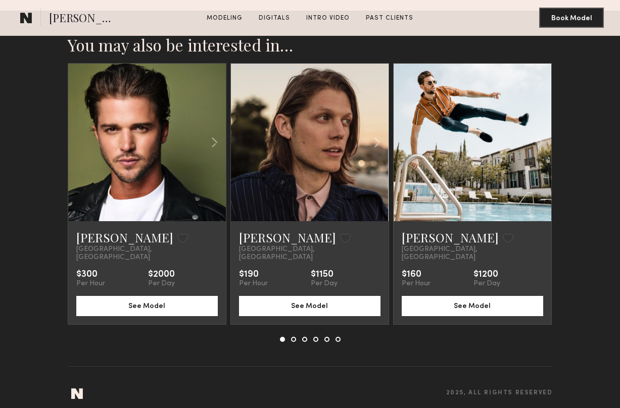
click at [293, 337] on button at bounding box center [293, 339] width 5 height 5
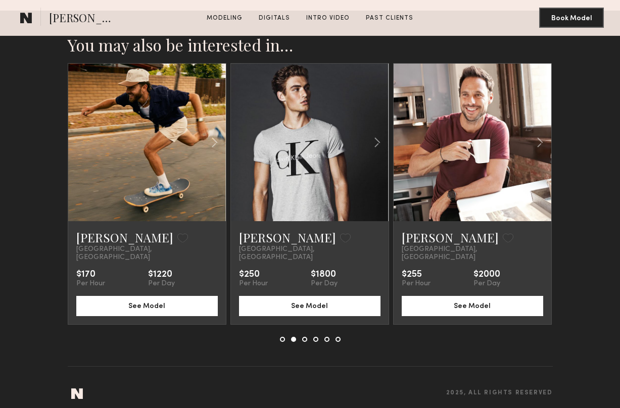
click at [306, 337] on button at bounding box center [304, 339] width 5 height 5
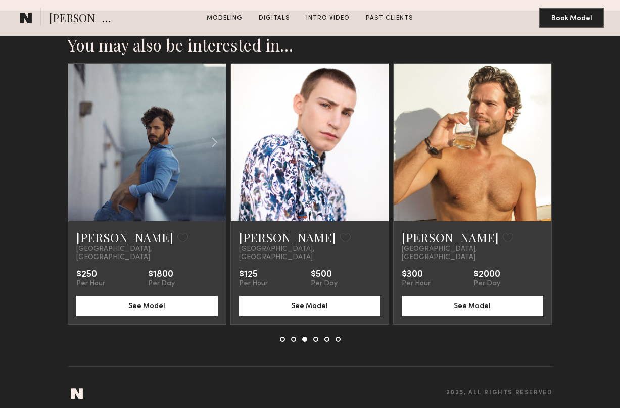
click at [315, 337] on button at bounding box center [315, 339] width 5 height 5
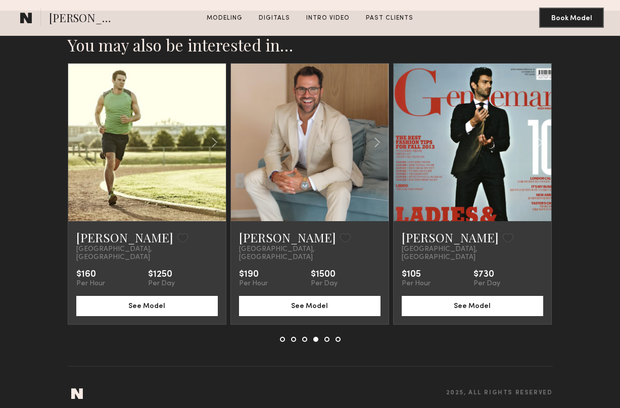
click at [326, 337] on button at bounding box center [326, 339] width 5 height 5
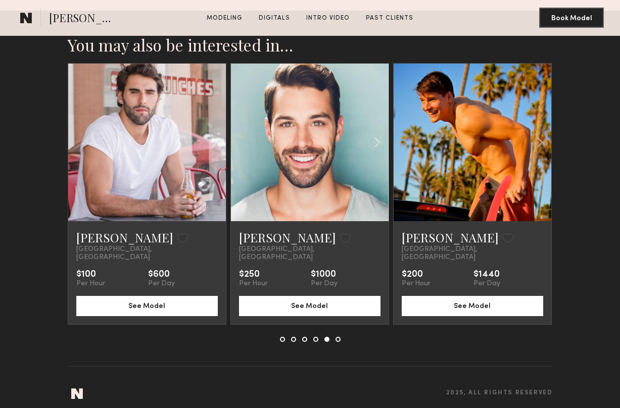
click at [339, 335] on nb-model-recommendations-container "You may also be interested in… Tim A. Favorite Los Angeles, CA $300 Per Hour $2…" at bounding box center [310, 201] width 485 height 332
click at [339, 328] on div "Mateo A. Favorite Los Angeles, CA $100 Per Hour $600 Per Day See Model Jarred H…" at bounding box center [310, 202] width 485 height 279
click at [336, 334] on nb-model-recommendations-container "You may also be interested in… Tim A. Favorite Los Angeles, CA $300 Per Hour $2…" at bounding box center [310, 201] width 485 height 332
click at [338, 337] on button at bounding box center [337, 339] width 5 height 5
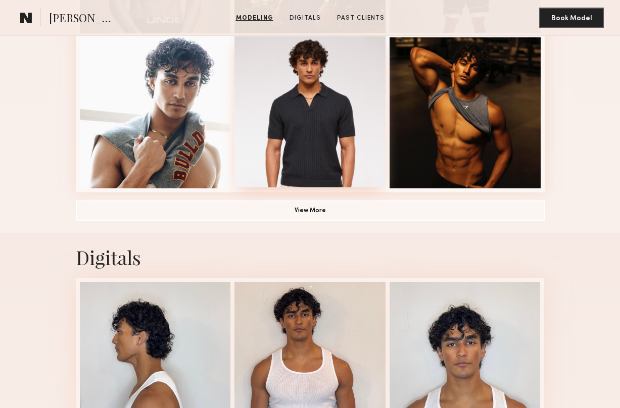
scroll to position [661, 0]
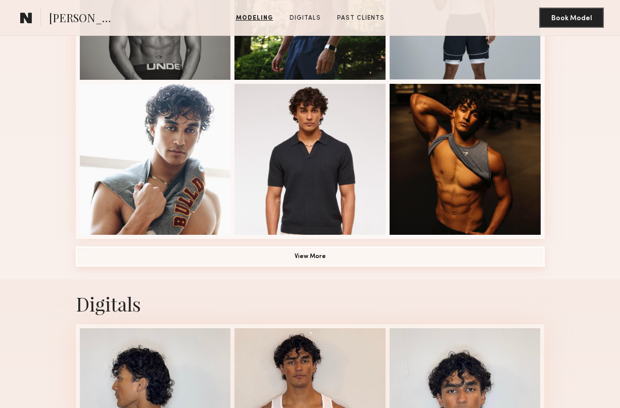
click at [301, 262] on button "View More" at bounding box center [310, 256] width 469 height 20
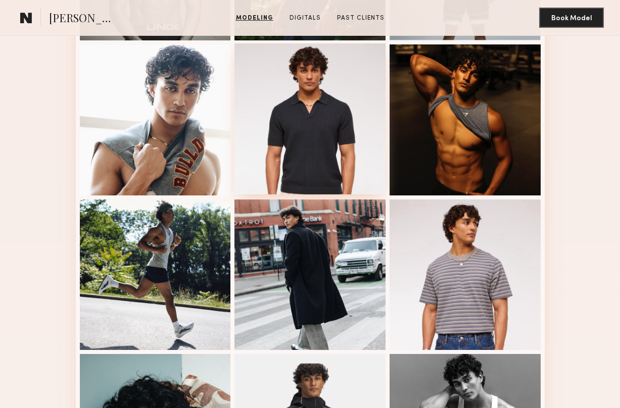
scroll to position [701, 0]
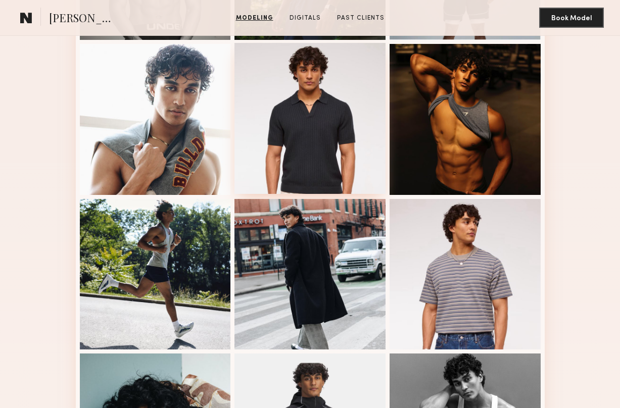
click at [311, 138] on div at bounding box center [309, 118] width 151 height 151
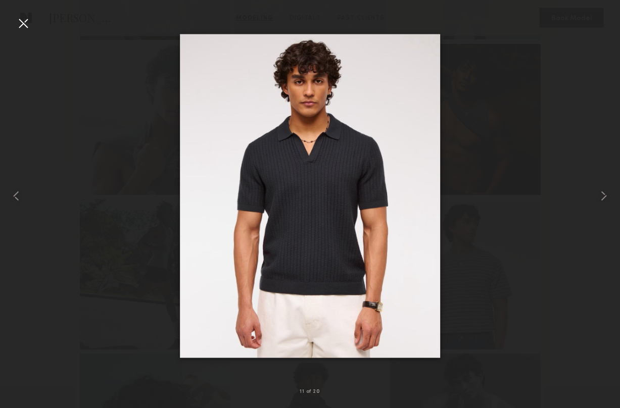
click at [25, 13] on nb-gallery-light "11 of 20" at bounding box center [310, 204] width 620 height 408
click at [18, 22] on div at bounding box center [23, 23] width 16 height 16
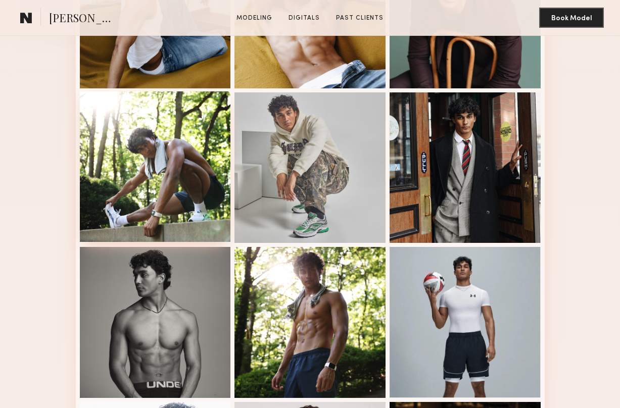
scroll to position [312, 0]
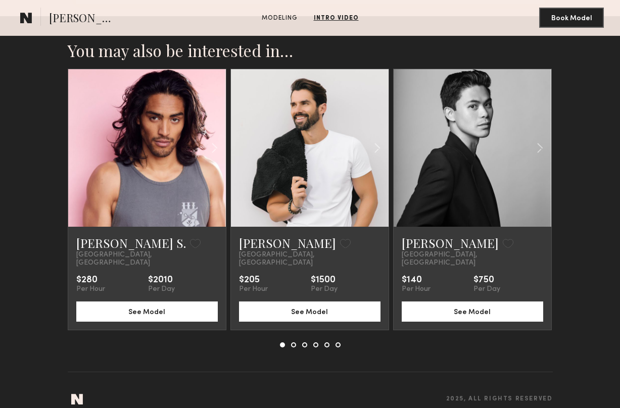
scroll to position [910, 0]
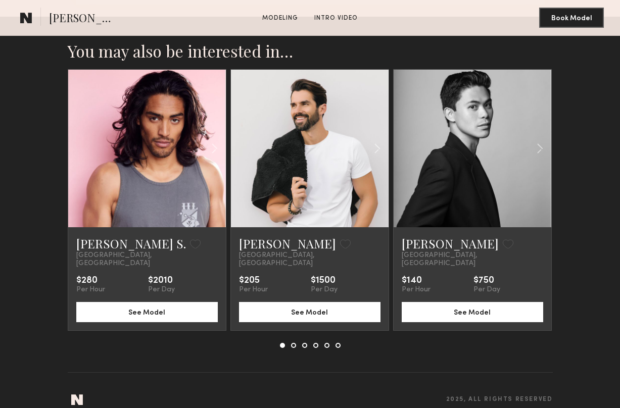
click at [338, 343] on button at bounding box center [337, 345] width 5 height 5
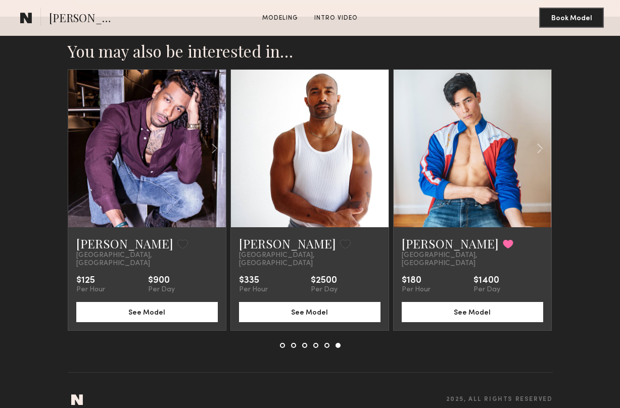
click at [329, 343] on div at bounding box center [310, 345] width 61 height 5
click at [325, 343] on button at bounding box center [326, 345] width 5 height 5
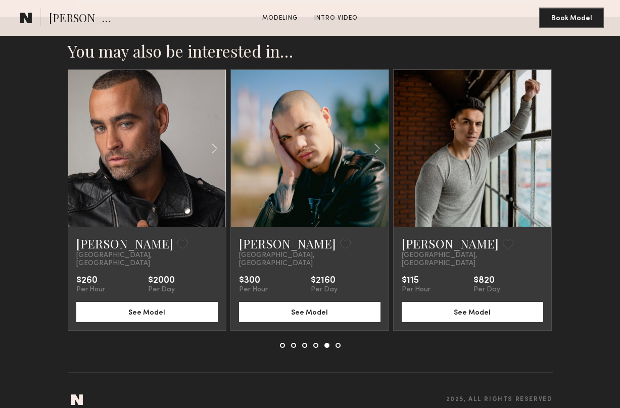
click at [314, 343] on button at bounding box center [315, 345] width 5 height 5
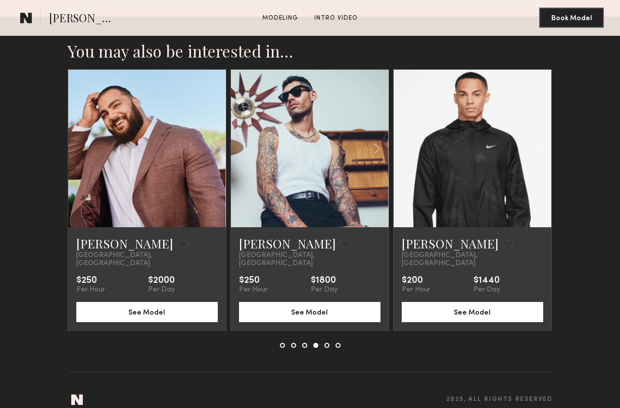
click at [305, 343] on button at bounding box center [304, 345] width 5 height 5
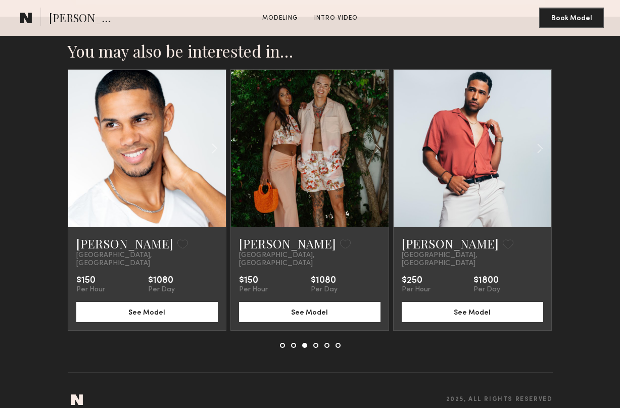
scroll to position [0, 0]
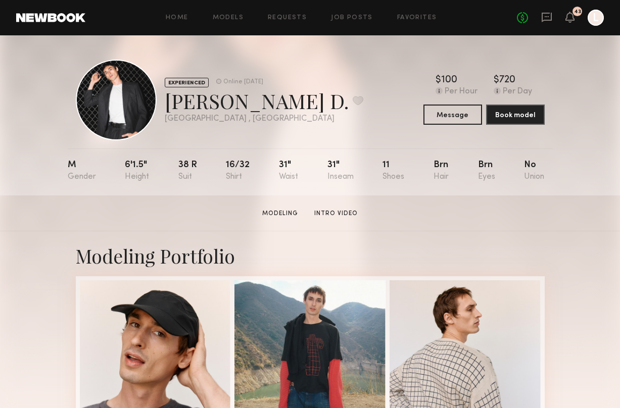
click at [46, 8] on header "Home Models Requests Job Posts Favorites Sign Out No fees up to $5,000 43 L" at bounding box center [310, 17] width 620 height 35
click at [46, 13] on link at bounding box center [50, 17] width 69 height 9
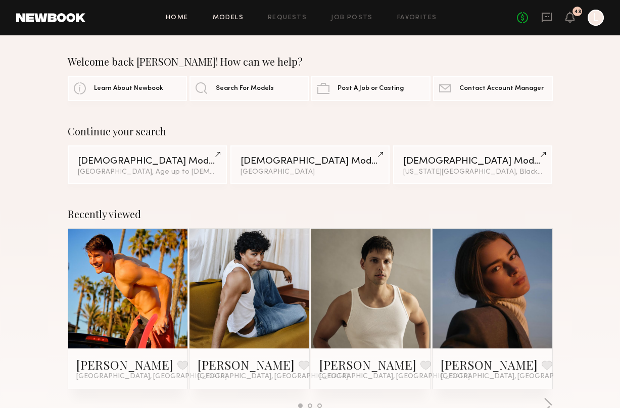
click at [240, 15] on link "Models" at bounding box center [228, 18] width 31 height 7
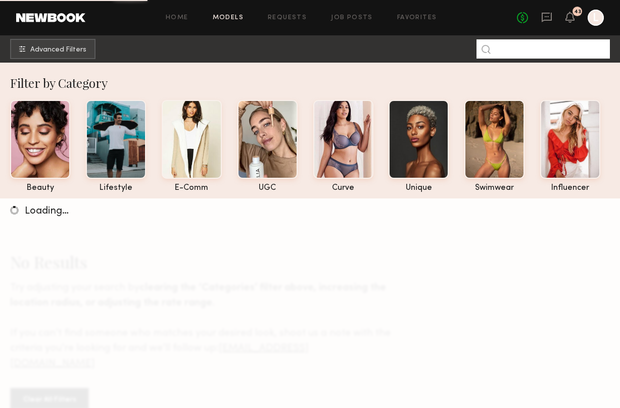
click at [523, 53] on input at bounding box center [542, 48] width 133 height 19
type input "********"
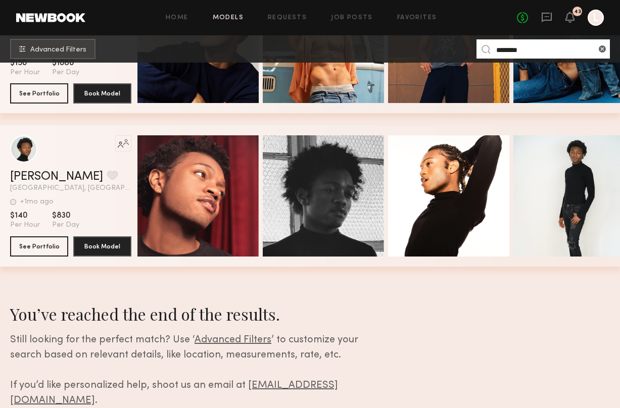
scroll to position [142, 0]
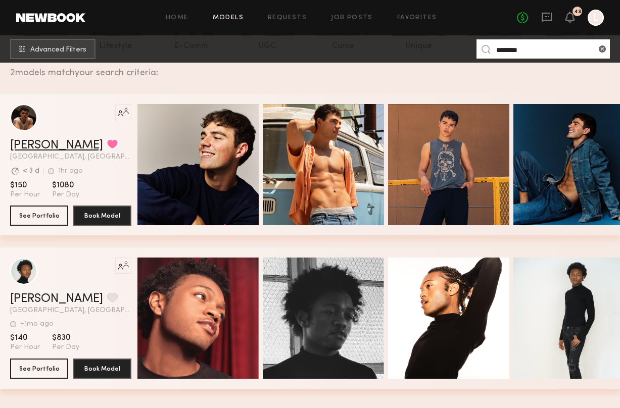
click at [33, 144] on link "Sterling R." at bounding box center [56, 145] width 93 height 12
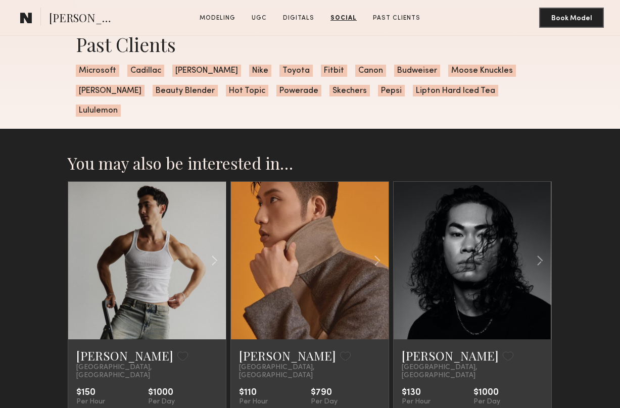
scroll to position [2032, 0]
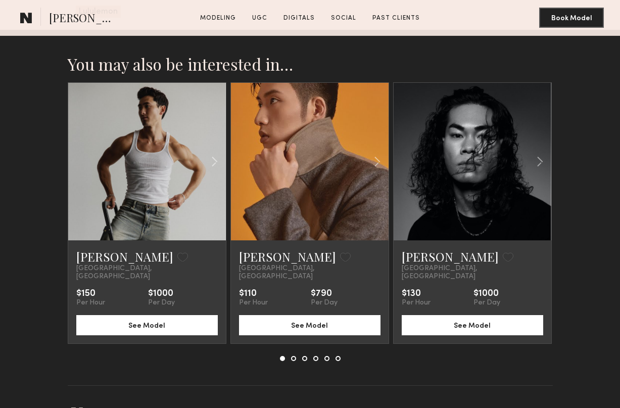
click at [337, 356] on button at bounding box center [337, 358] width 5 height 5
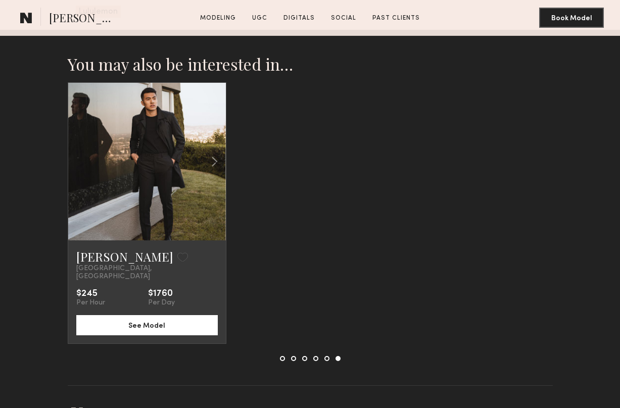
click at [323, 356] on div at bounding box center [310, 358] width 61 height 5
click at [328, 356] on button at bounding box center [326, 358] width 5 height 5
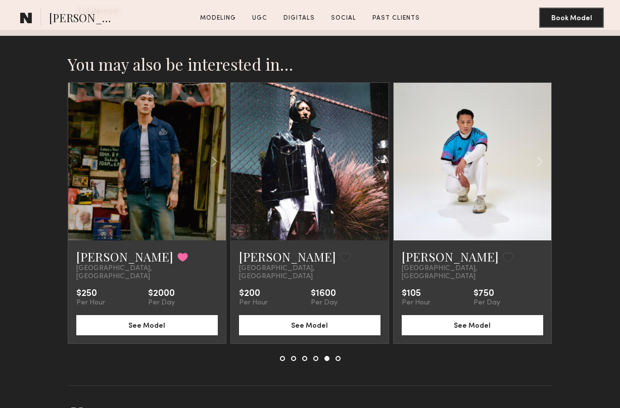
click at [314, 356] on button at bounding box center [315, 358] width 5 height 5
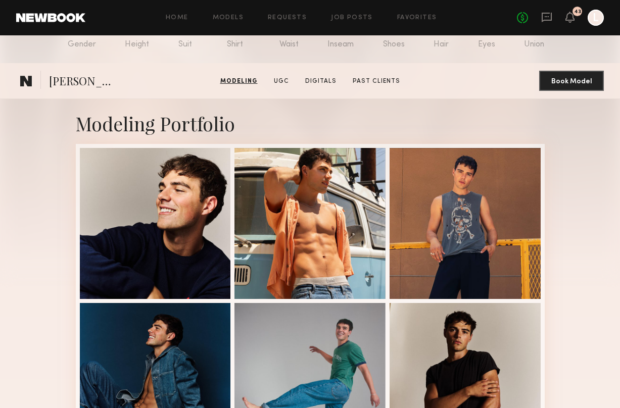
scroll to position [855, 0]
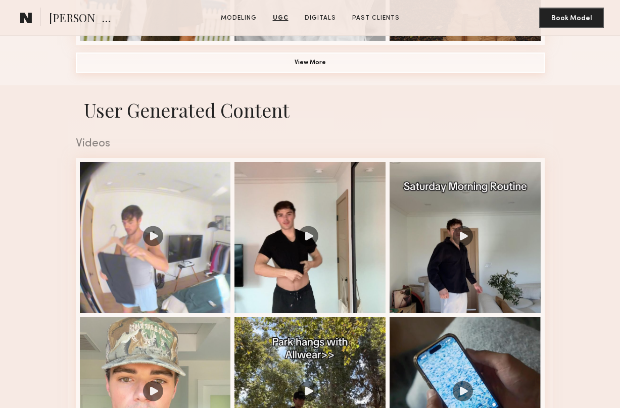
click at [324, 65] on button "View More" at bounding box center [310, 63] width 469 height 20
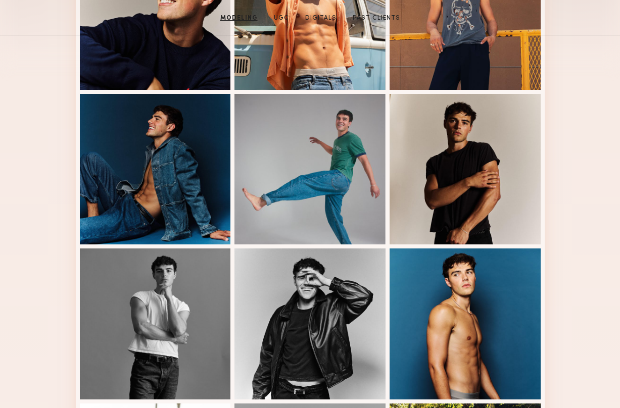
scroll to position [0, 0]
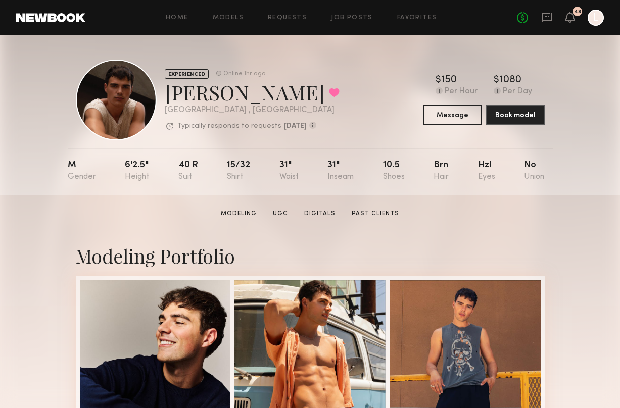
click at [78, 20] on link at bounding box center [50, 17] width 69 height 9
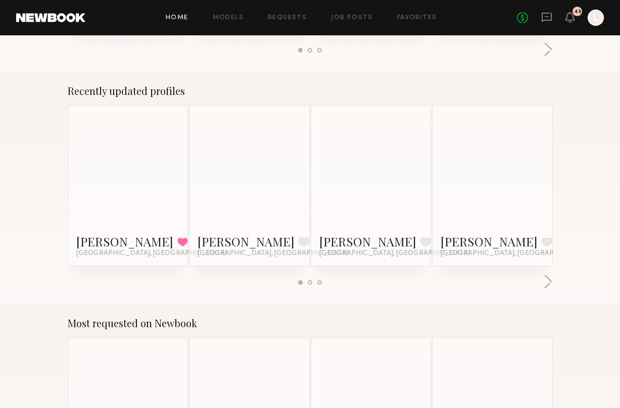
scroll to position [585, 0]
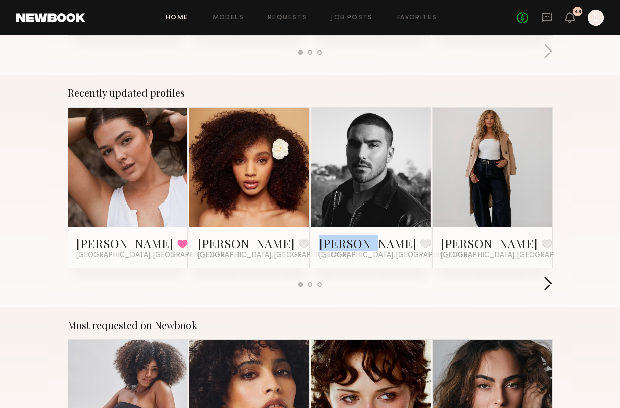
click at [548, 288] on button "button" at bounding box center [548, 284] width 10 height 17
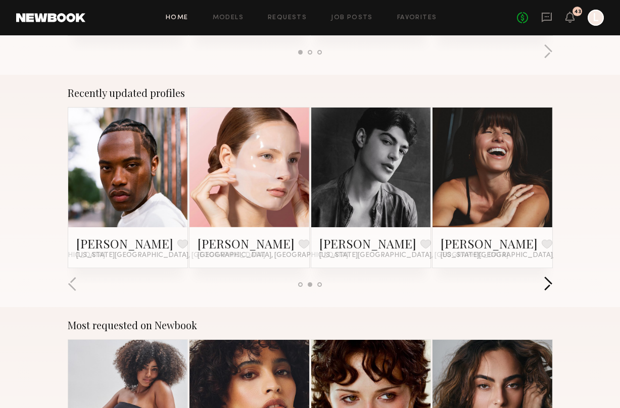
click at [548, 288] on button "button" at bounding box center [548, 284] width 10 height 17
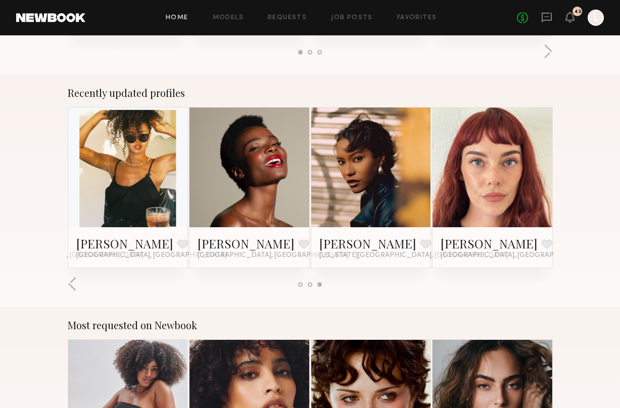
click at [301, 285] on div at bounding box center [300, 284] width 5 height 5
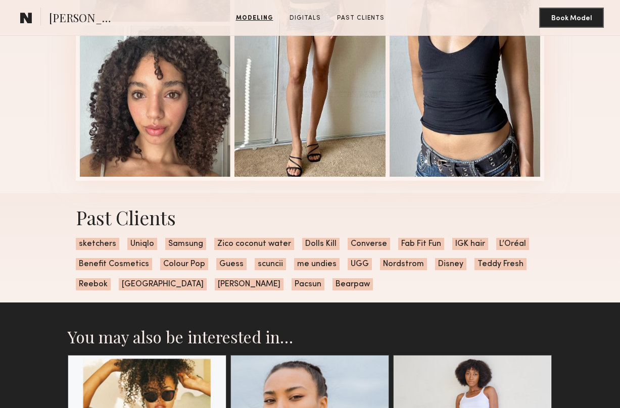
scroll to position [1410, 0]
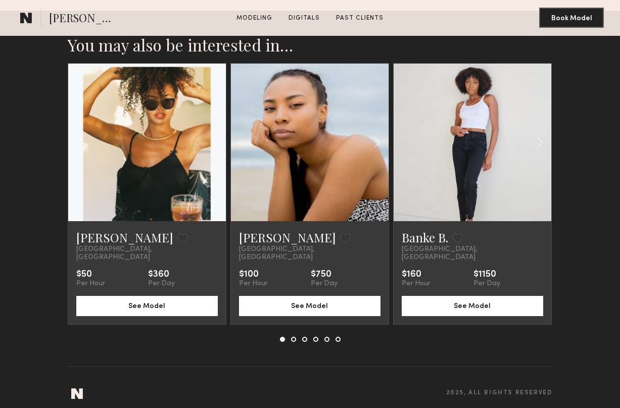
click at [294, 337] on button at bounding box center [293, 339] width 5 height 5
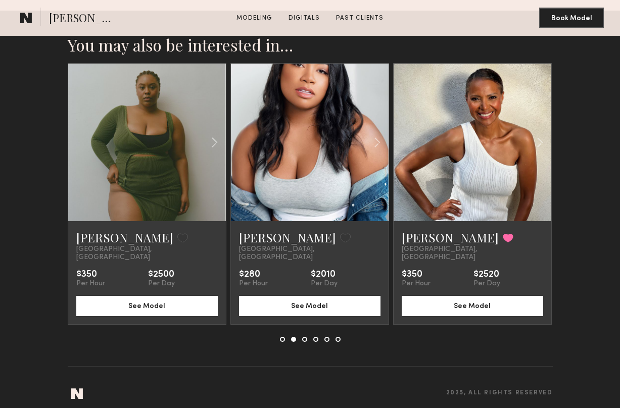
click at [305, 337] on button at bounding box center [304, 339] width 5 height 5
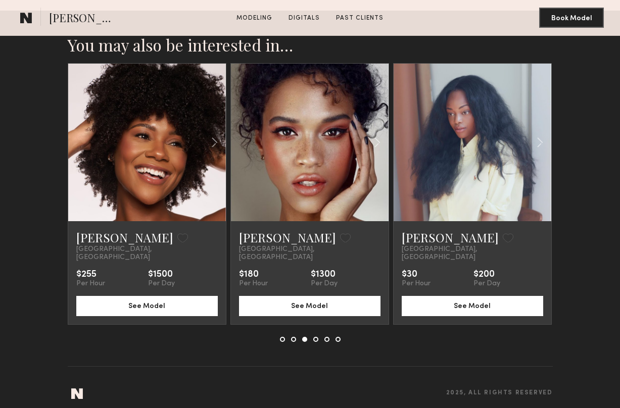
click at [315, 337] on button at bounding box center [315, 339] width 5 height 5
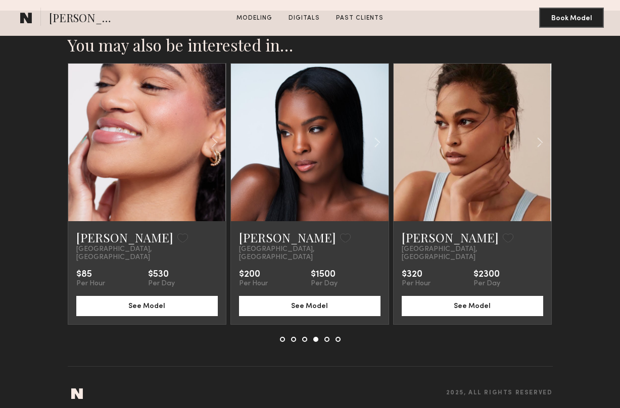
click at [326, 337] on button at bounding box center [326, 339] width 5 height 5
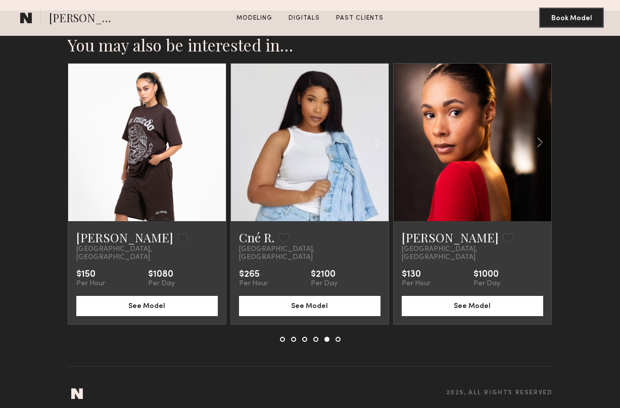
click at [335, 337] on div at bounding box center [310, 339] width 61 height 5
click at [336, 337] on button at bounding box center [337, 339] width 5 height 5
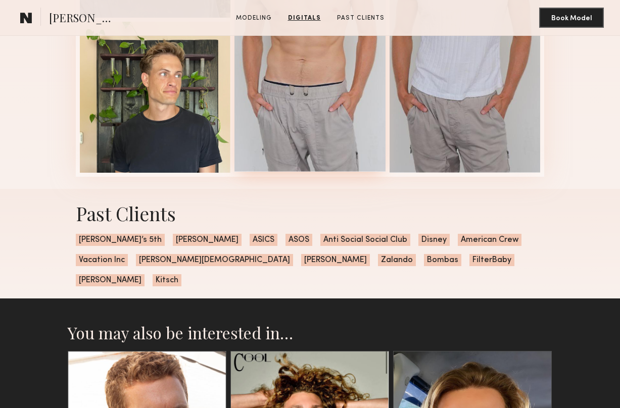
scroll to position [1390, 0]
